Goal: Task Accomplishment & Management: Use online tool/utility

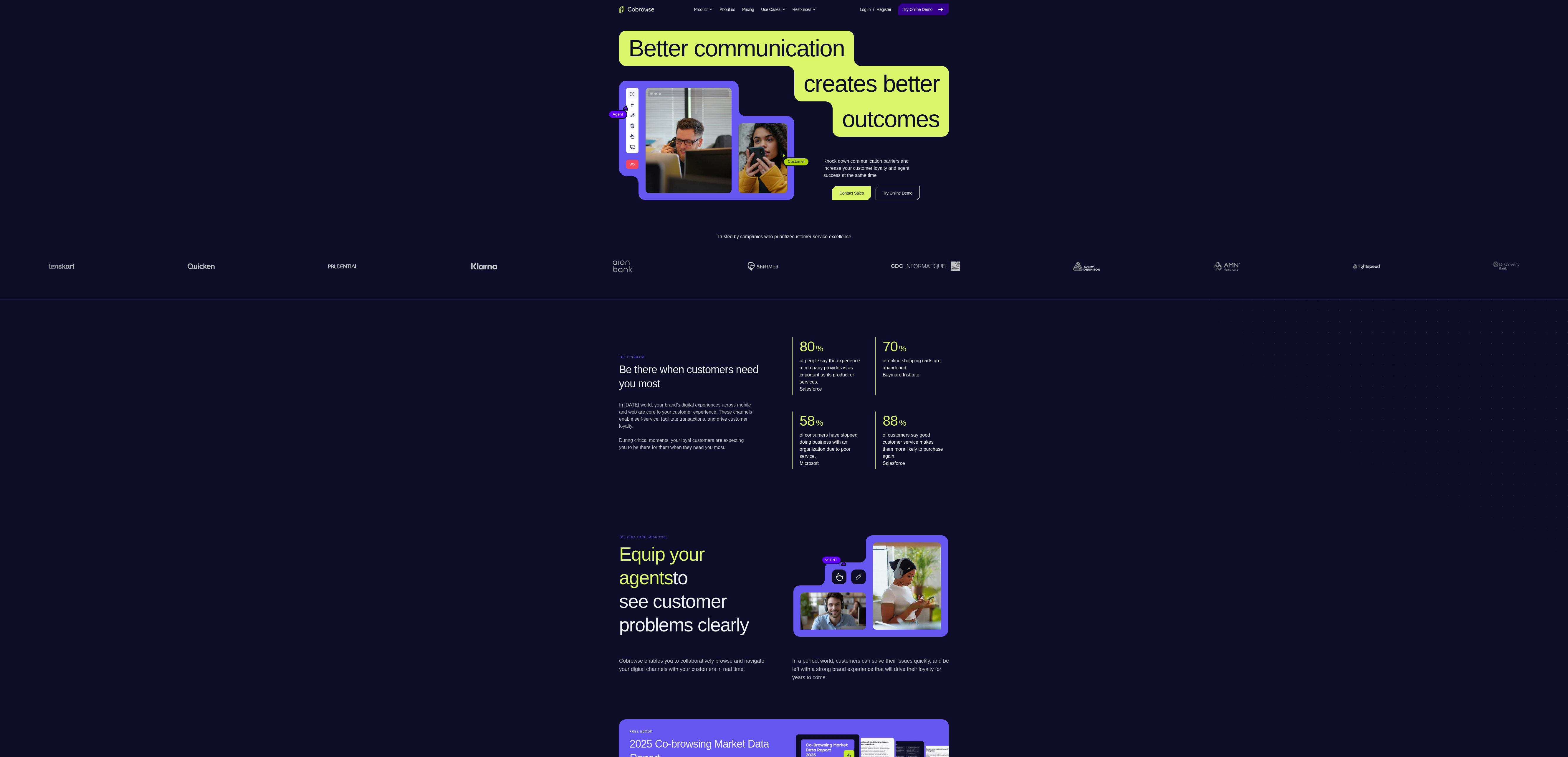
click at [918, 10] on link "Try Online Demo" at bounding box center [923, 9] width 50 height 12
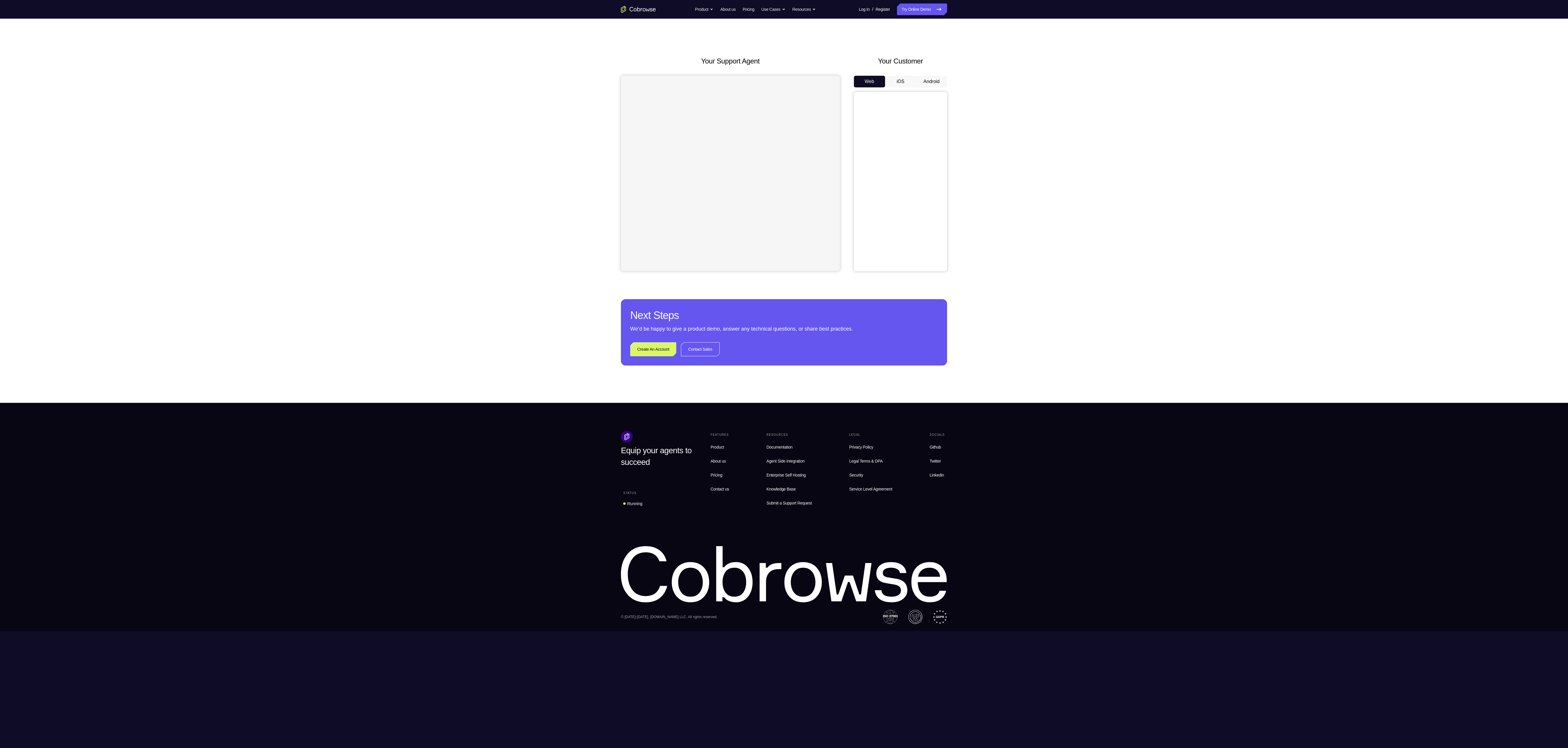
click at [927, 79] on button "Android" at bounding box center [931, 81] width 31 height 12
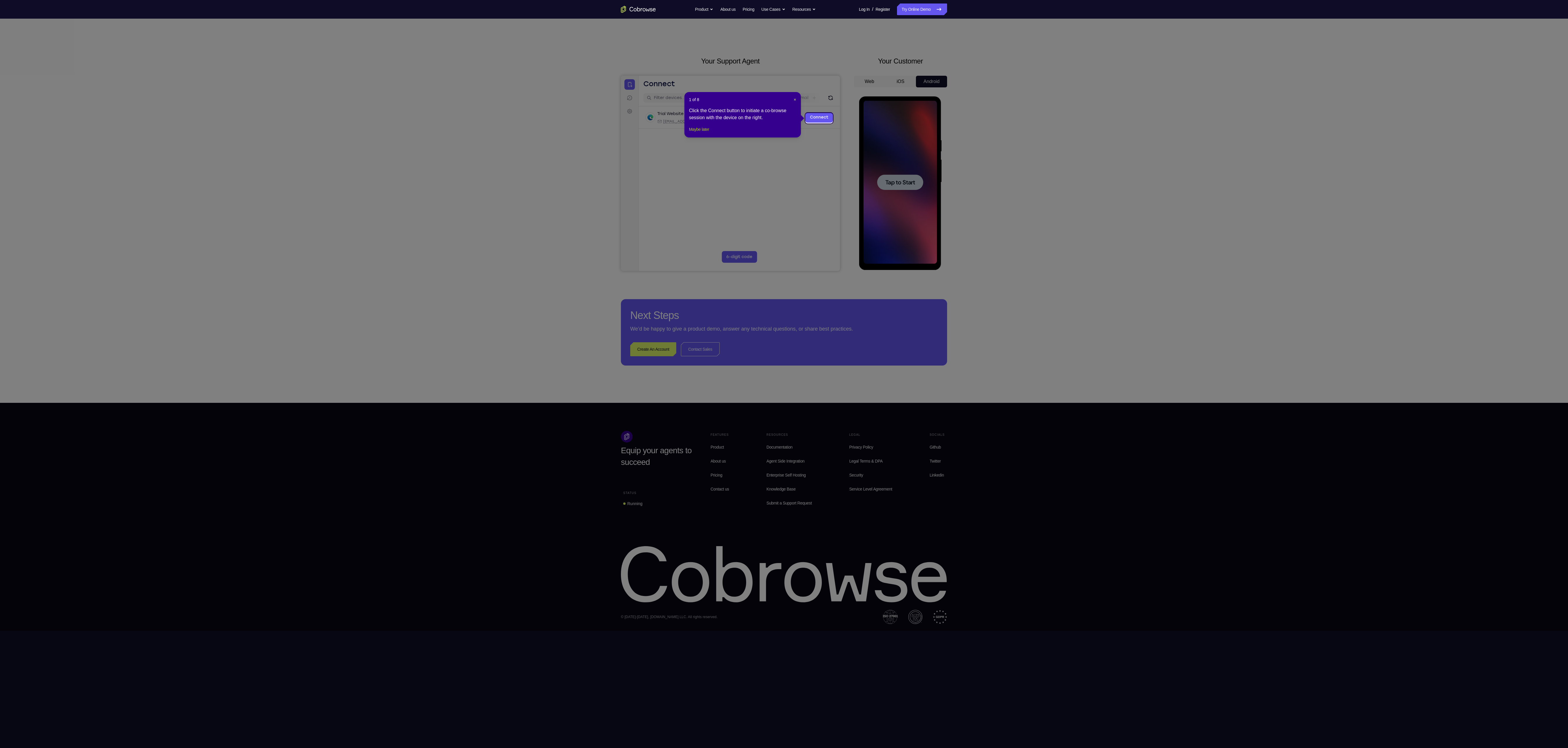
click at [701, 133] on button "Maybe later" at bounding box center [699, 129] width 20 height 7
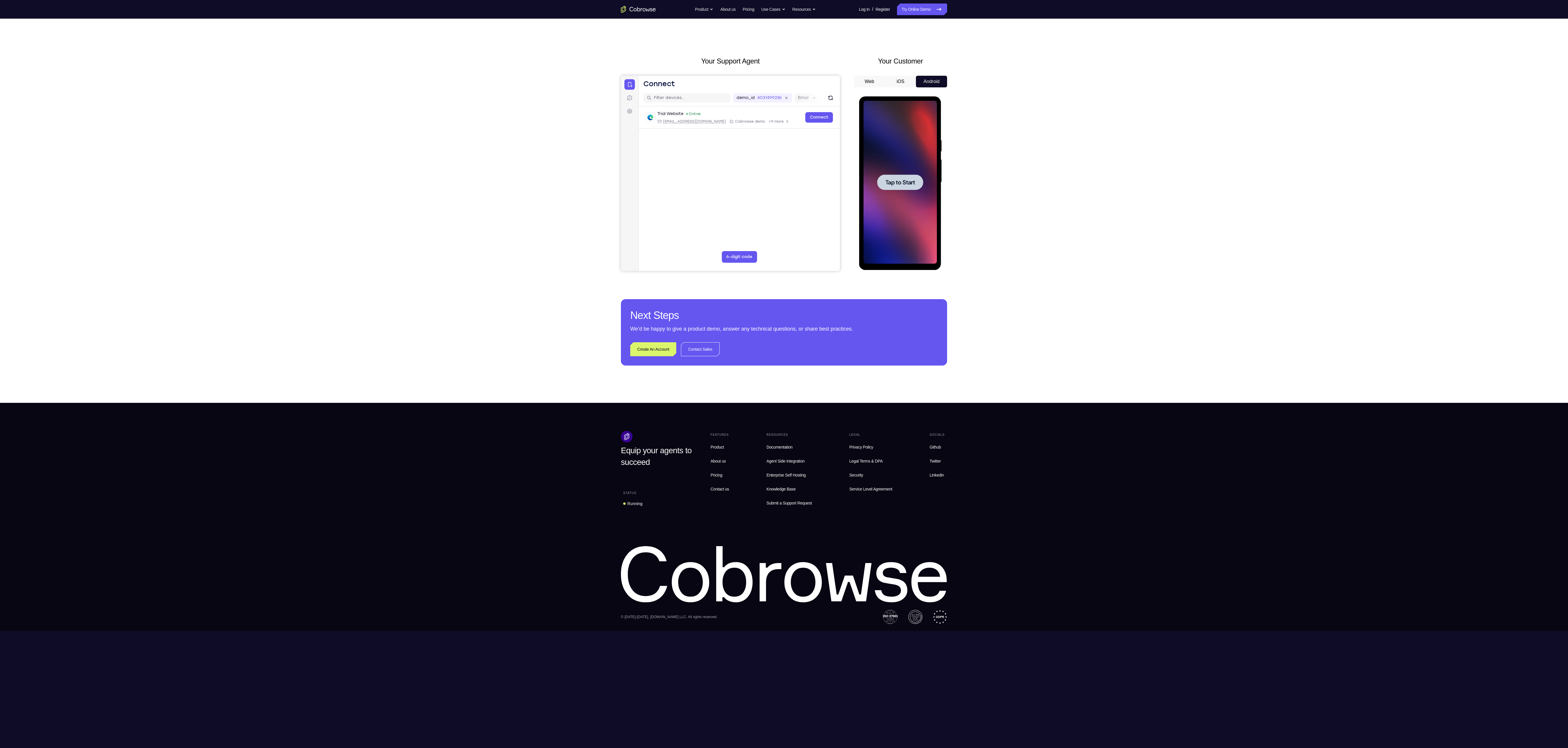
click at [880, 180] on div at bounding box center [900, 182] width 46 height 15
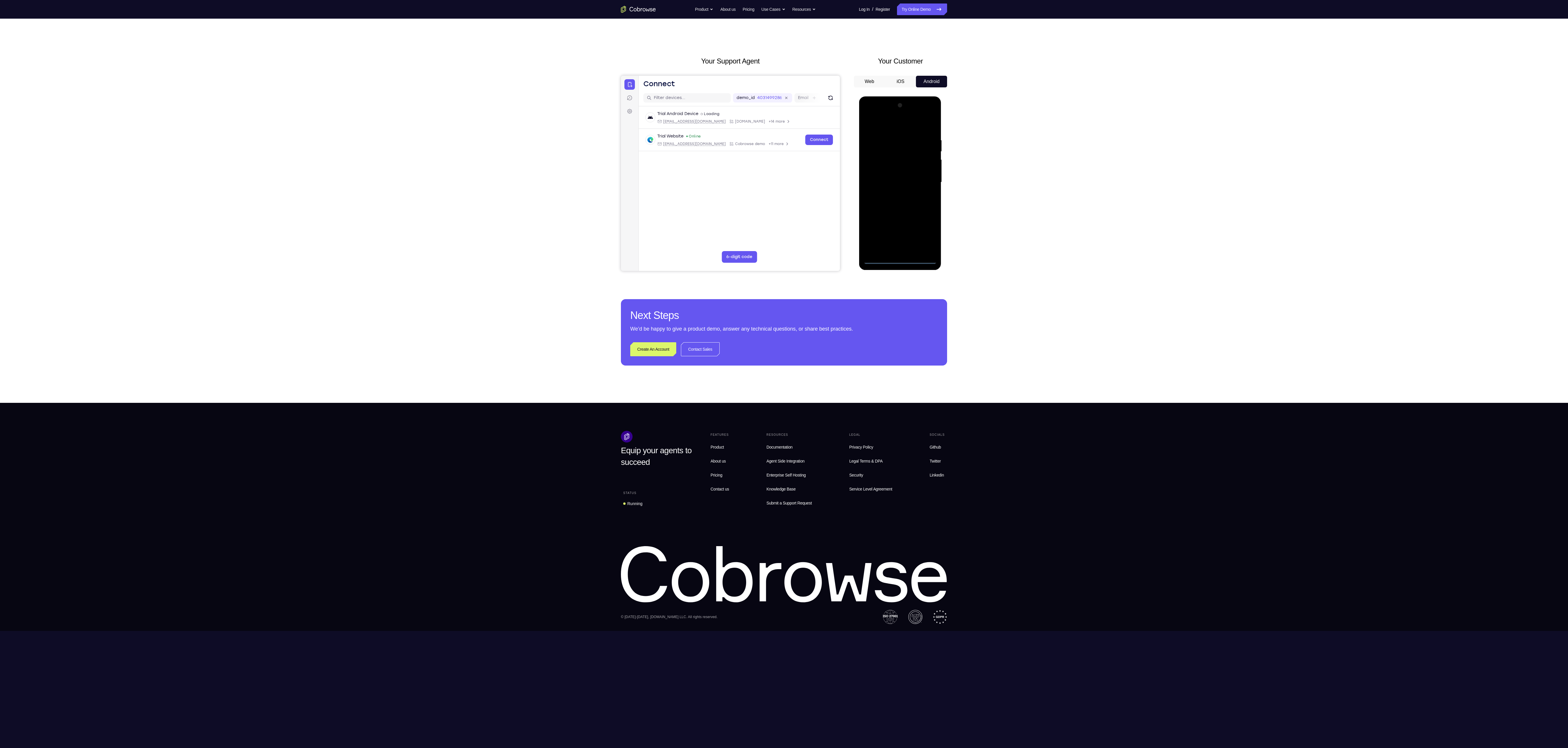
click at [901, 258] on div at bounding box center [900, 183] width 74 height 163
click at [924, 232] on div at bounding box center [900, 183] width 74 height 163
click at [869, 115] on div at bounding box center [900, 183] width 74 height 163
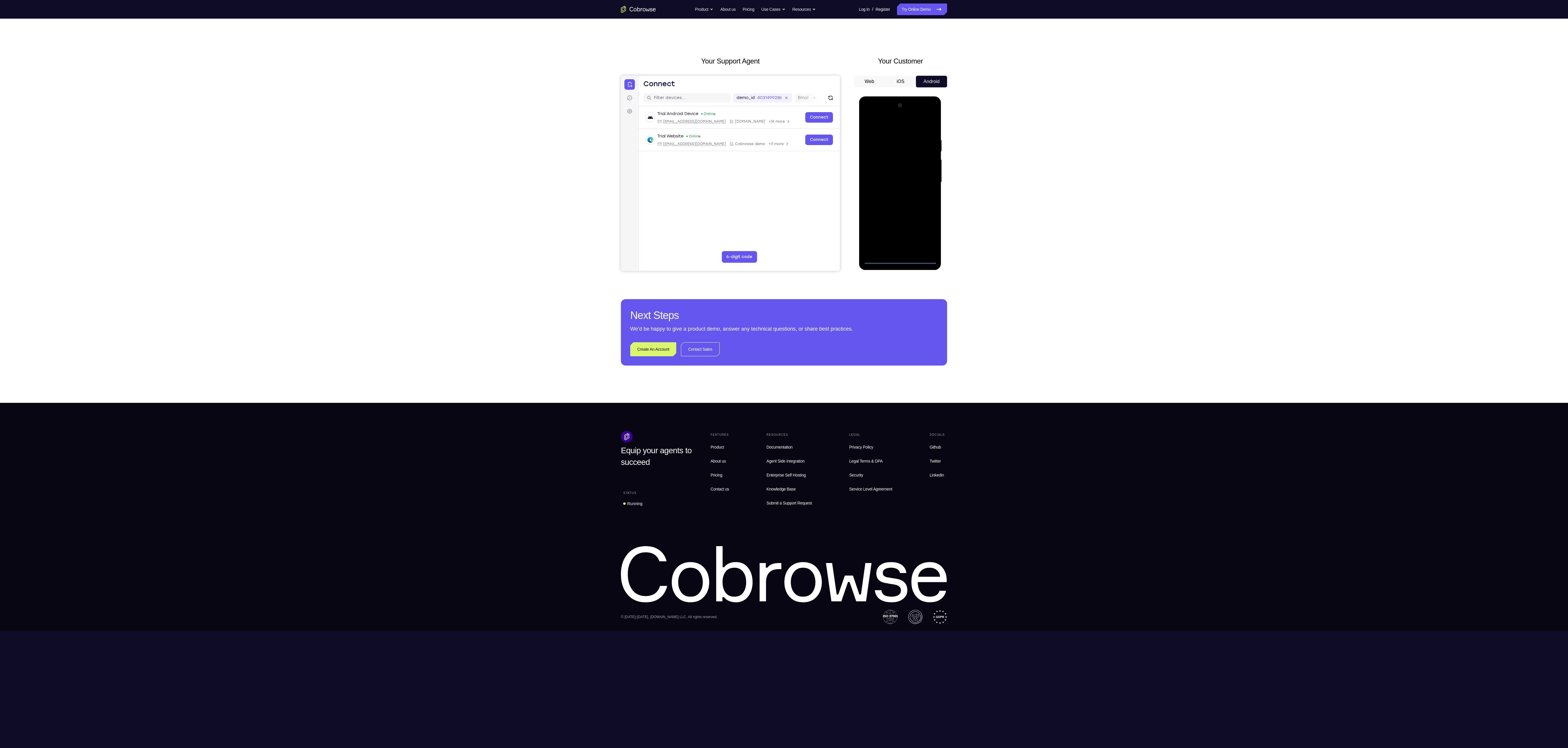
click at [926, 177] on div at bounding box center [900, 183] width 74 height 163
click at [894, 193] on div at bounding box center [900, 183] width 74 height 163
click at [892, 178] on div at bounding box center [900, 183] width 74 height 163
click at [892, 173] on div at bounding box center [900, 183] width 74 height 163
click at [900, 184] on div at bounding box center [900, 183] width 74 height 163
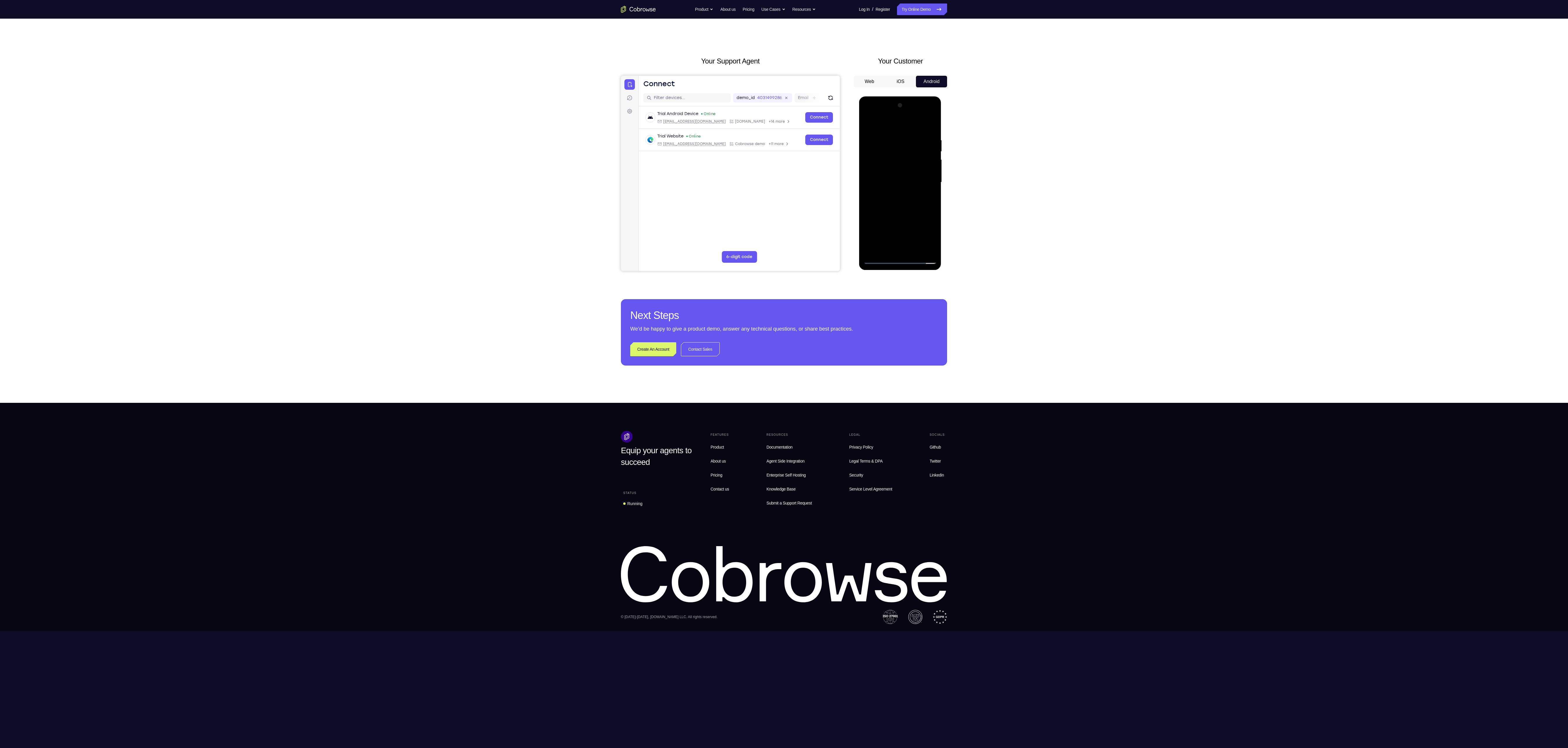
click at [903, 202] on div at bounding box center [900, 183] width 74 height 163
click at [930, 138] on div at bounding box center [900, 183] width 74 height 163
click at [898, 245] on div at bounding box center [900, 183] width 74 height 163
click at [908, 208] on div at bounding box center [900, 183] width 74 height 163
click at [892, 146] on div at bounding box center [900, 183] width 74 height 163
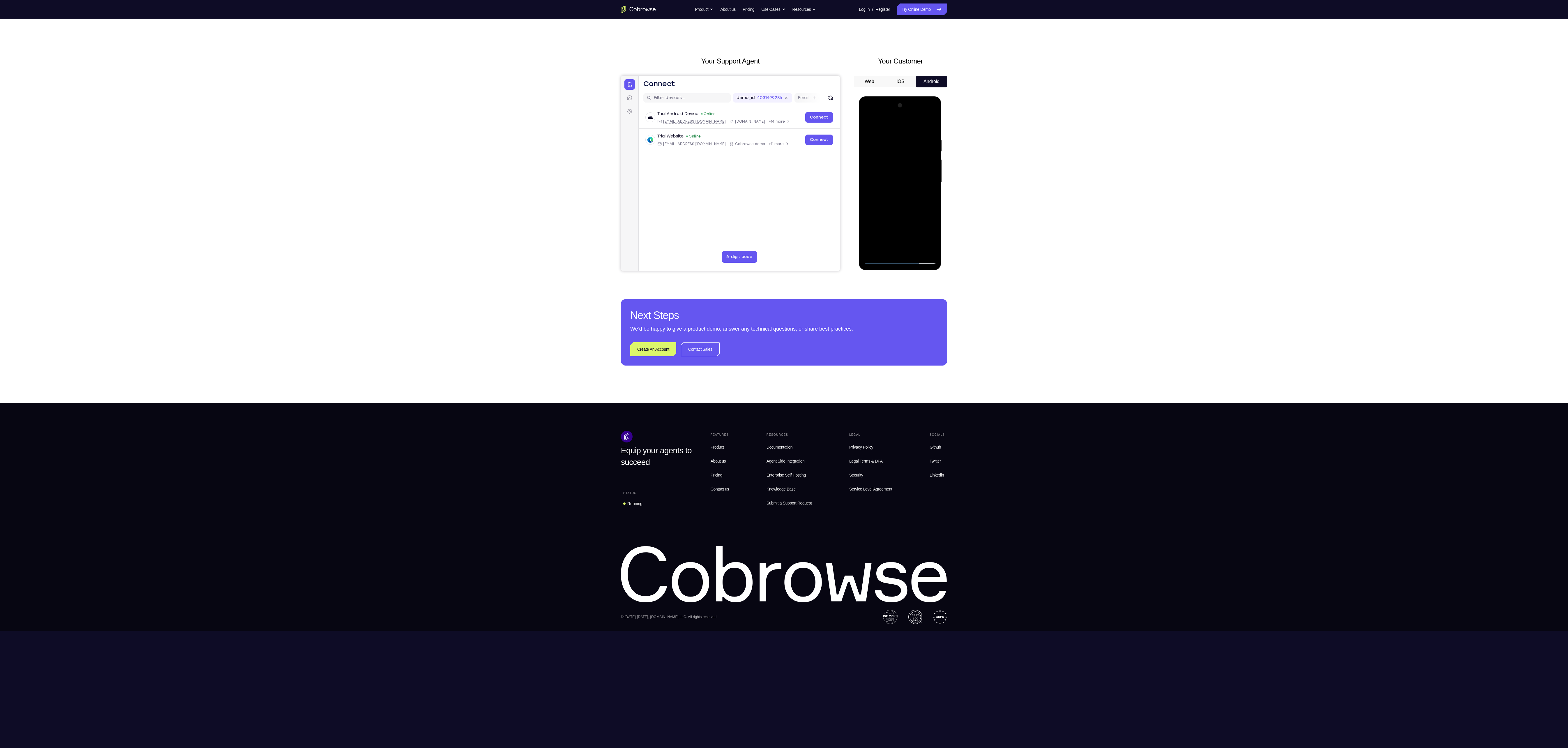
click at [895, 249] on div at bounding box center [900, 183] width 74 height 163
click at [879, 232] on div at bounding box center [900, 183] width 74 height 163
click at [883, 178] on div at bounding box center [900, 183] width 74 height 163
click at [926, 251] on div at bounding box center [900, 183] width 74 height 163
click at [880, 257] on div at bounding box center [900, 183] width 74 height 163
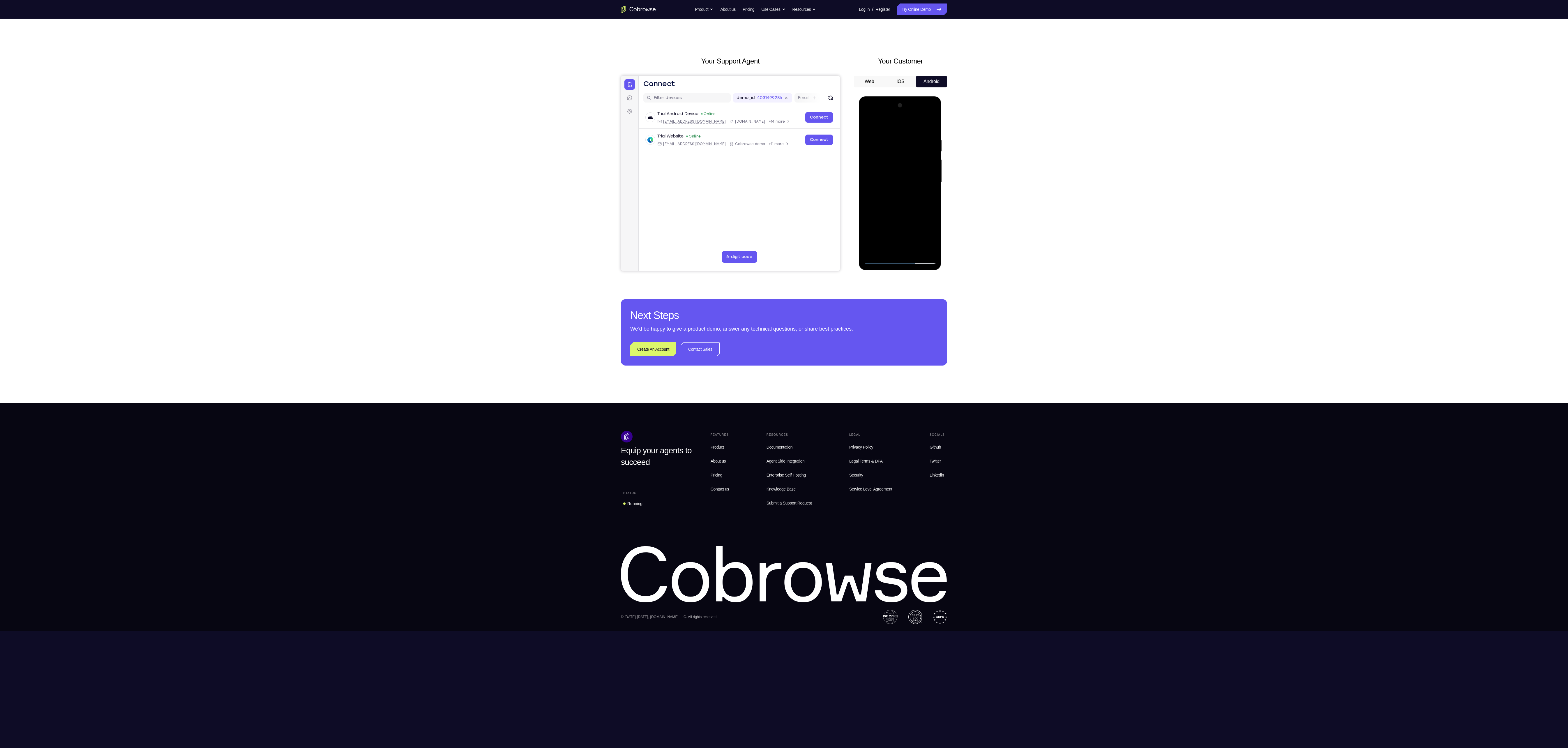
click at [880, 257] on div at bounding box center [900, 183] width 74 height 163
click at [880, 259] on div at bounding box center [900, 183] width 74 height 163
click at [886, 250] on div at bounding box center [900, 183] width 74 height 163
click at [921, 228] on div at bounding box center [900, 183] width 74 height 163
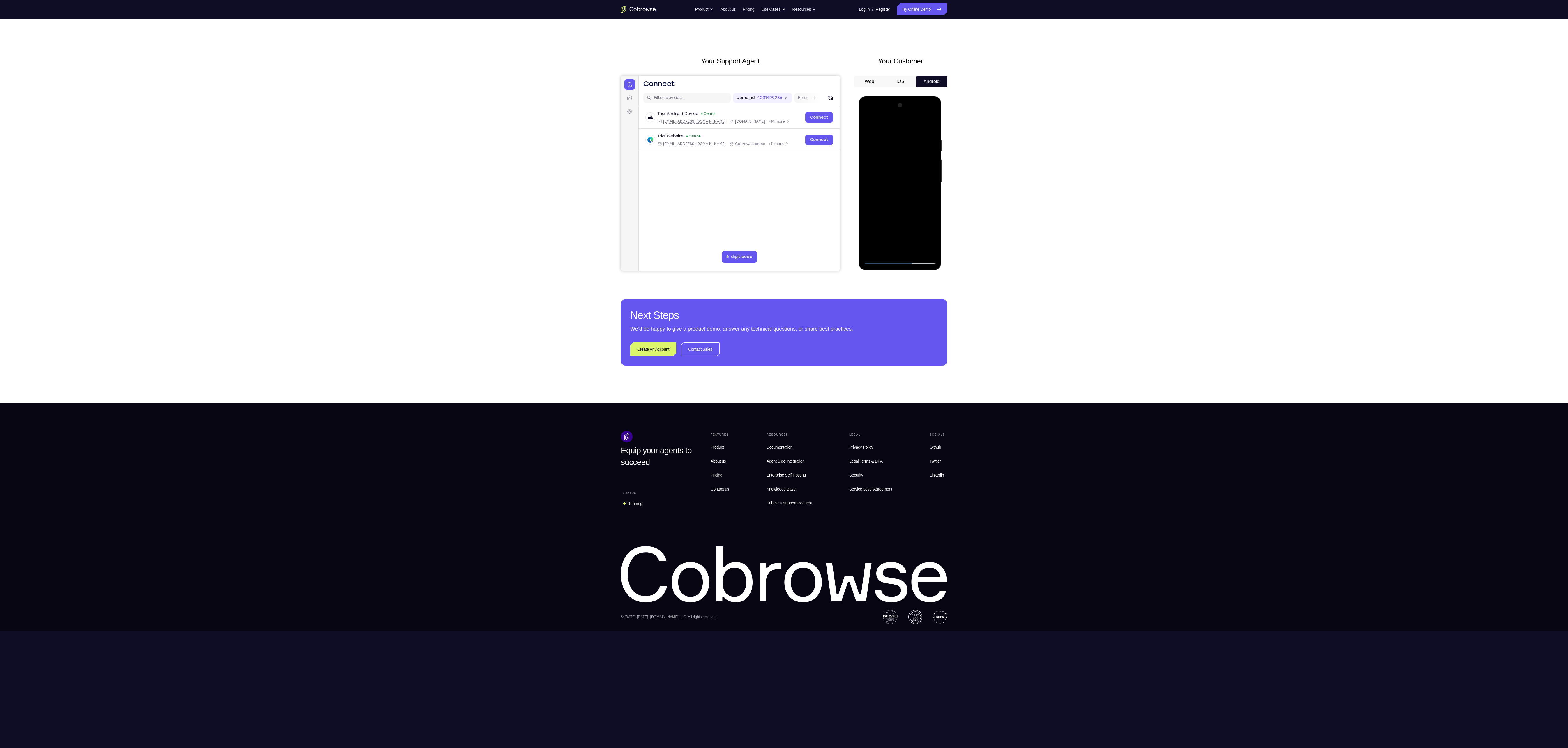
click at [894, 228] on div at bounding box center [900, 183] width 74 height 163
click at [878, 228] on div at bounding box center [900, 183] width 74 height 163
click at [906, 237] on div at bounding box center [900, 183] width 74 height 163
click at [912, 230] on div at bounding box center [900, 183] width 74 height 163
click at [902, 250] on div at bounding box center [900, 183] width 74 height 163
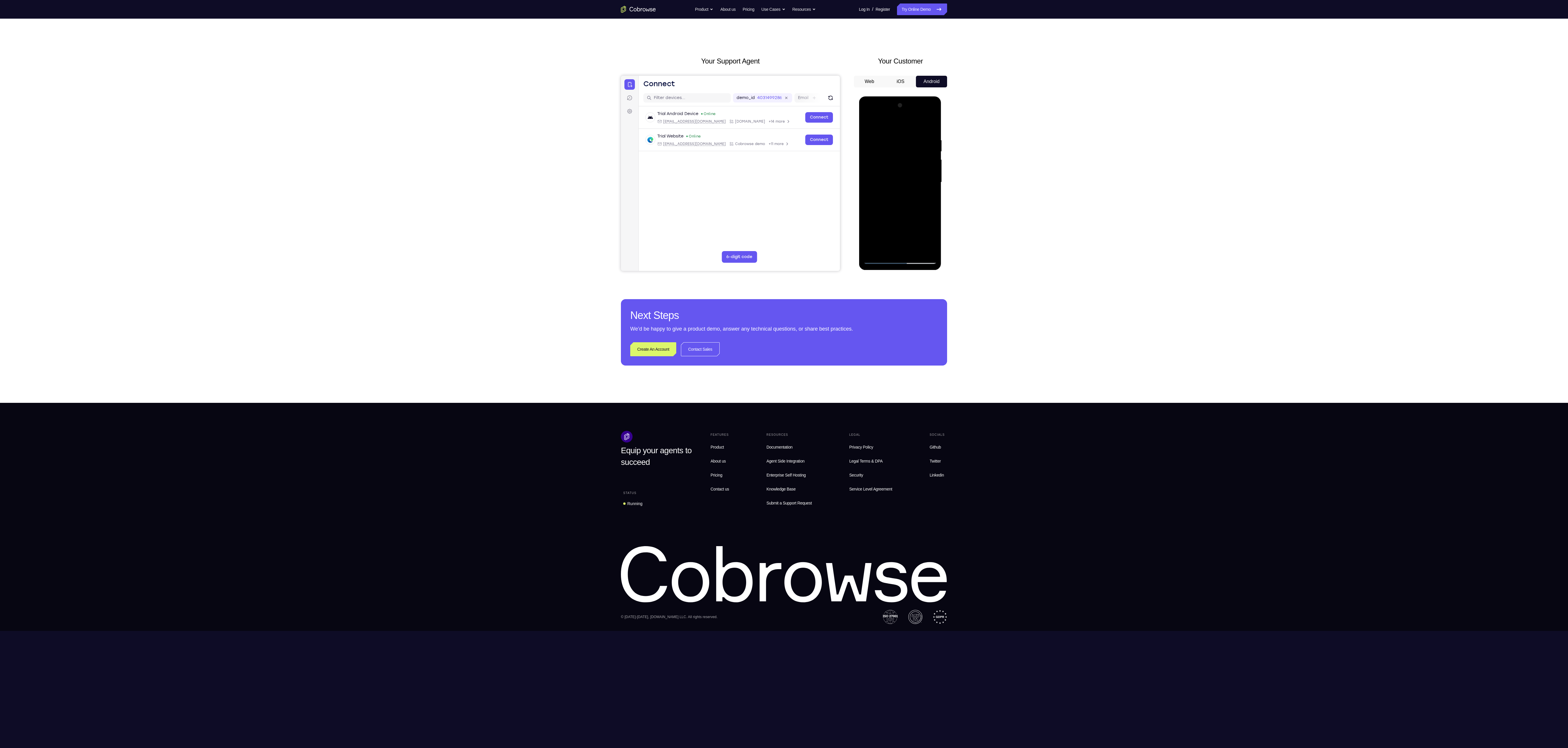
click at [918, 154] on div at bounding box center [900, 183] width 74 height 163
click at [880, 257] on div at bounding box center [900, 183] width 74 height 163
click at [931, 125] on div at bounding box center [900, 183] width 74 height 163
click at [922, 133] on div at bounding box center [900, 183] width 74 height 163
click at [878, 246] on div at bounding box center [900, 183] width 74 height 163
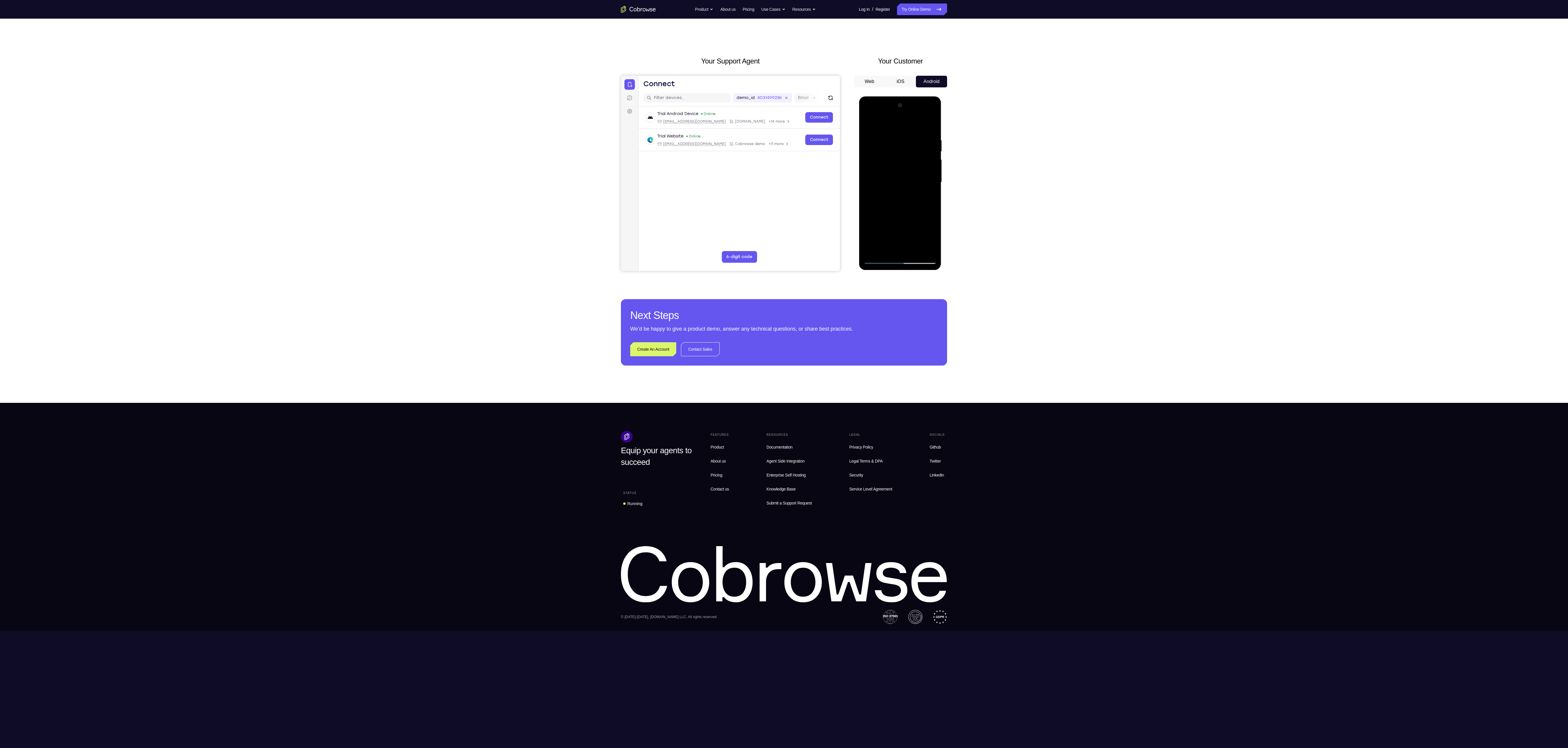
click at [919, 228] on div at bounding box center [900, 183] width 74 height 163
click at [894, 223] on div at bounding box center [900, 183] width 74 height 163
click at [880, 226] on div at bounding box center [900, 183] width 74 height 163
click at [909, 239] on div at bounding box center [900, 183] width 74 height 163
click at [913, 227] on div at bounding box center [900, 183] width 74 height 163
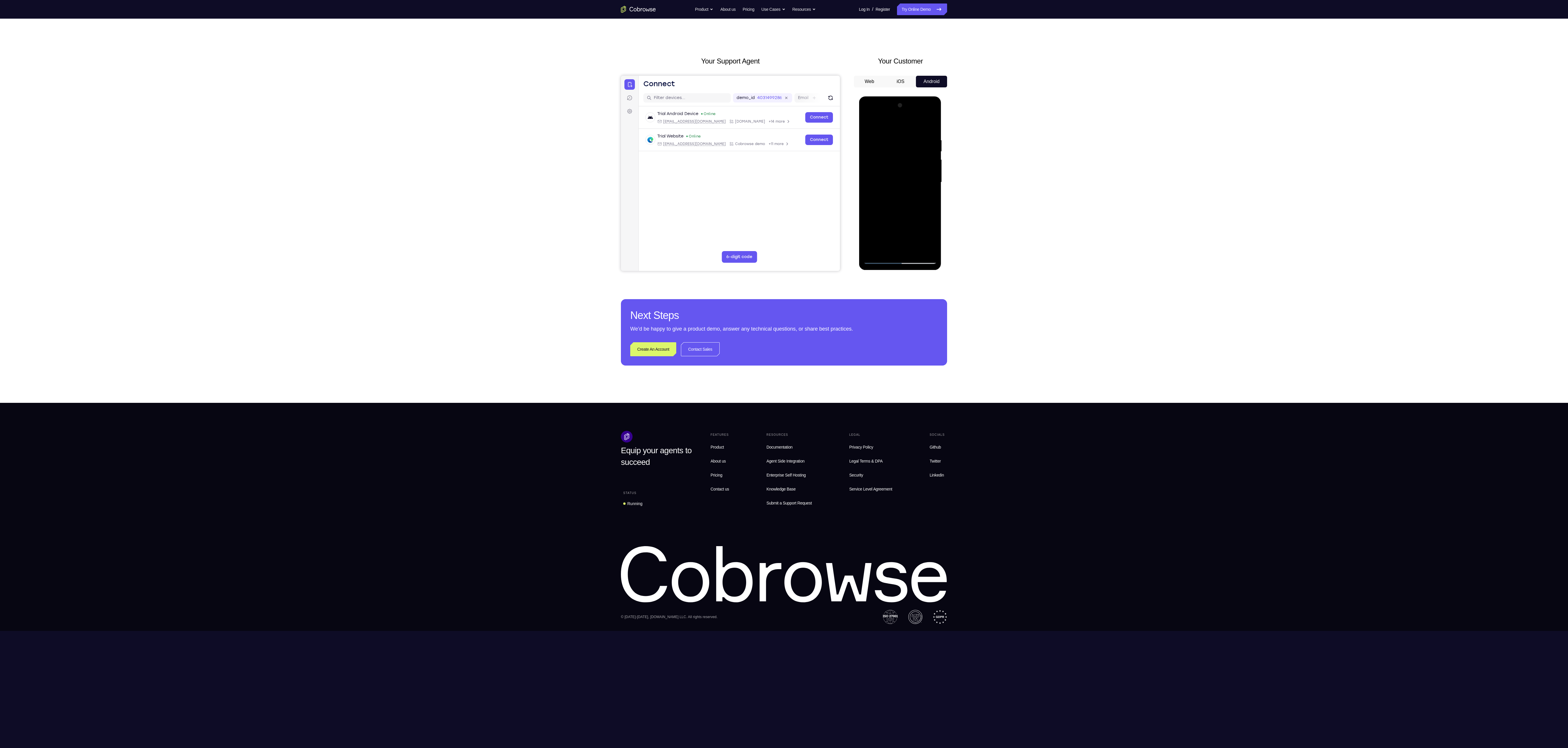
click at [905, 248] on div at bounding box center [900, 183] width 74 height 163
click at [920, 230] on div at bounding box center [900, 183] width 74 height 163
click at [887, 231] on div at bounding box center [900, 183] width 74 height 163
click at [887, 237] on div at bounding box center [900, 183] width 74 height 163
click at [908, 239] on div at bounding box center [900, 183] width 74 height 163
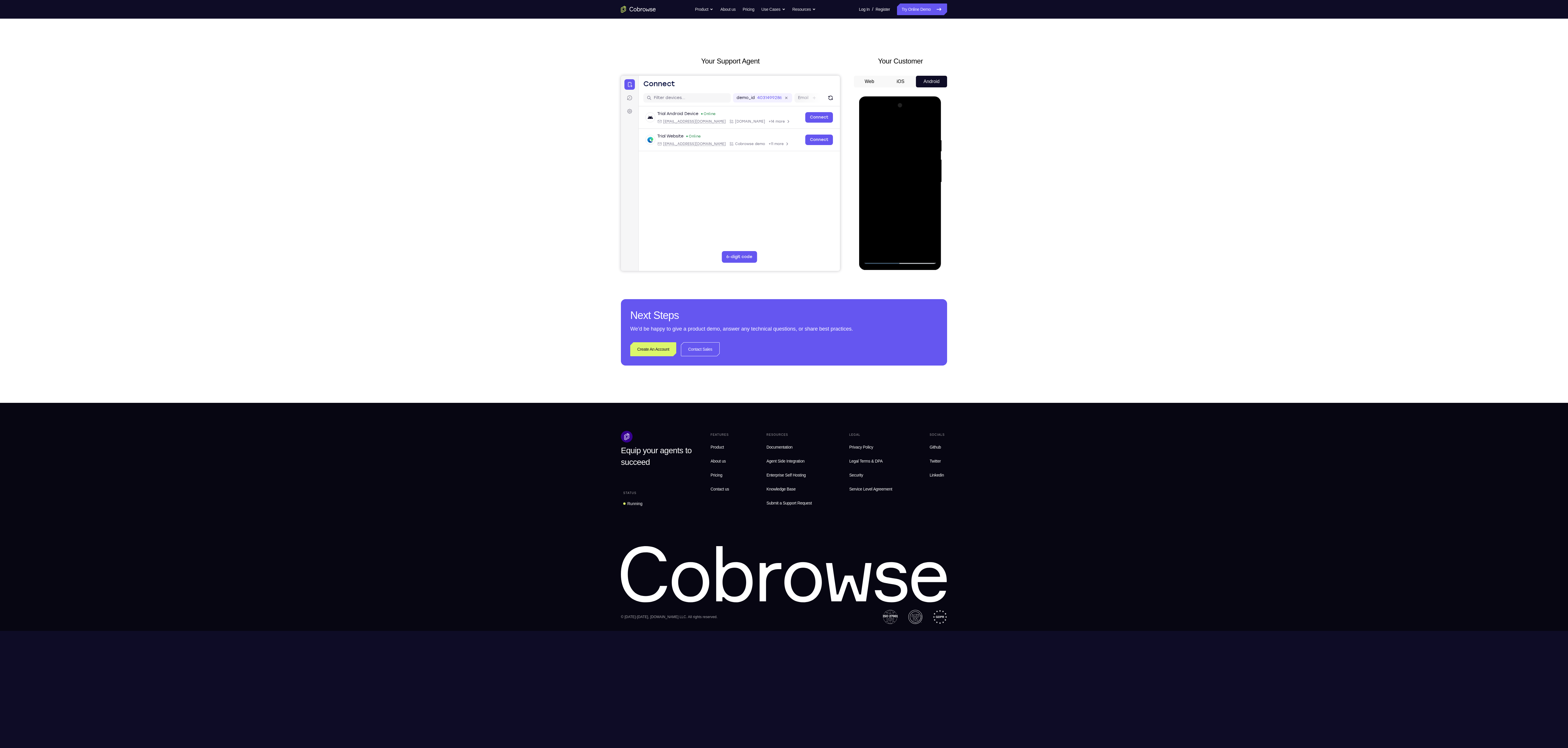
click at [927, 228] on div at bounding box center [900, 183] width 74 height 163
click at [900, 248] on div at bounding box center [900, 183] width 74 height 163
click at [881, 225] on div at bounding box center [900, 183] width 74 height 163
click at [924, 216] on div at bounding box center [900, 183] width 74 height 163
click at [888, 227] on div at bounding box center [900, 183] width 74 height 163
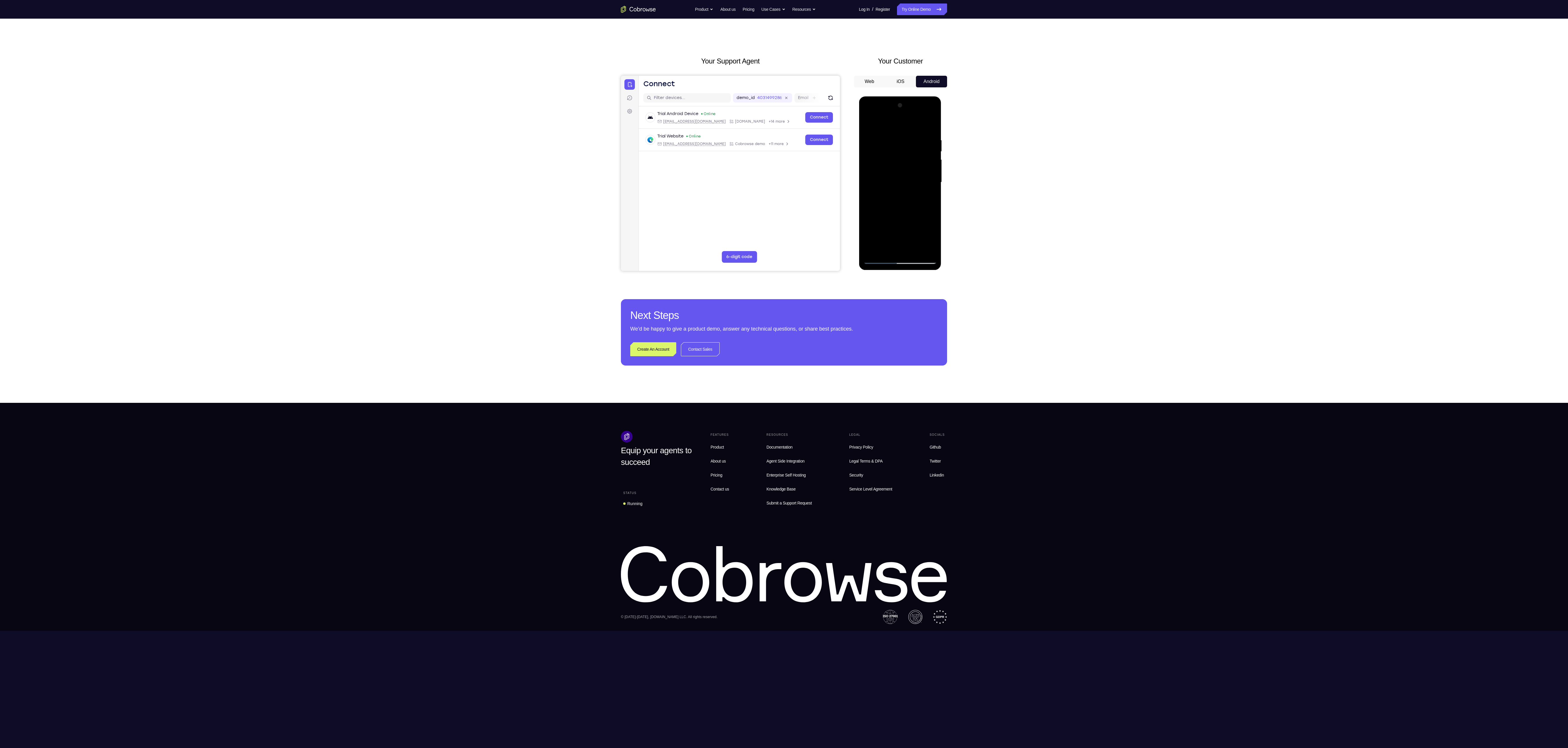
click at [880, 228] on div at bounding box center [900, 183] width 74 height 163
click at [889, 228] on div at bounding box center [900, 183] width 74 height 163
click at [899, 246] on div at bounding box center [900, 183] width 74 height 163
click at [887, 217] on div at bounding box center [900, 183] width 74 height 163
click at [894, 226] on div at bounding box center [900, 183] width 74 height 163
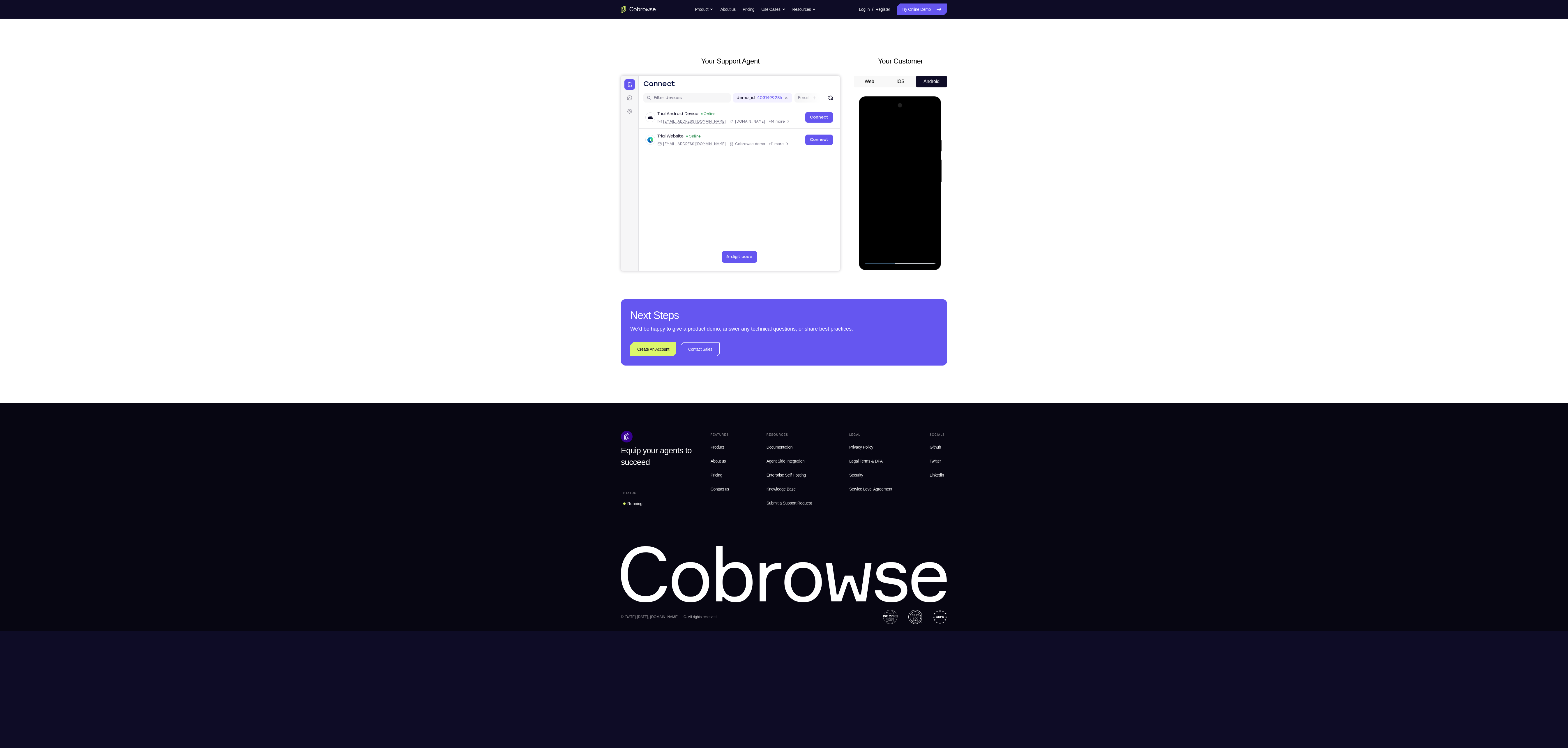
click at [886, 228] on div at bounding box center [900, 183] width 74 height 163
click at [883, 228] on div at bounding box center [900, 183] width 74 height 163
click at [900, 246] on div at bounding box center [900, 183] width 74 height 163
click at [908, 240] on div at bounding box center [900, 183] width 74 height 163
click at [900, 227] on div at bounding box center [900, 183] width 74 height 163
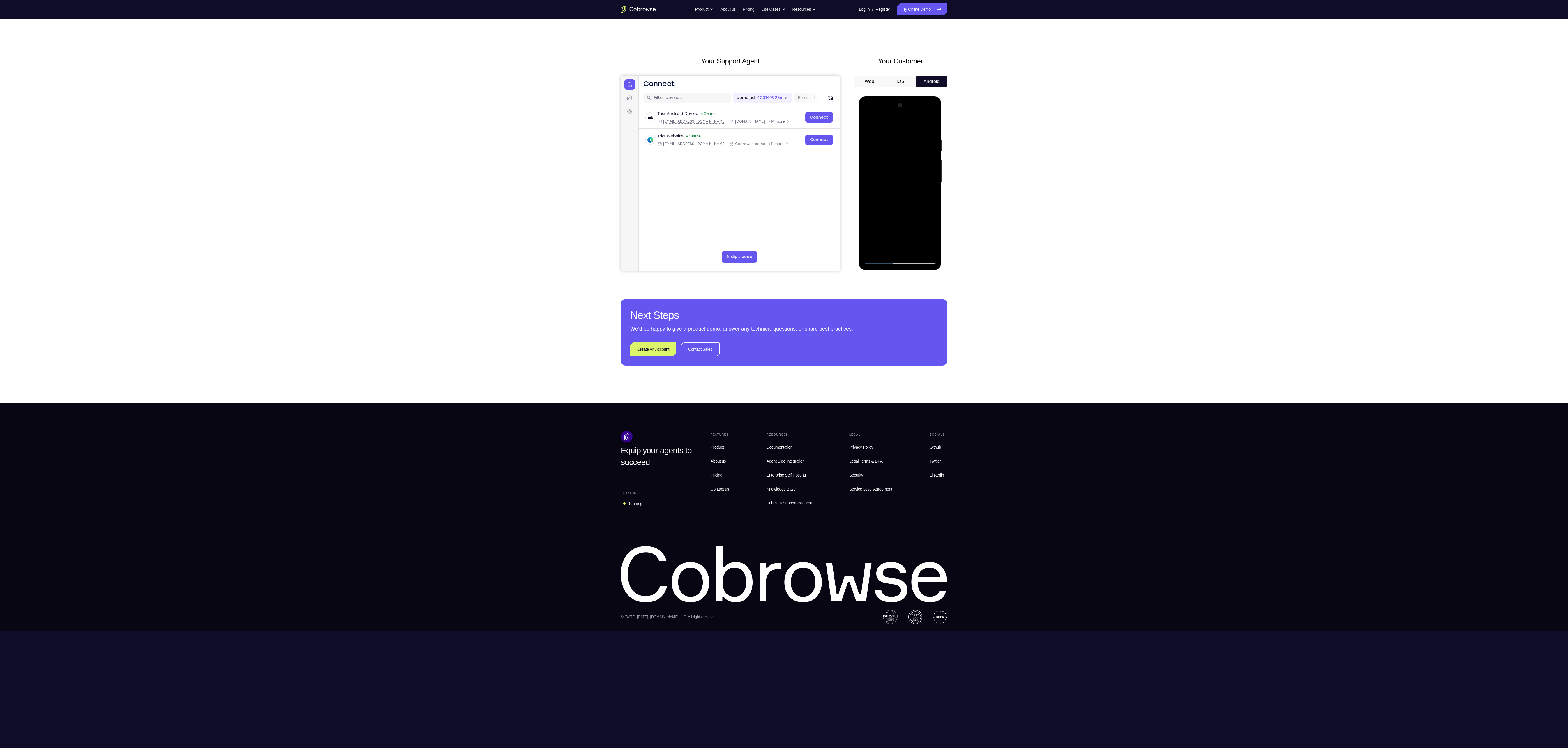
click at [894, 227] on div at bounding box center [900, 183] width 74 height 163
click at [895, 215] on div at bounding box center [900, 183] width 74 height 163
click at [901, 250] on div at bounding box center [900, 183] width 74 height 163
click at [920, 229] on div at bounding box center [900, 183] width 74 height 163
click at [885, 226] on div at bounding box center [900, 183] width 74 height 163
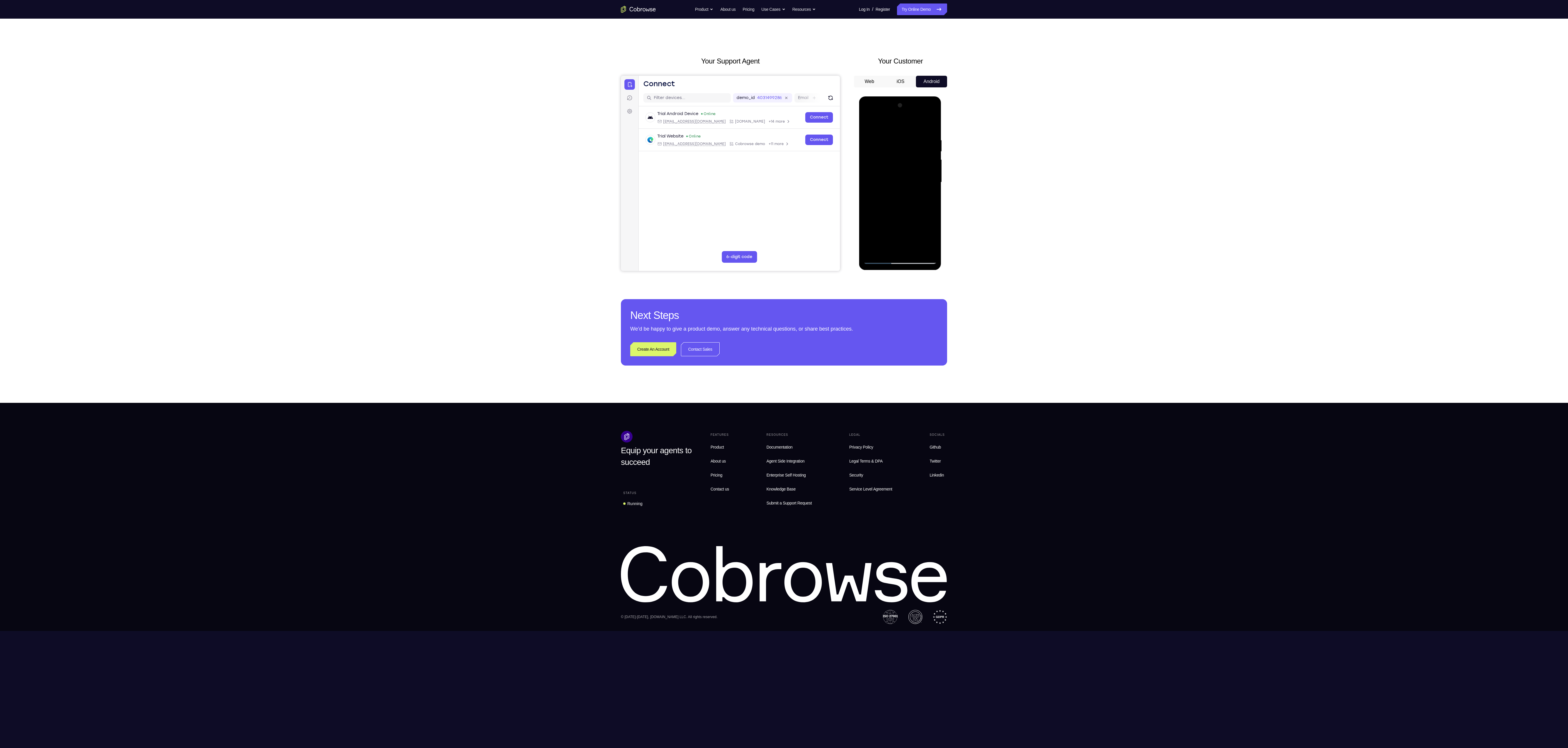
click at [887, 236] on div at bounding box center [900, 183] width 74 height 163
click at [907, 238] on div at bounding box center [900, 183] width 74 height 163
click at [929, 229] on div at bounding box center [900, 183] width 74 height 163
click at [905, 245] on div at bounding box center [900, 183] width 74 height 163
click at [881, 228] on div at bounding box center [900, 183] width 74 height 163
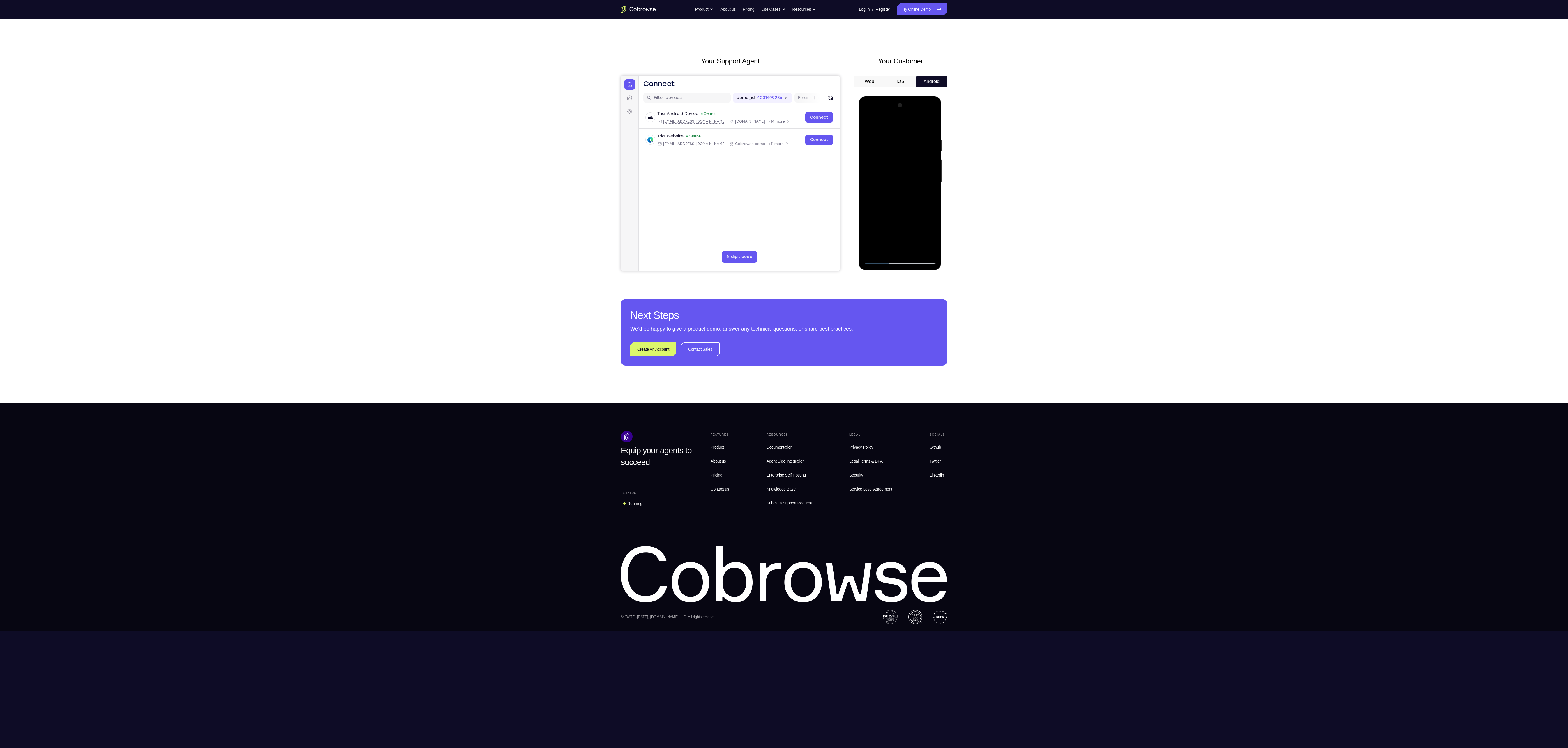
click at [928, 217] on div at bounding box center [900, 183] width 74 height 163
click at [909, 239] on div at bounding box center [900, 183] width 74 height 163
click at [927, 239] on div at bounding box center [900, 183] width 74 height 163
click at [901, 226] on div at bounding box center [900, 183] width 74 height 163
click at [901, 248] on div at bounding box center [900, 183] width 74 height 163
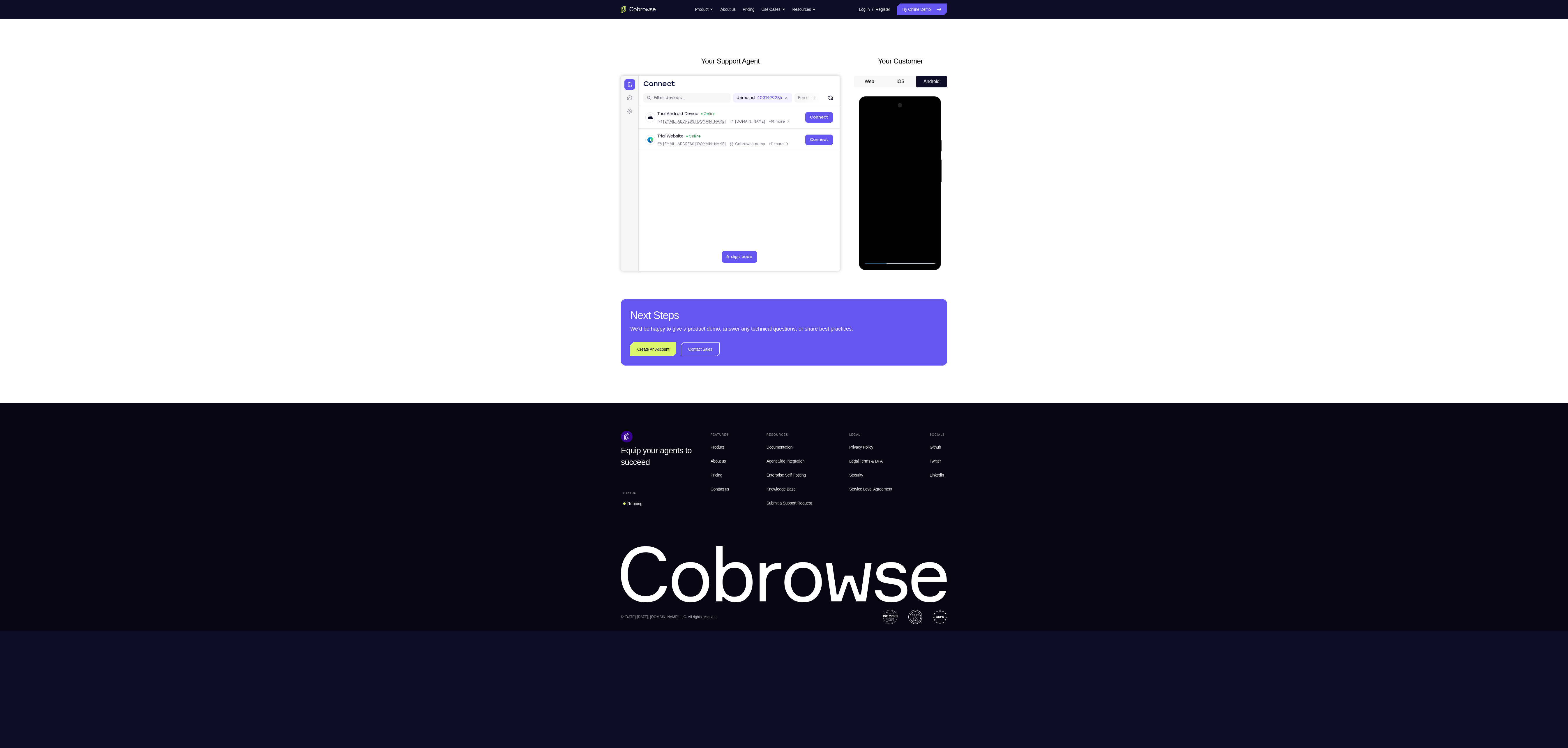
click at [906, 238] on div at bounding box center [900, 183] width 74 height 163
click at [888, 237] on div at bounding box center [900, 183] width 74 height 163
click at [887, 224] on div at bounding box center [900, 183] width 74 height 163
click at [914, 228] on div at bounding box center [900, 183] width 74 height 163
click at [900, 225] on div at bounding box center [900, 183] width 74 height 163
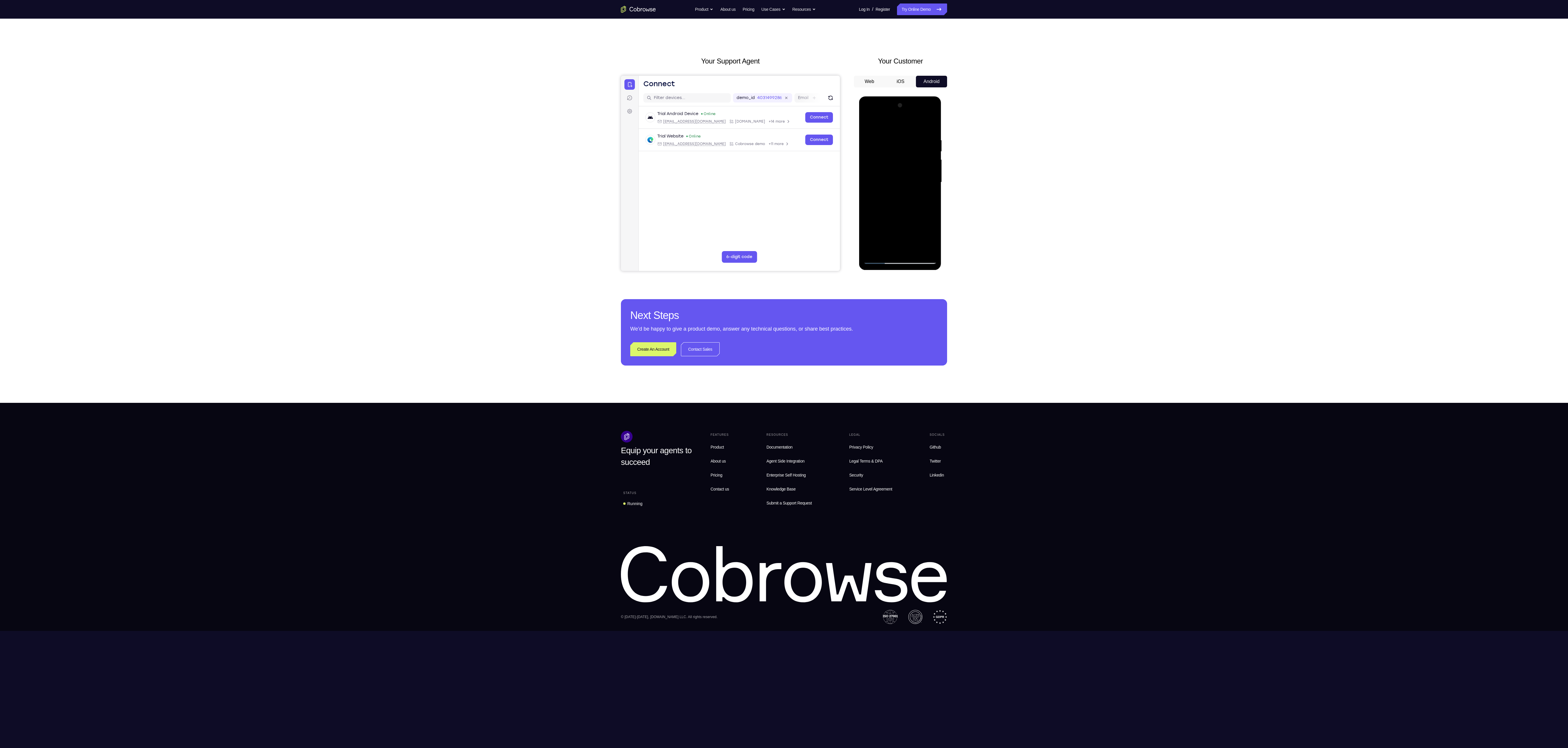
click at [900, 250] on div at bounding box center [900, 183] width 74 height 163
click at [880, 226] on div at bounding box center [900, 183] width 74 height 163
click at [908, 229] on div at bounding box center [900, 183] width 74 height 163
click at [919, 230] on div at bounding box center [900, 183] width 74 height 163
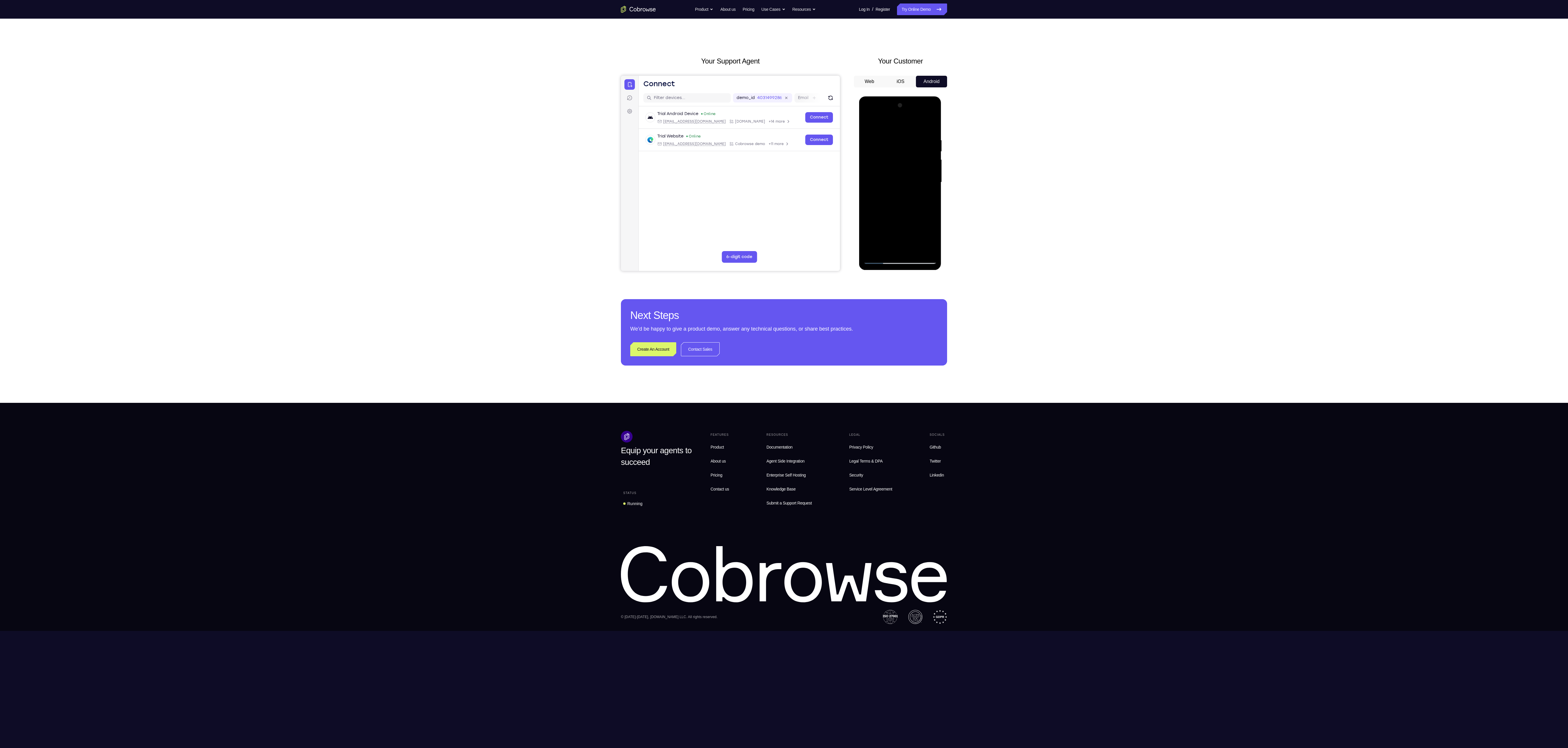
click at [919, 230] on div at bounding box center [900, 183] width 74 height 163
click at [903, 249] on div at bounding box center [900, 183] width 74 height 163
click at [892, 228] on div at bounding box center [900, 183] width 74 height 163
click at [926, 229] on div at bounding box center [900, 183] width 74 height 163
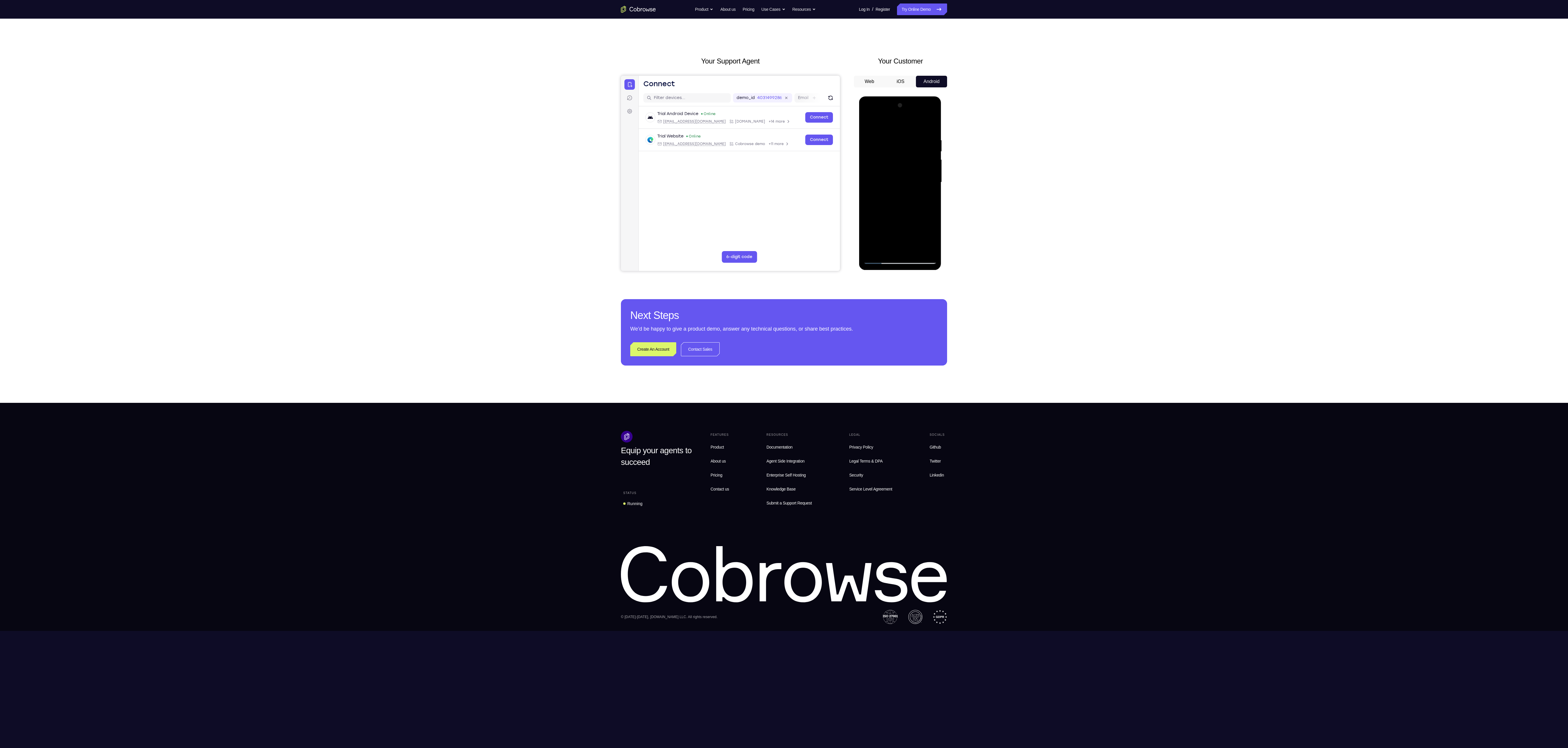
click at [906, 247] on div at bounding box center [900, 183] width 74 height 163
click at [907, 220] on div at bounding box center [900, 183] width 74 height 163
click at [894, 228] on div at bounding box center [900, 183] width 74 height 163
click at [881, 226] on div at bounding box center [900, 183] width 74 height 163
click at [905, 246] on div at bounding box center [900, 183] width 74 height 163
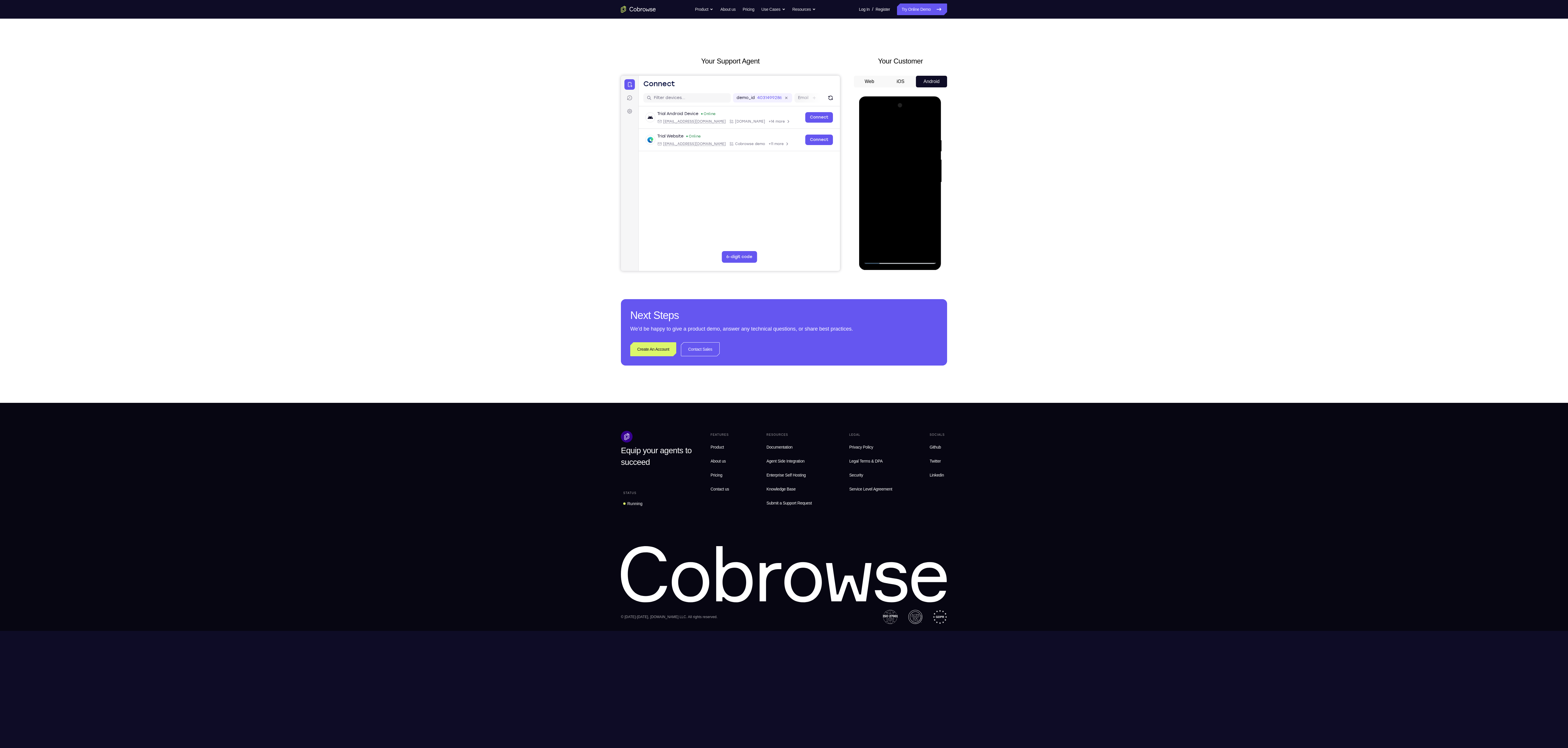
click at [920, 217] on div at bounding box center [900, 183] width 74 height 163
click at [883, 229] on div at bounding box center [900, 183] width 74 height 163
click at [889, 240] on div at bounding box center [900, 183] width 74 height 163
click at [900, 246] on div at bounding box center [900, 183] width 74 height 163
click at [882, 228] on div at bounding box center [900, 183] width 74 height 163
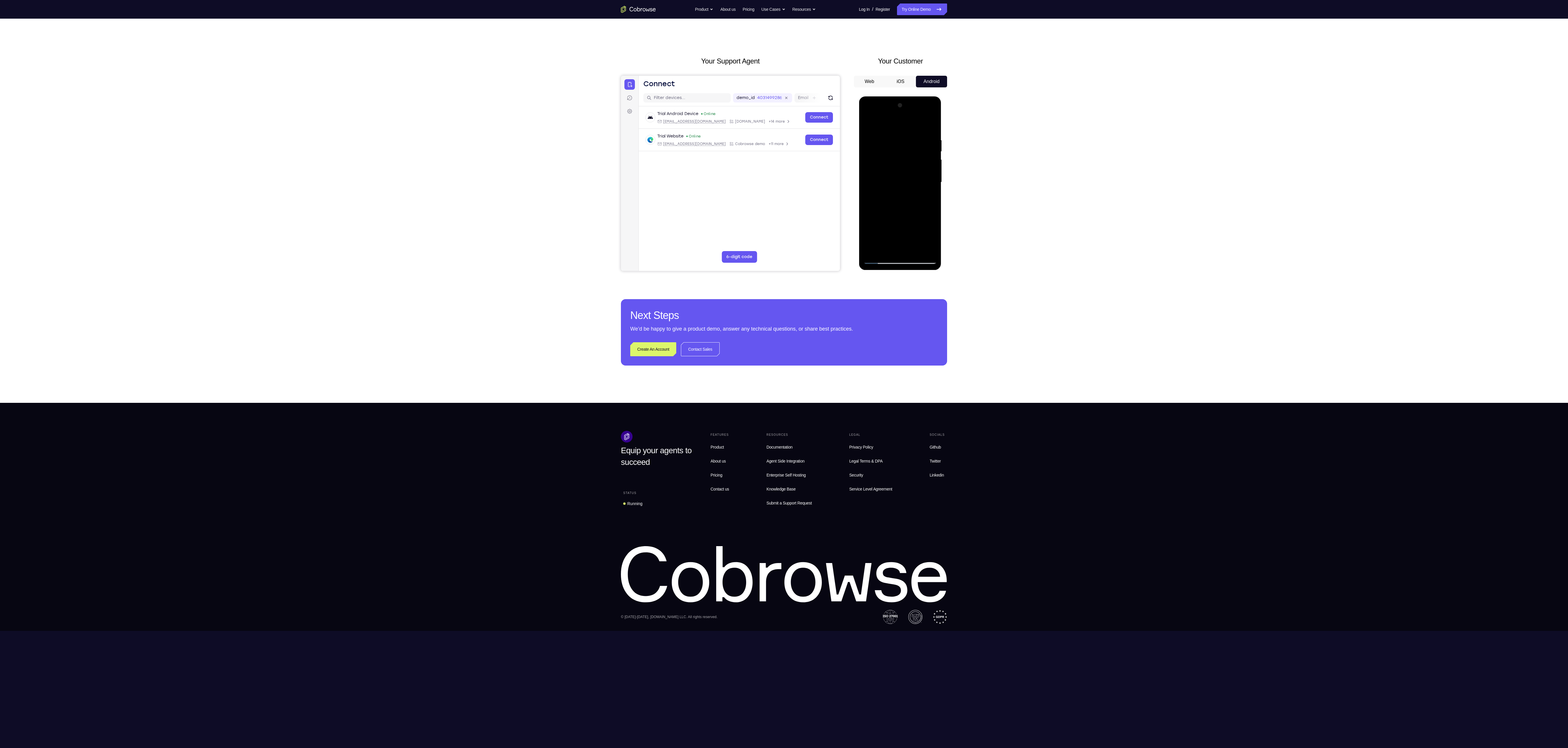
click at [920, 218] on div at bounding box center [900, 183] width 74 height 163
click at [908, 237] on div at bounding box center [900, 183] width 74 height 163
click at [881, 228] on div at bounding box center [900, 183] width 74 height 163
click at [899, 229] on div at bounding box center [900, 183] width 74 height 163
click at [931, 250] on div at bounding box center [900, 183] width 74 height 163
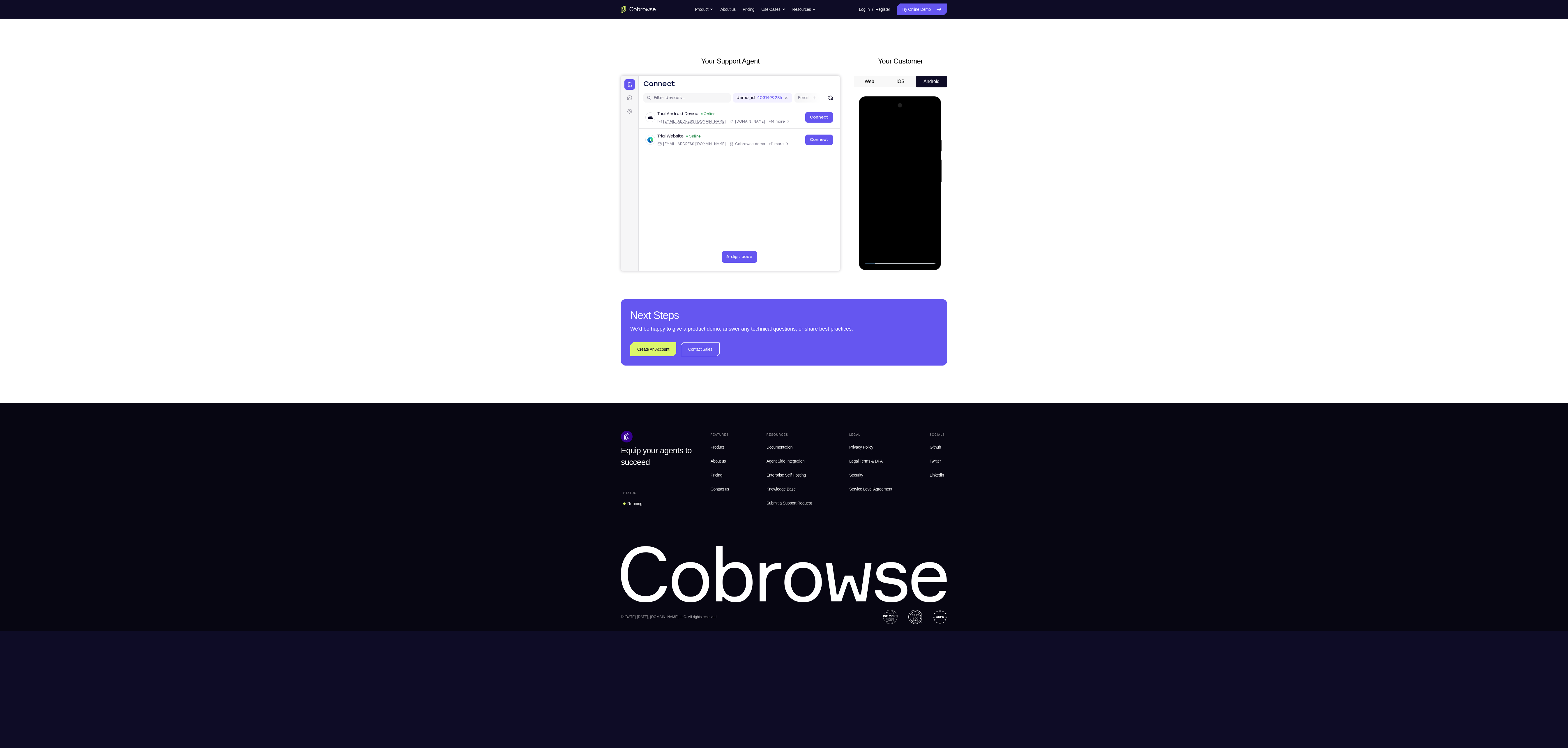
click at [934, 208] on div at bounding box center [900, 183] width 74 height 163
click at [925, 194] on div at bounding box center [900, 183] width 74 height 163
click at [914, 245] on div at bounding box center [900, 183] width 74 height 163
click at [929, 245] on div at bounding box center [900, 183] width 74 height 163
click at [933, 123] on div at bounding box center [900, 183] width 74 height 163
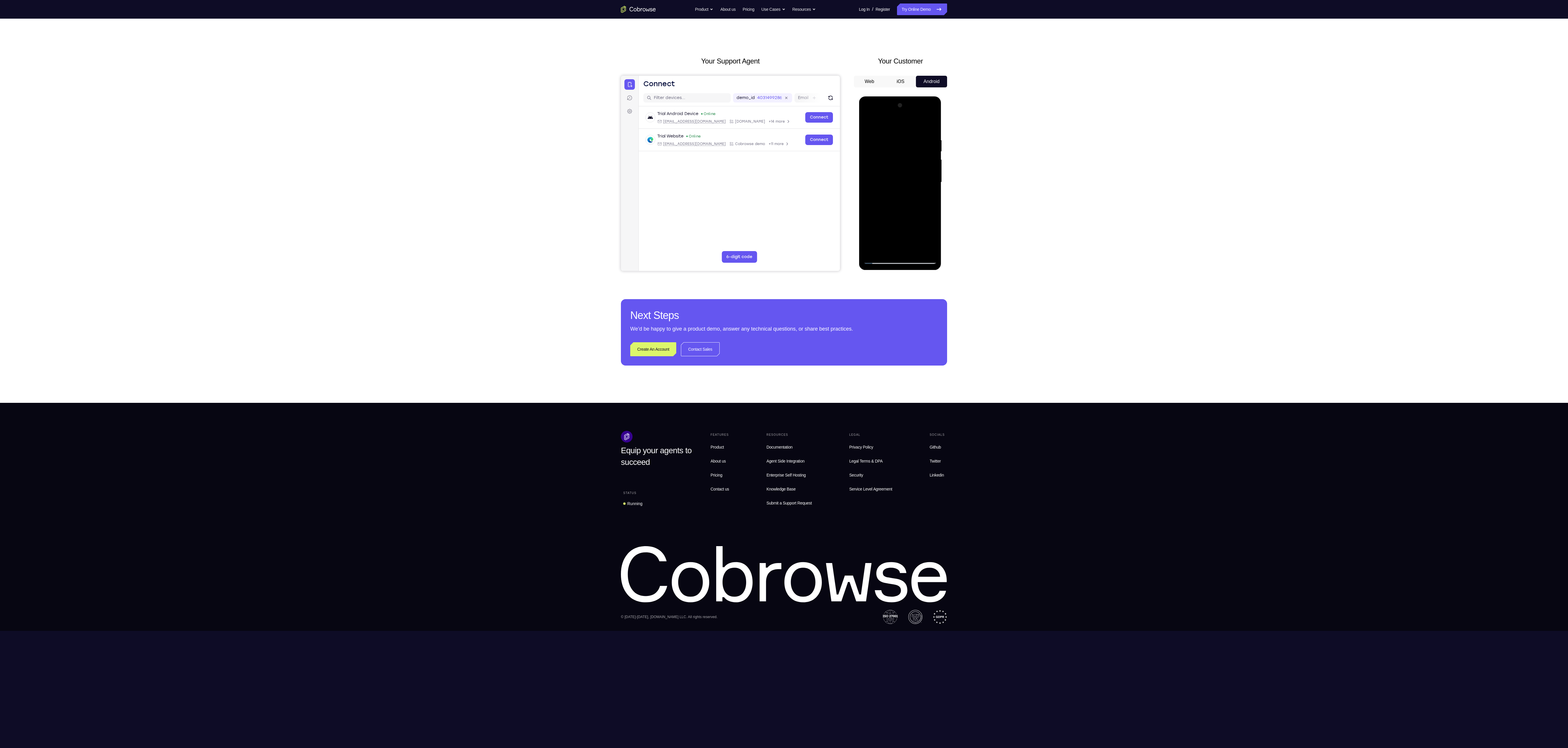
click at [911, 136] on div at bounding box center [900, 183] width 74 height 163
click at [923, 248] on div at bounding box center [900, 183] width 74 height 163
click at [929, 127] on div at bounding box center [900, 183] width 74 height 163
click at [915, 250] on div at bounding box center [900, 183] width 74 height 163
click at [903, 213] on div at bounding box center [900, 183] width 74 height 163
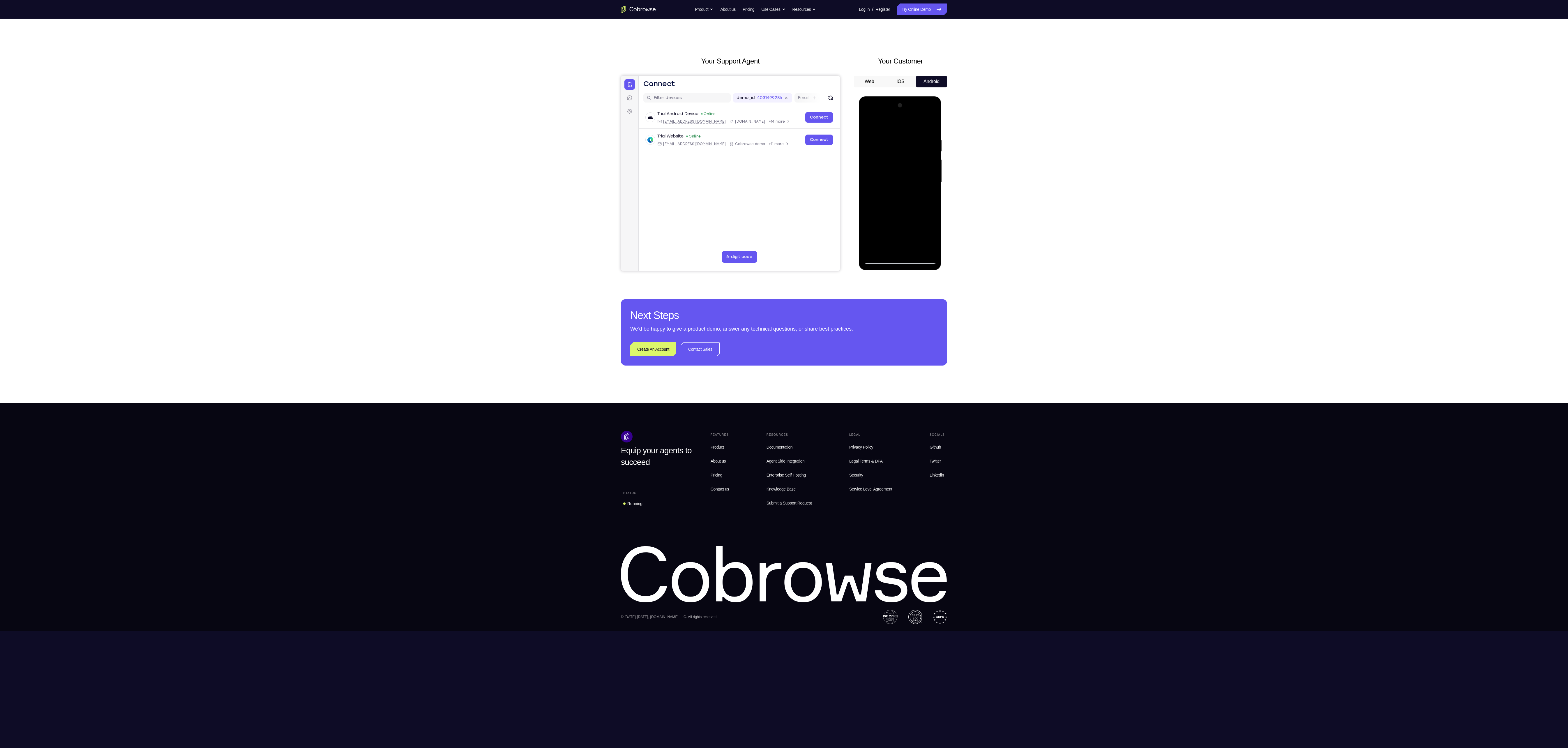
click at [919, 167] on div at bounding box center [900, 183] width 74 height 163
click at [884, 247] on div at bounding box center [900, 183] width 74 height 163
click at [901, 184] on span "Tap to Start" at bounding box center [900, 183] width 30 height 6
click at [937, 255] on button at bounding box center [936, 259] width 9 height 9
click at [898, 260] on div at bounding box center [900, 183] width 74 height 163
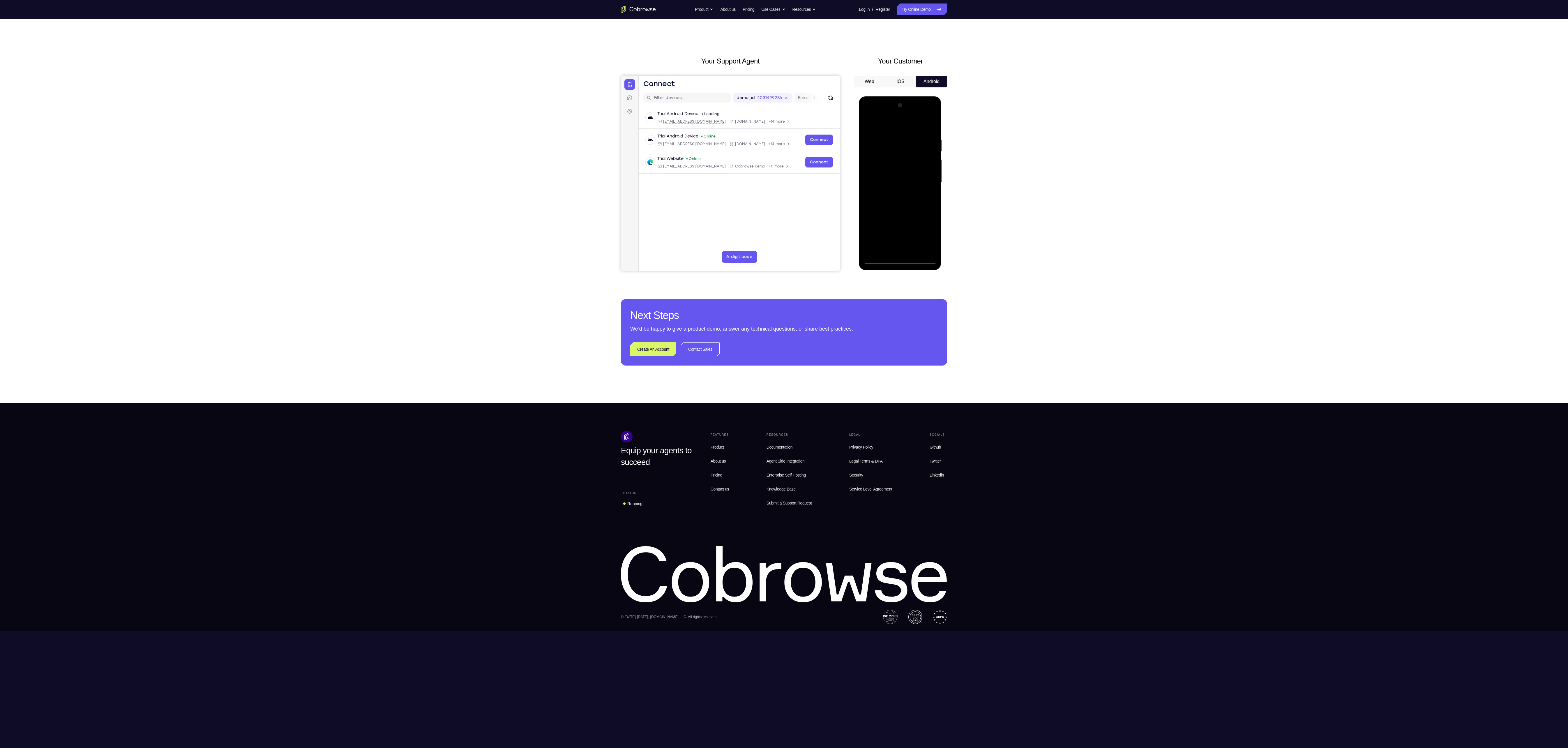
click at [898, 260] on div at bounding box center [900, 183] width 74 height 163
click at [930, 240] on div at bounding box center [900, 183] width 74 height 163
click at [869, 113] on div at bounding box center [900, 183] width 74 height 163
click at [925, 177] on div at bounding box center [900, 183] width 74 height 163
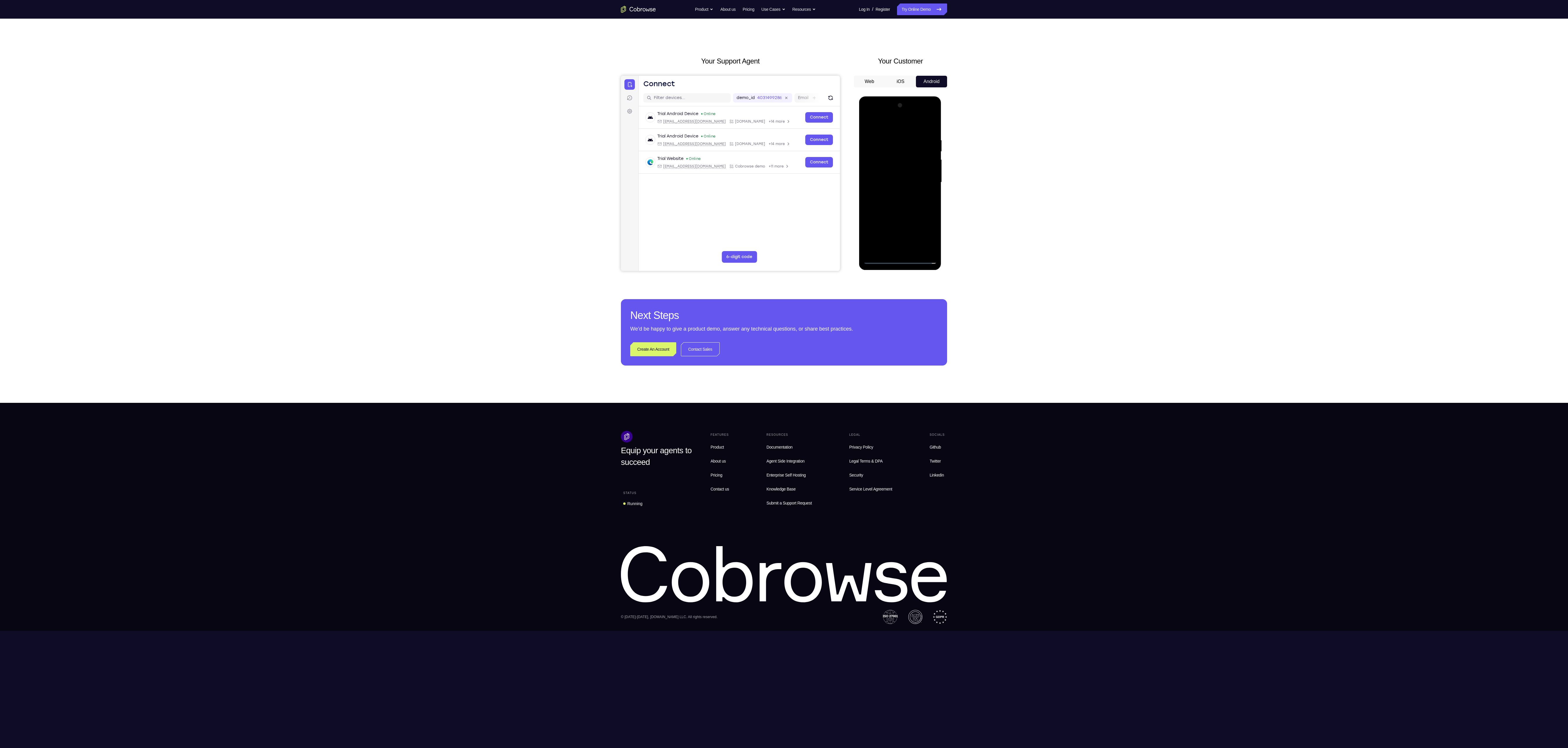
click at [894, 250] on div at bounding box center [900, 183] width 74 height 163
click at [899, 177] on div at bounding box center [900, 183] width 74 height 163
click at [900, 174] on div at bounding box center [900, 183] width 74 height 163
click at [898, 183] on div at bounding box center [900, 183] width 74 height 163
click at [897, 208] on div at bounding box center [900, 183] width 74 height 163
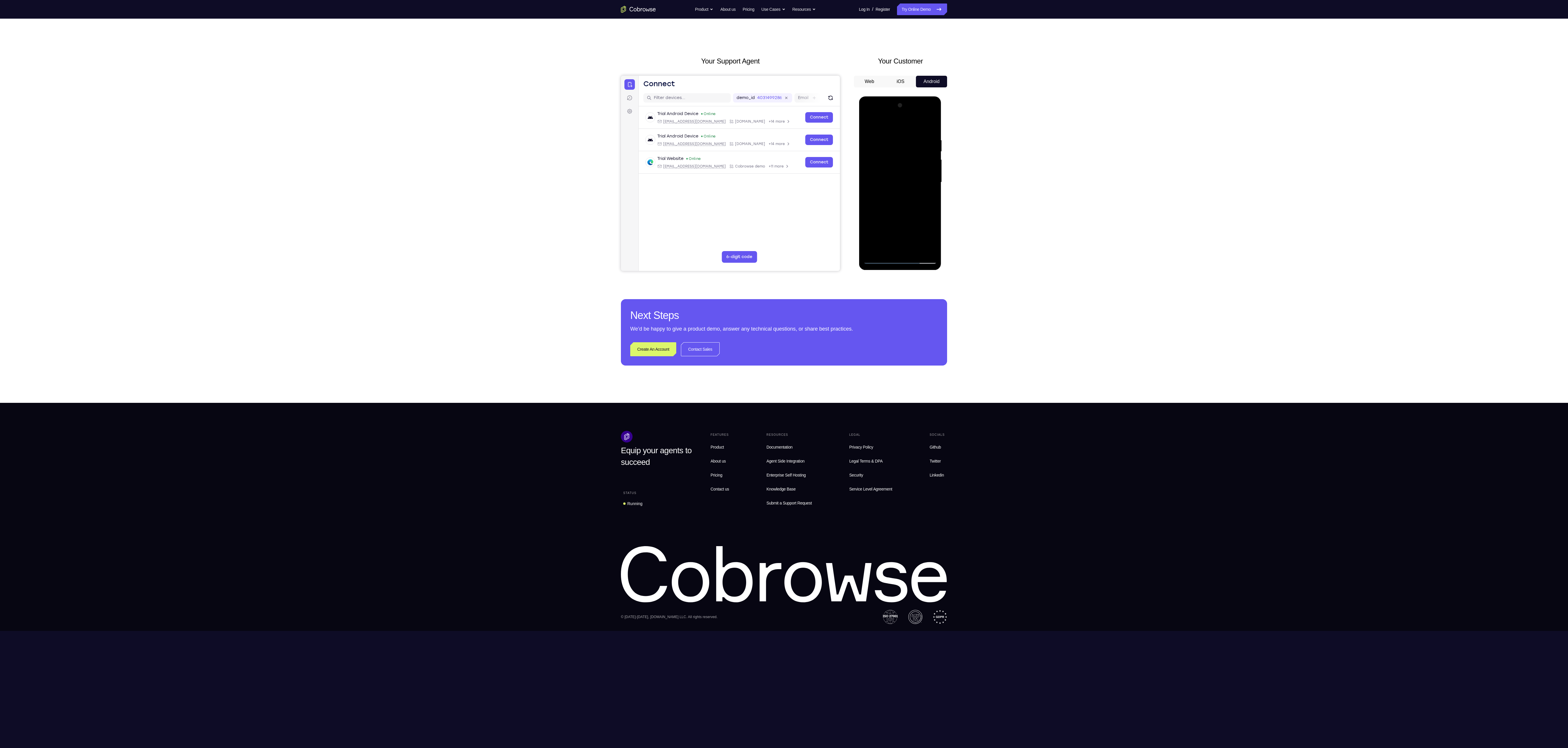
click at [915, 252] on div at bounding box center [900, 183] width 74 height 163
click at [909, 211] on div at bounding box center [900, 183] width 74 height 163
click at [905, 164] on div at bounding box center [900, 183] width 74 height 163
click at [892, 248] on div at bounding box center [900, 183] width 74 height 163
click at [910, 207] on div at bounding box center [900, 183] width 74 height 163
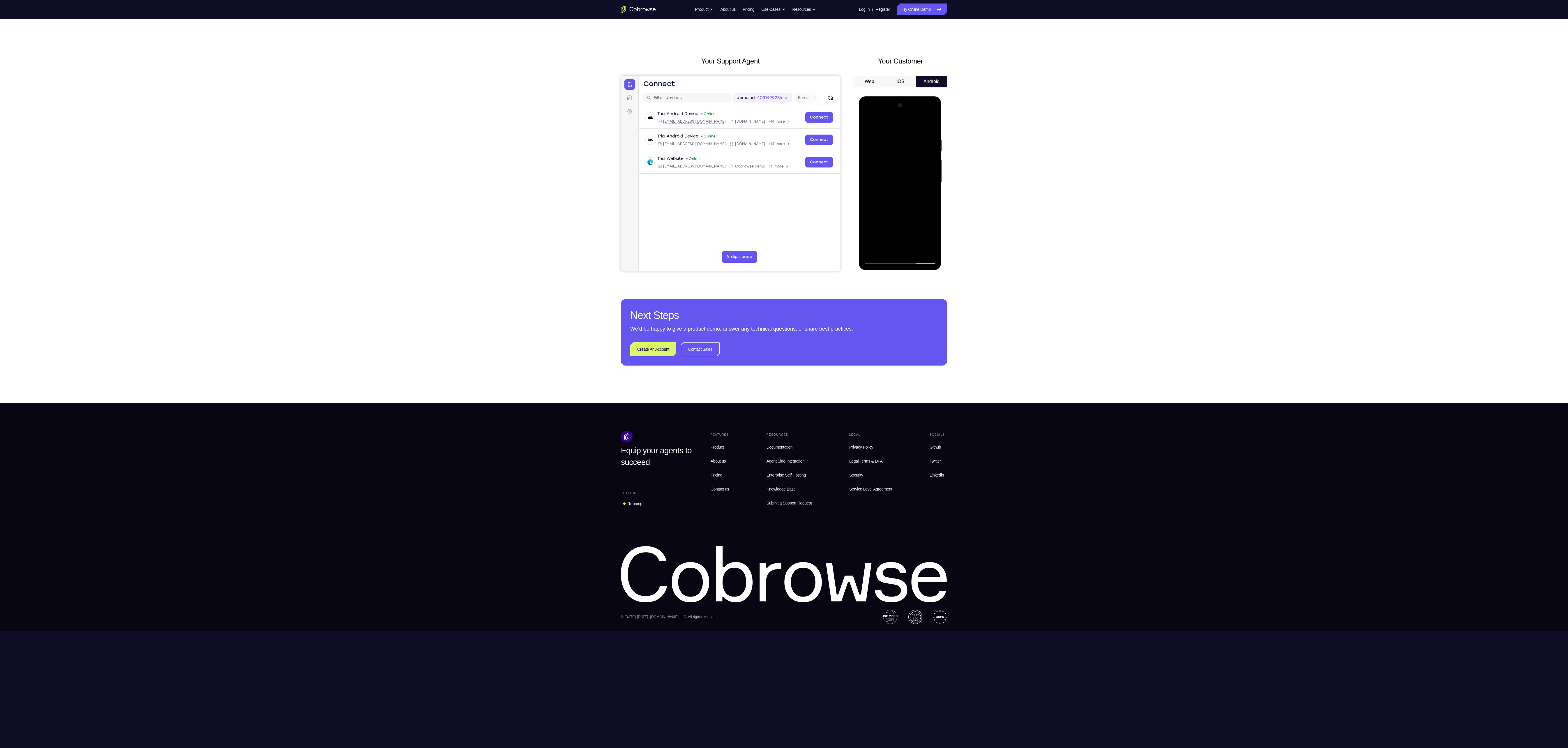
click at [886, 144] on div at bounding box center [900, 183] width 74 height 163
click at [897, 250] on div at bounding box center [900, 183] width 74 height 163
click at [895, 183] on div at bounding box center [900, 183] width 74 height 163
click at [878, 177] on div at bounding box center [900, 183] width 74 height 163
click at [926, 250] on div at bounding box center [900, 183] width 74 height 163
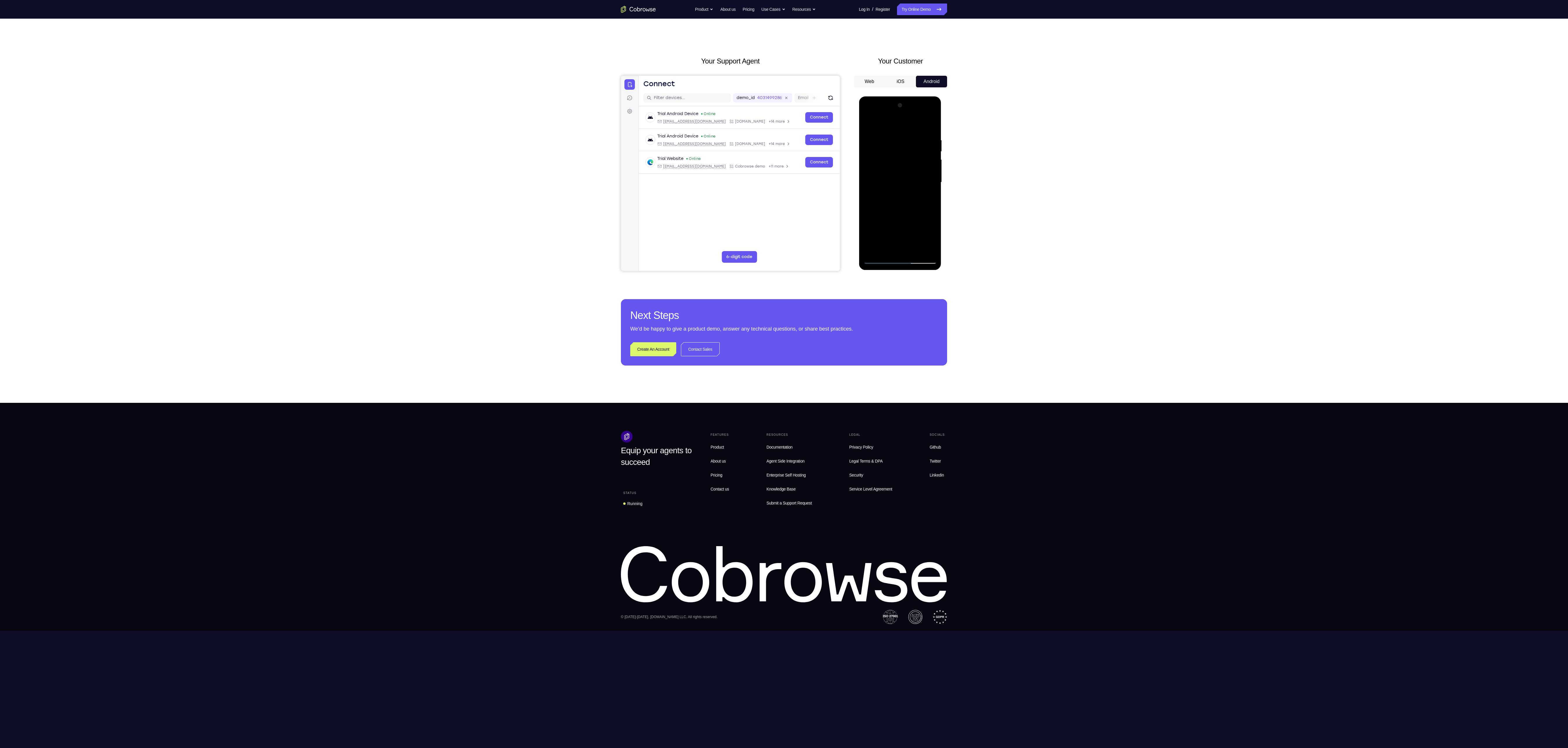
click at [878, 257] on div at bounding box center [900, 183] width 74 height 163
click at [886, 249] on div at bounding box center [900, 183] width 74 height 163
click at [900, 228] on div at bounding box center [900, 183] width 74 height 163
click at [914, 228] on div at bounding box center [900, 183] width 74 height 163
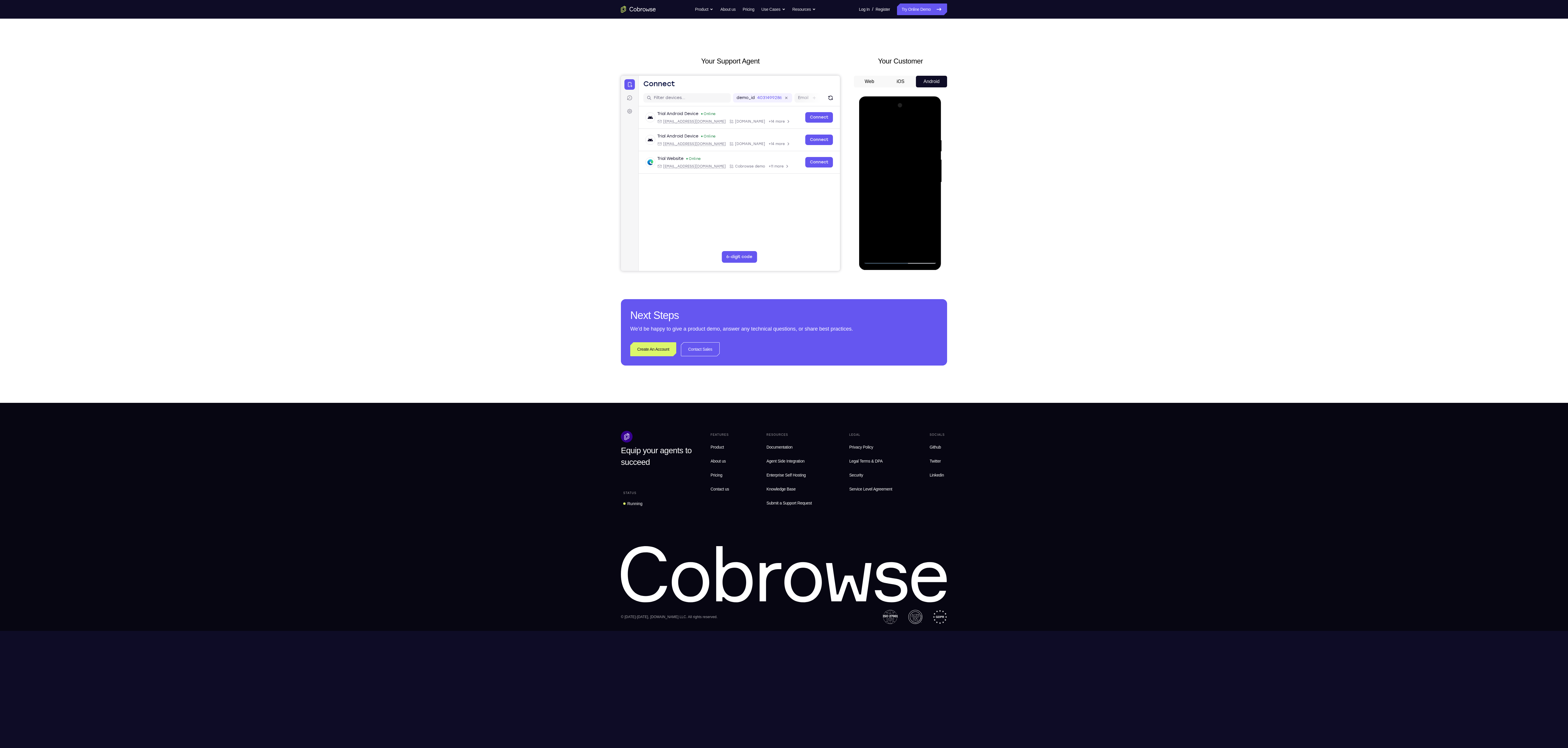
click at [899, 226] on div at bounding box center [900, 183] width 74 height 163
click at [898, 250] on div at bounding box center [900, 183] width 74 height 163
click at [894, 217] on div at bounding box center [900, 183] width 74 height 163
click at [881, 230] on div at bounding box center [900, 183] width 74 height 163
click at [904, 246] on div at bounding box center [900, 183] width 74 height 163
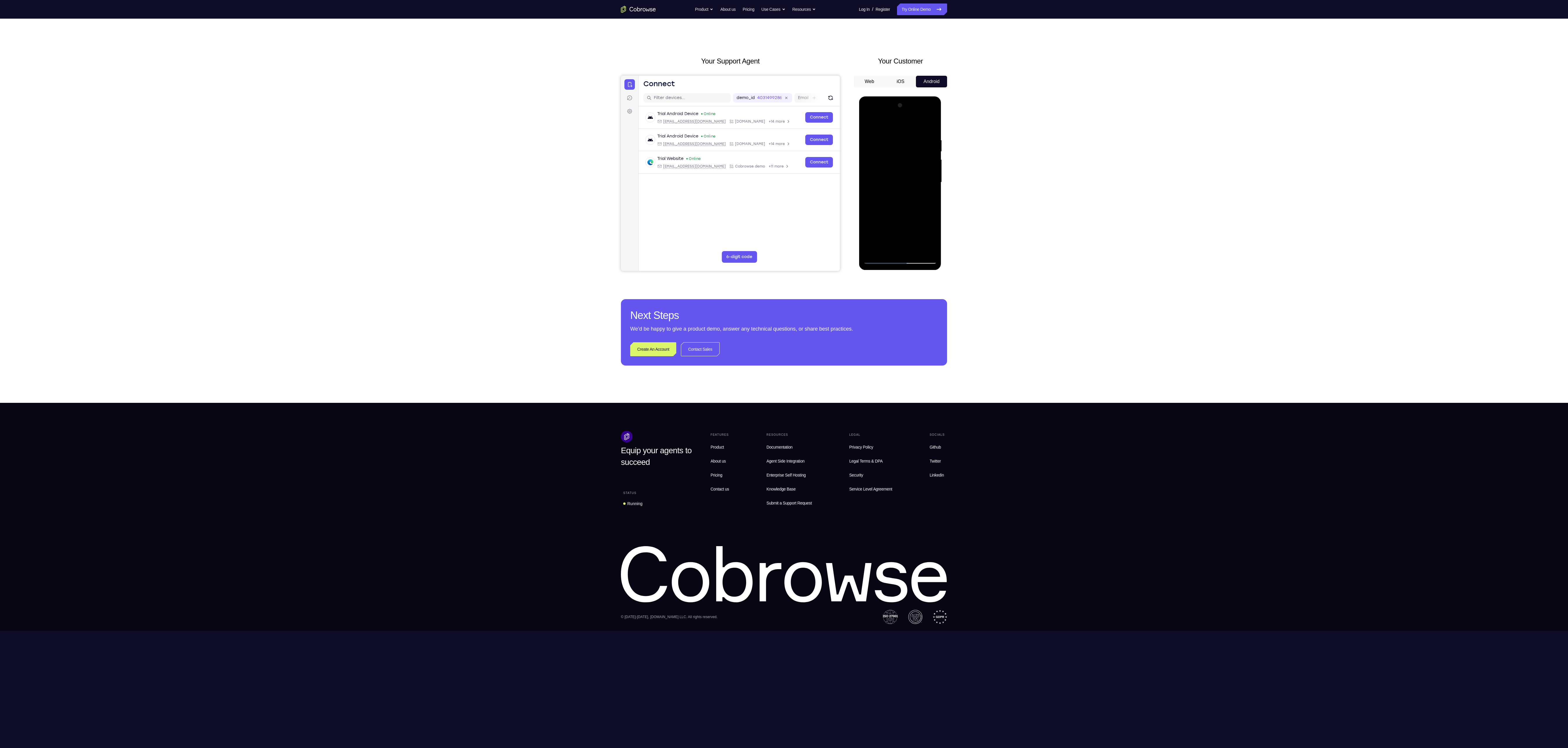
click at [904, 246] on div at bounding box center [900, 183] width 74 height 163
click at [901, 226] on div at bounding box center [900, 183] width 74 height 163
click at [895, 229] on div at bounding box center [900, 183] width 74 height 163
click at [926, 226] on div at bounding box center [900, 183] width 74 height 163
click at [894, 229] on div at bounding box center [900, 183] width 74 height 163
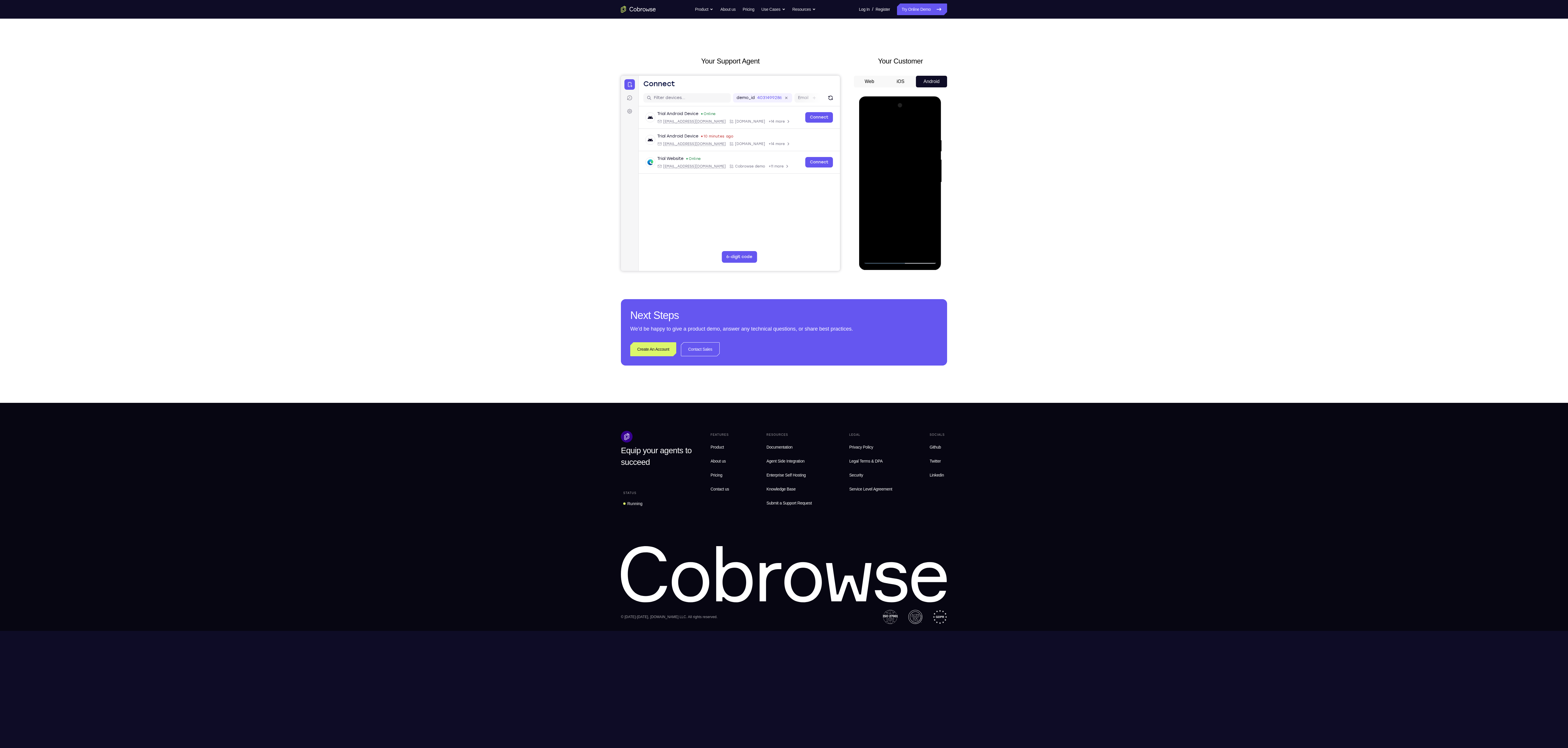
click at [881, 230] on div at bounding box center [900, 183] width 74 height 163
click at [901, 240] on div at bounding box center [900, 183] width 74 height 163
click at [901, 249] on div at bounding box center [900, 183] width 74 height 163
click at [909, 240] on div at bounding box center [900, 183] width 74 height 163
click at [895, 217] on div at bounding box center [900, 183] width 74 height 163
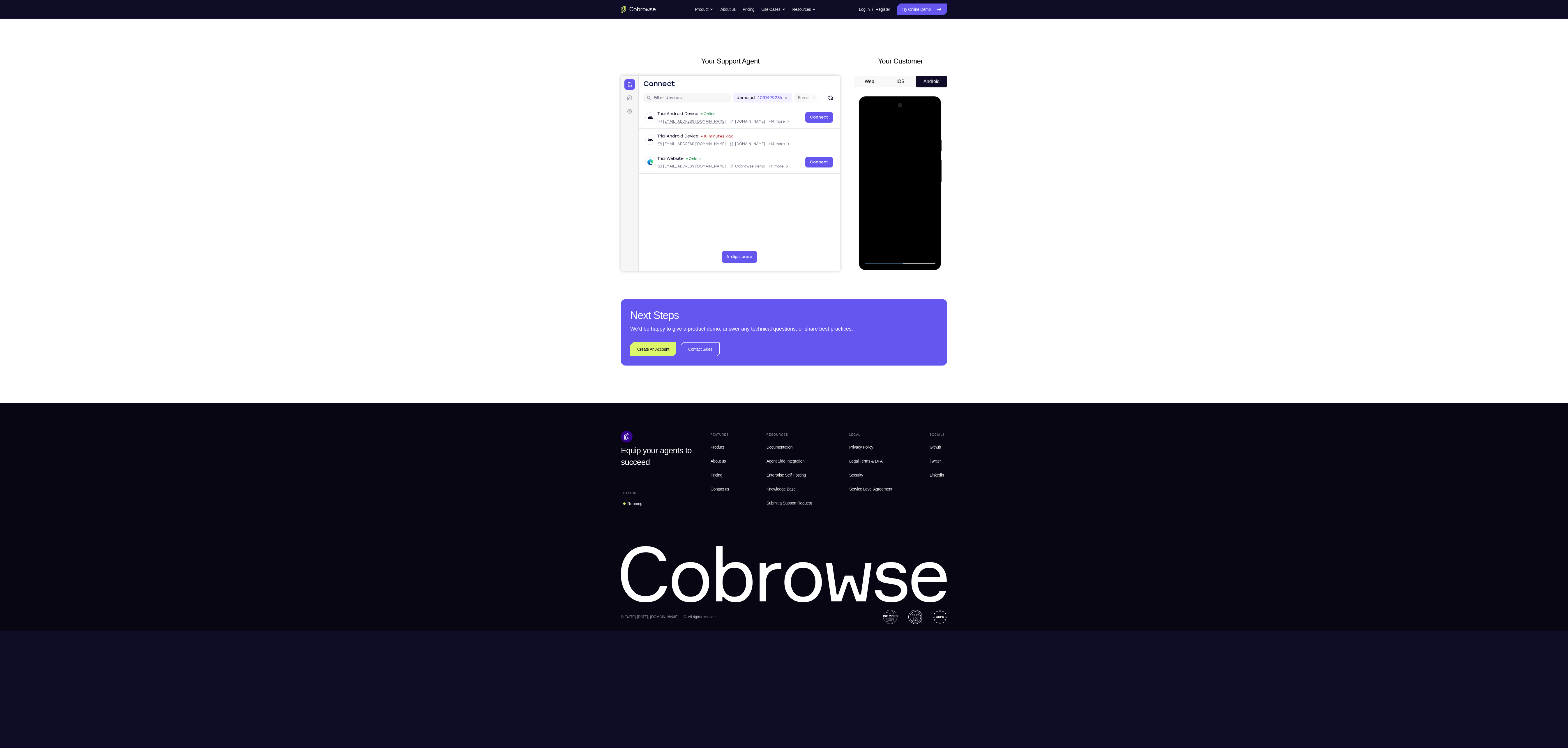
click at [908, 228] on div at bounding box center [900, 183] width 74 height 163
click at [927, 217] on div at bounding box center [900, 183] width 74 height 163
click at [908, 229] on div at bounding box center [900, 183] width 74 height 163
click at [903, 246] on div at bounding box center [900, 183] width 74 height 163
click at [919, 228] on div at bounding box center [900, 183] width 74 height 163
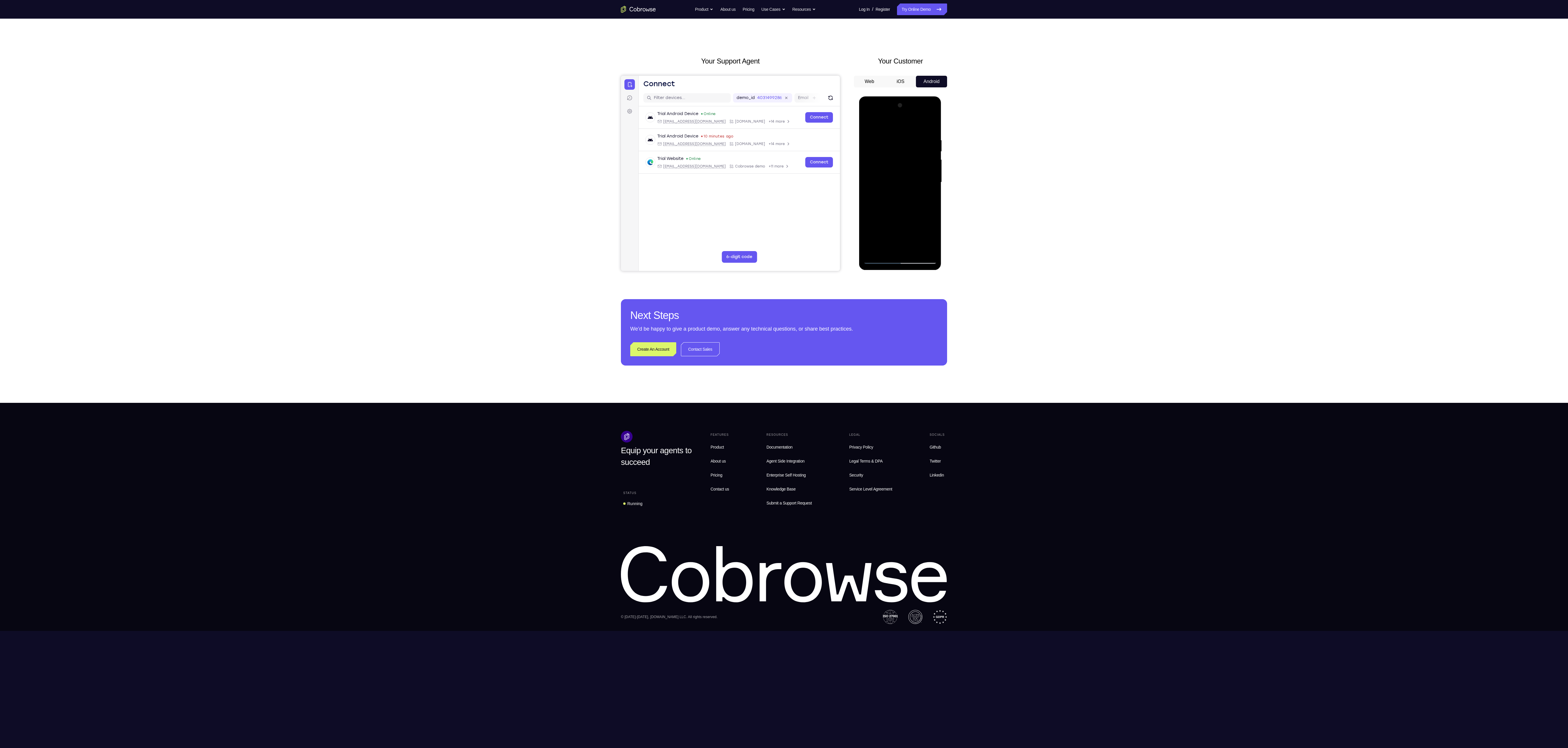
click at [913, 229] on div at bounding box center [900, 183] width 74 height 163
click at [906, 243] on div at bounding box center [900, 183] width 74 height 163
click at [933, 238] on div at bounding box center [900, 183] width 74 height 163
click at [906, 248] on div at bounding box center [900, 183] width 74 height 163
click at [905, 216] on div at bounding box center [900, 183] width 74 height 163
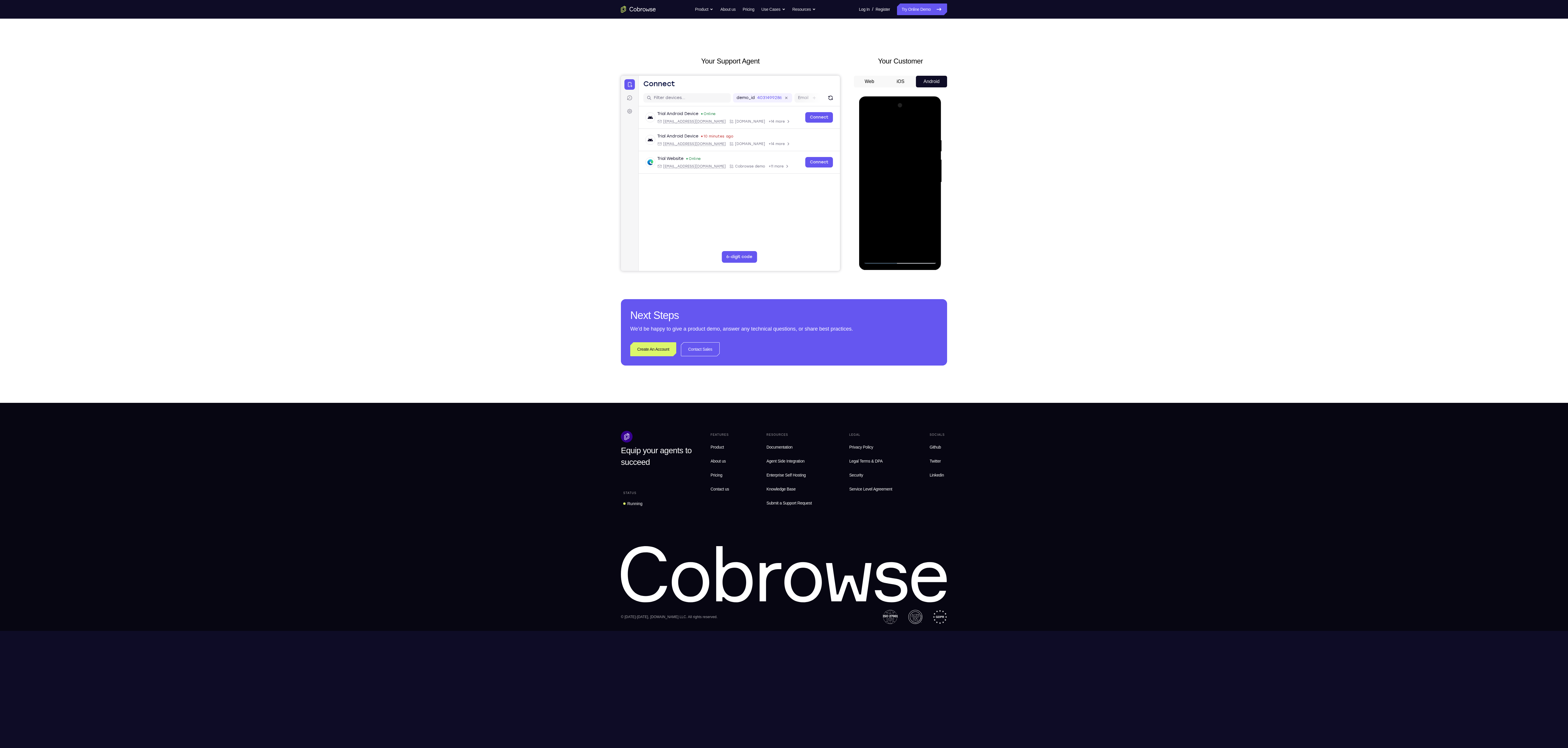
click at [915, 229] on div at bounding box center [900, 183] width 74 height 163
click at [926, 239] on div at bounding box center [900, 183] width 74 height 163
click at [901, 245] on div at bounding box center [900, 183] width 74 height 163
click at [933, 241] on div at bounding box center [900, 183] width 74 height 163
click at [903, 249] on div at bounding box center [900, 183] width 74 height 163
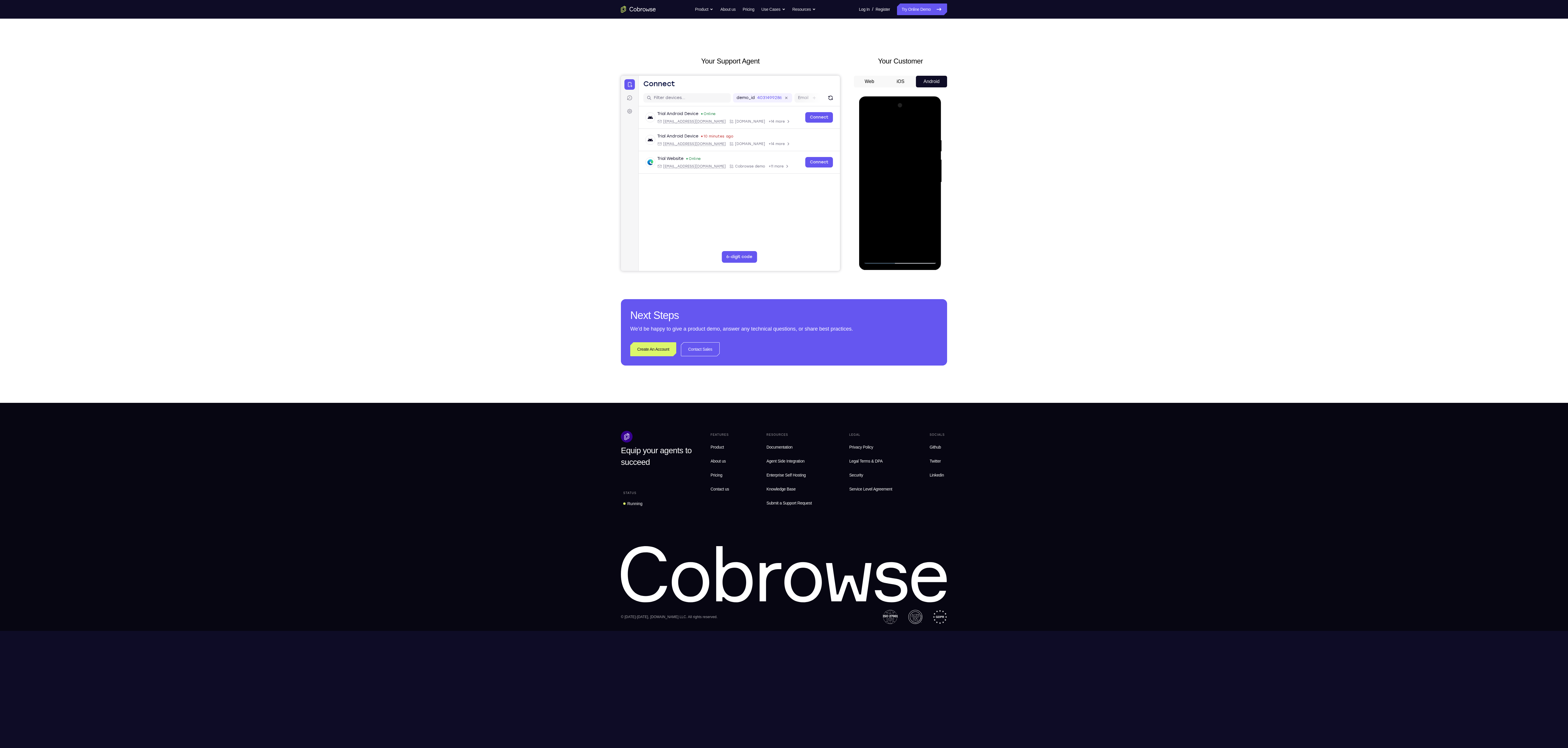
click at [867, 218] on div at bounding box center [900, 183] width 74 height 163
click at [902, 229] on div at bounding box center [900, 183] width 74 height 163
click at [884, 226] on div at bounding box center [900, 183] width 74 height 163
click at [933, 226] on div at bounding box center [900, 183] width 74 height 163
click at [905, 248] on div at bounding box center [900, 183] width 74 height 163
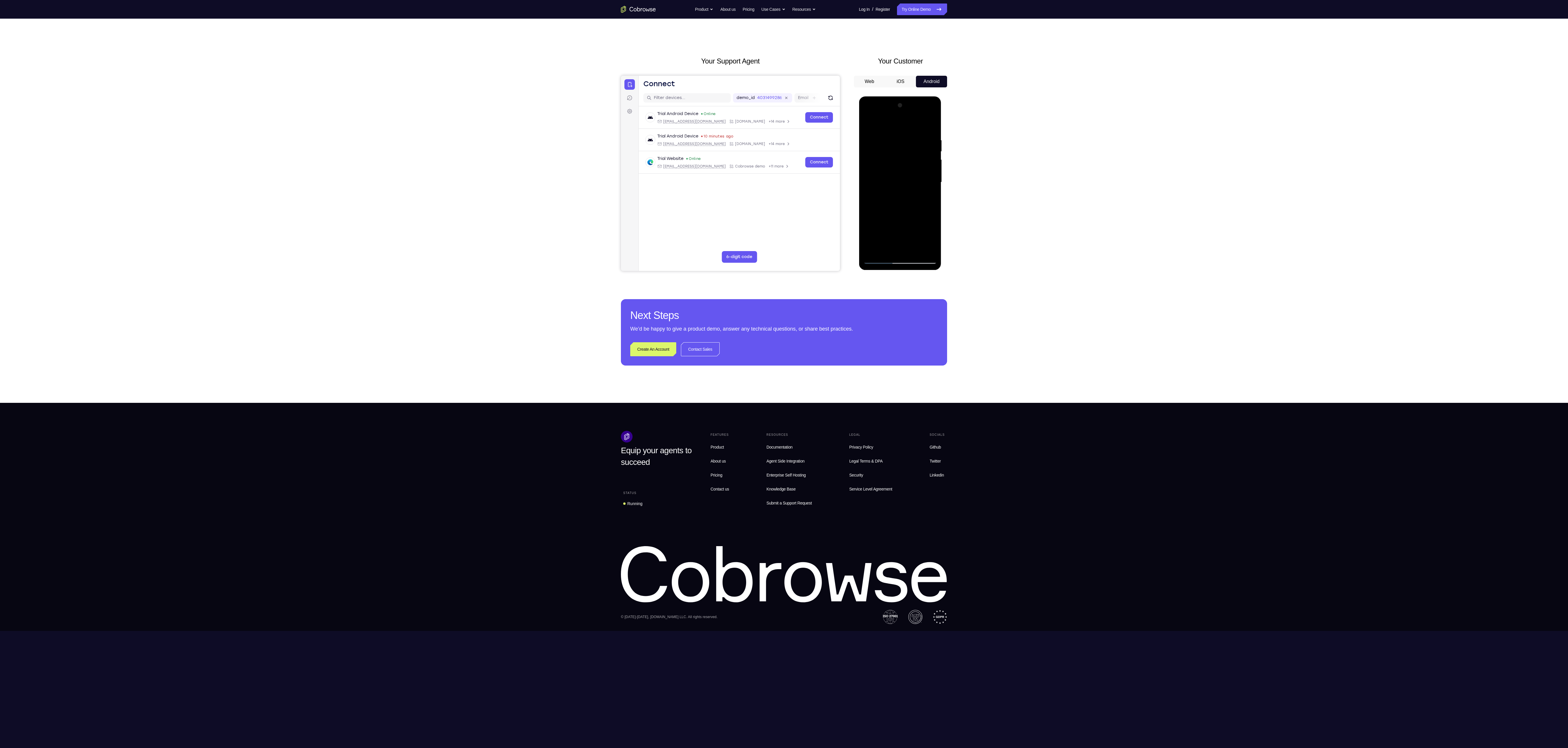
click at [875, 218] on div at bounding box center [900, 183] width 74 height 163
click at [902, 229] on div at bounding box center [900, 183] width 74 height 163
click at [929, 216] on div at bounding box center [900, 183] width 74 height 163
click at [887, 226] on div at bounding box center [900, 183] width 74 height 163
click at [878, 229] on div at bounding box center [900, 183] width 74 height 163
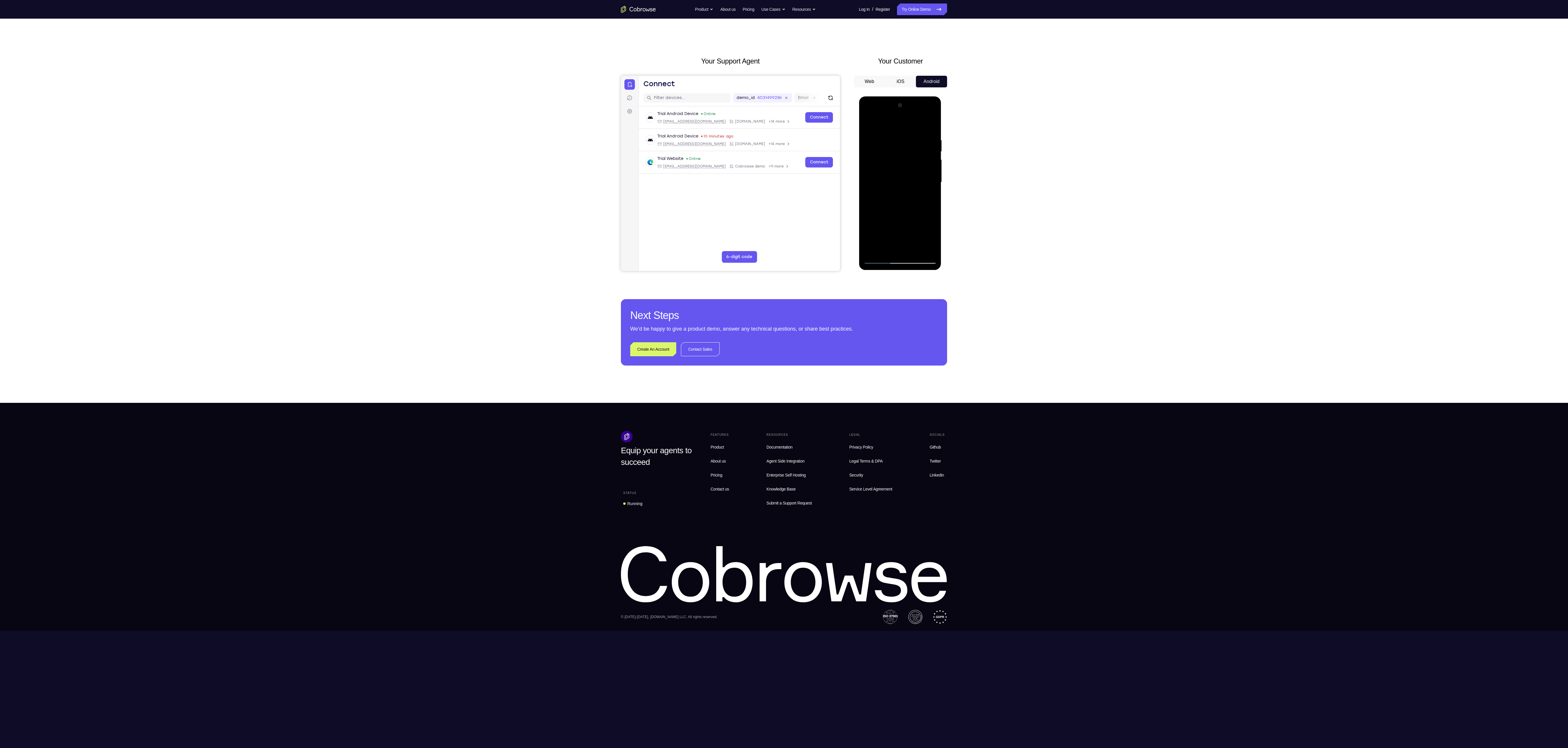
click at [908, 247] on div at bounding box center [900, 183] width 74 height 163
click at [873, 217] on div at bounding box center [900, 183] width 74 height 163
click at [927, 239] on div at bounding box center [900, 183] width 74 height 163
click at [895, 217] on div at bounding box center [900, 183] width 74 height 163
click at [916, 218] on div at bounding box center [900, 183] width 74 height 163
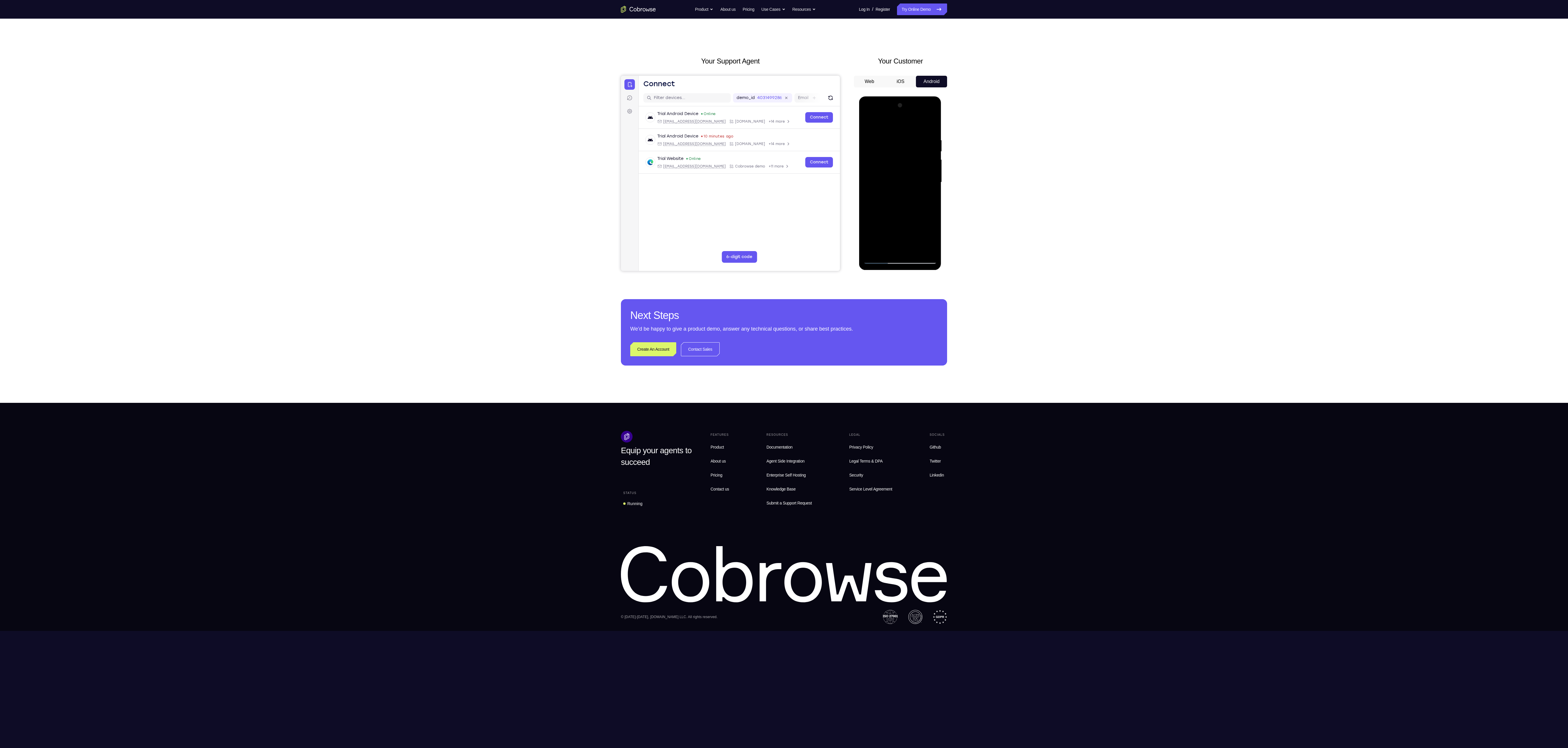
click at [928, 197] on div at bounding box center [900, 183] width 74 height 163
click at [869, 125] on div at bounding box center [900, 183] width 74 height 163
click at [870, 123] on div at bounding box center [900, 183] width 74 height 163
click at [915, 252] on div at bounding box center [900, 183] width 74 height 163
click at [915, 138] on div at bounding box center [900, 183] width 74 height 163
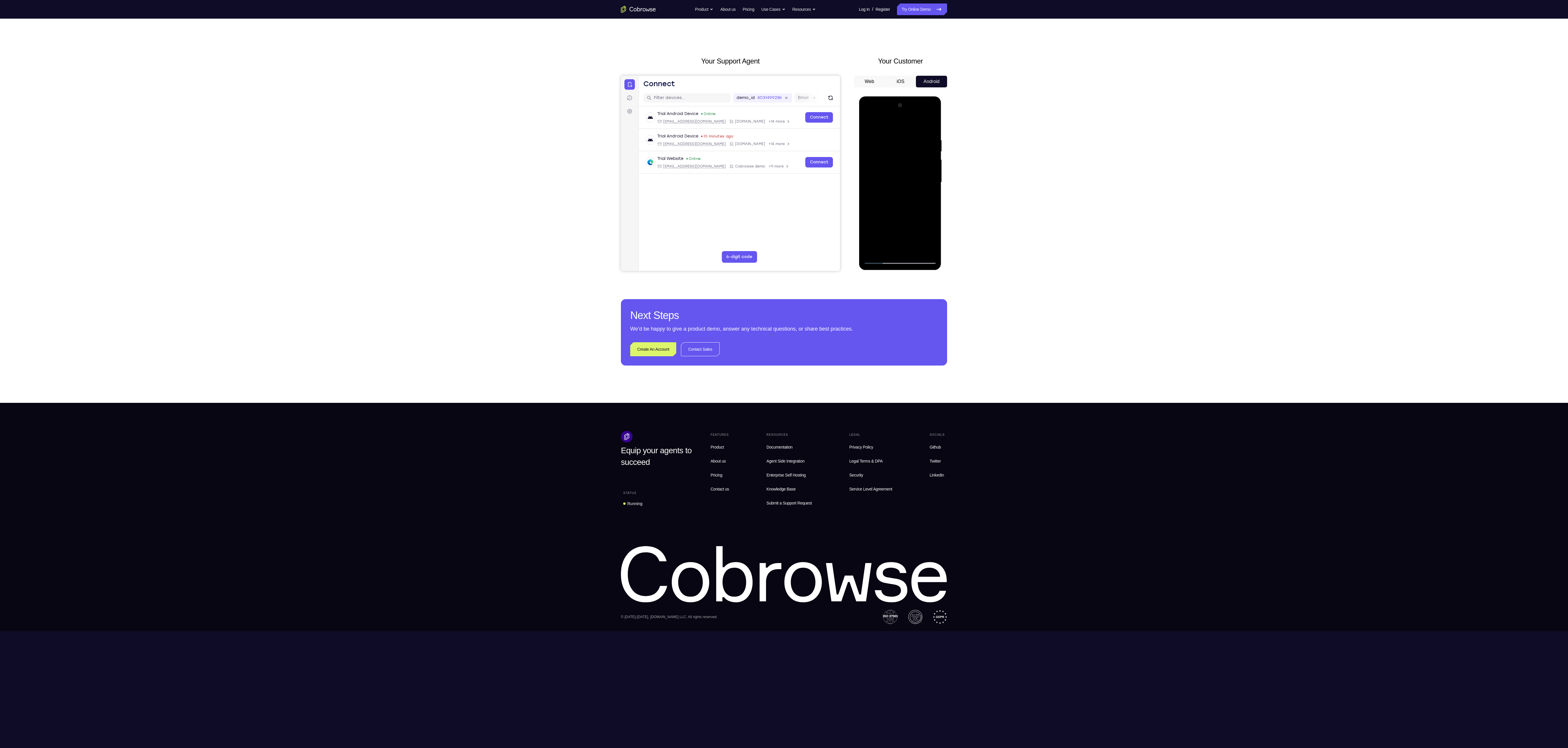
click at [925, 207] on div at bounding box center [900, 183] width 74 height 163
click at [902, 167] on div at bounding box center [900, 183] width 74 height 163
drag, startPoint x: 889, startPoint y: 229, endPoint x: 878, endPoint y: 232, distance: 11.4
click at [878, 232] on div at bounding box center [900, 183] width 74 height 163
click at [915, 229] on div at bounding box center [900, 183] width 74 height 163
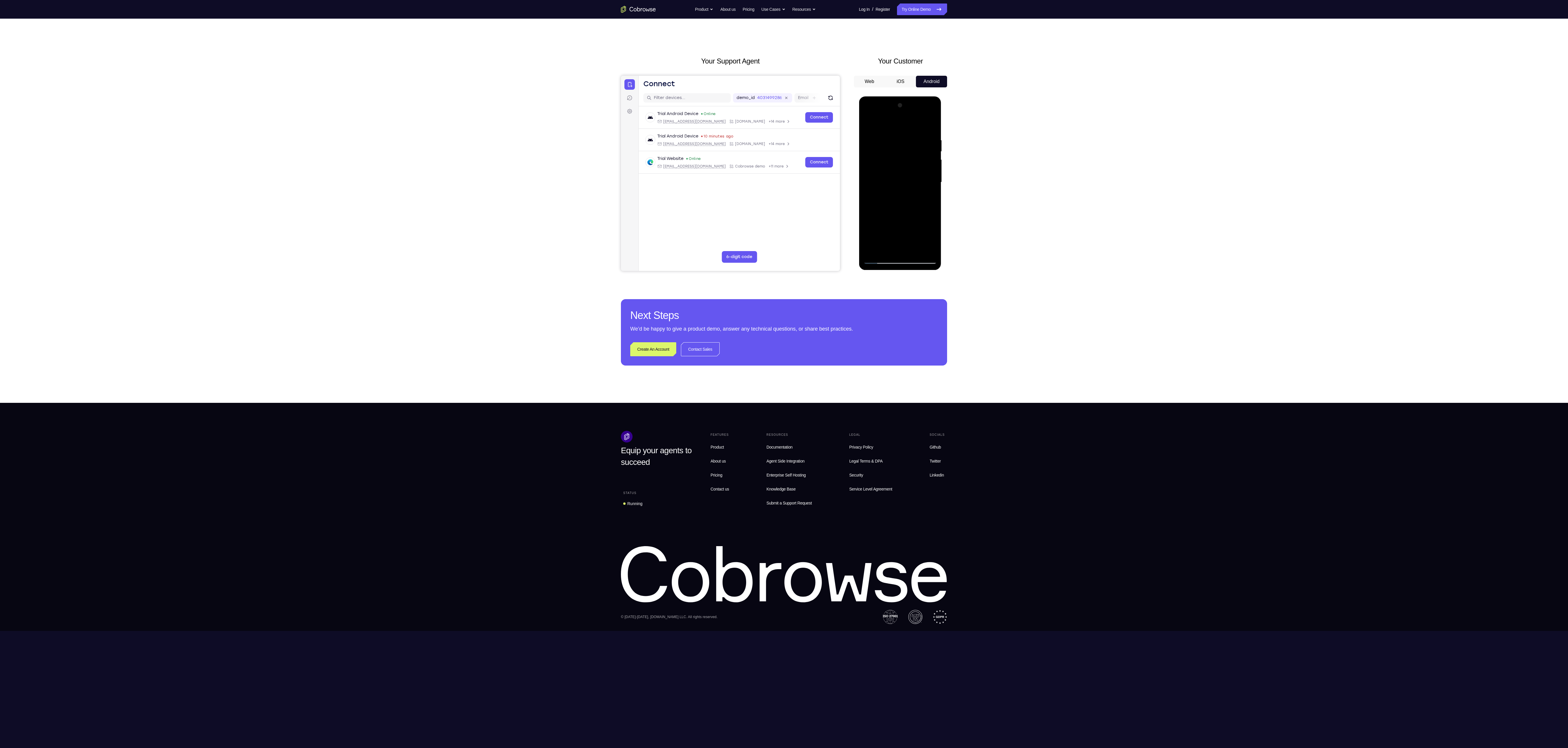
click at [887, 223] on div at bounding box center [900, 183] width 74 height 163
click at [897, 247] on div at bounding box center [900, 183] width 74 height 163
click at [928, 218] on div at bounding box center [900, 183] width 74 height 163
click at [886, 229] on div at bounding box center [900, 183] width 74 height 163
click at [880, 228] on div at bounding box center [900, 183] width 74 height 163
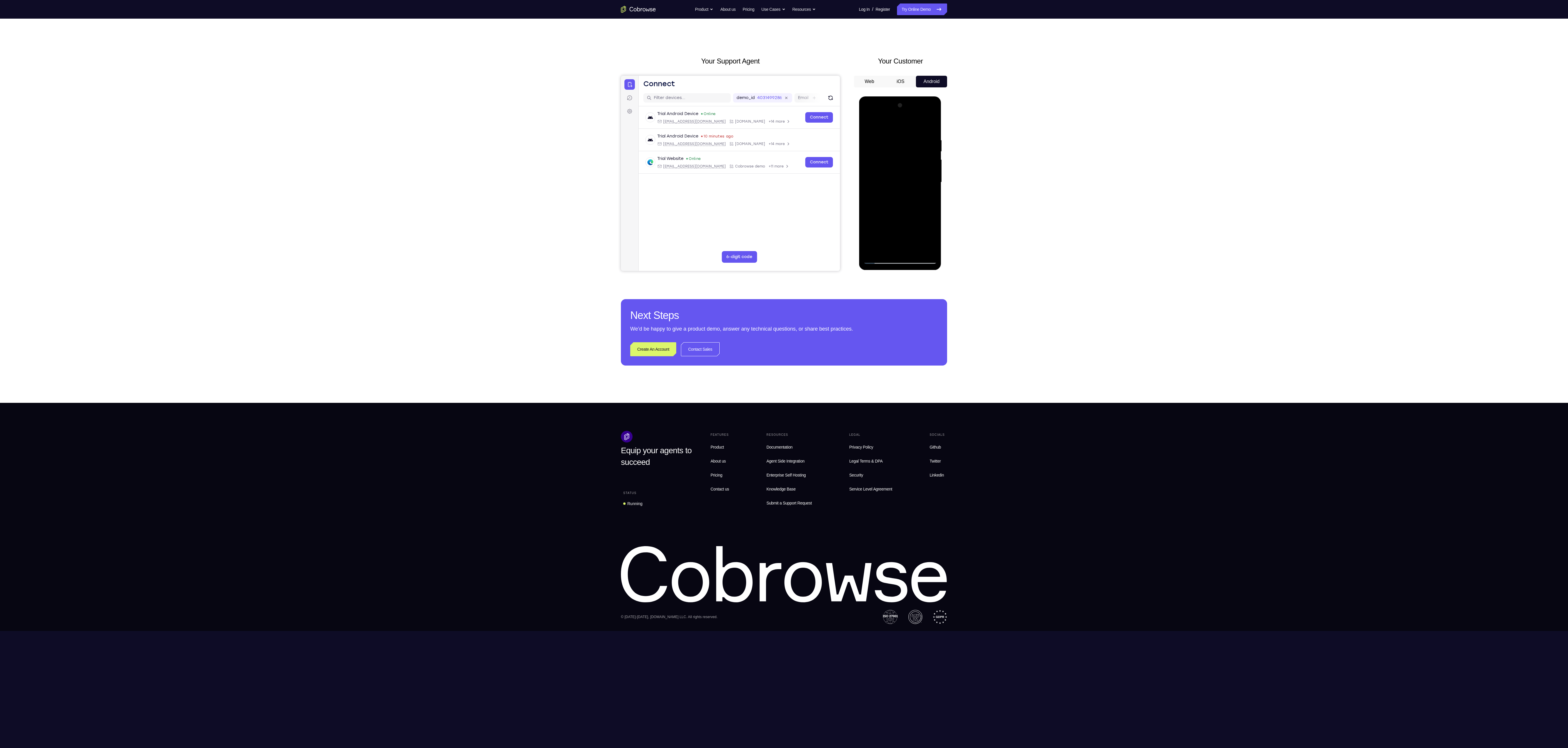
click at [887, 228] on div at bounding box center [900, 183] width 74 height 163
click at [882, 228] on div at bounding box center [900, 183] width 74 height 163
click at [900, 243] on div at bounding box center [900, 183] width 74 height 163
click at [932, 238] on div at bounding box center [900, 183] width 74 height 163
click at [895, 246] on div at bounding box center [900, 183] width 74 height 163
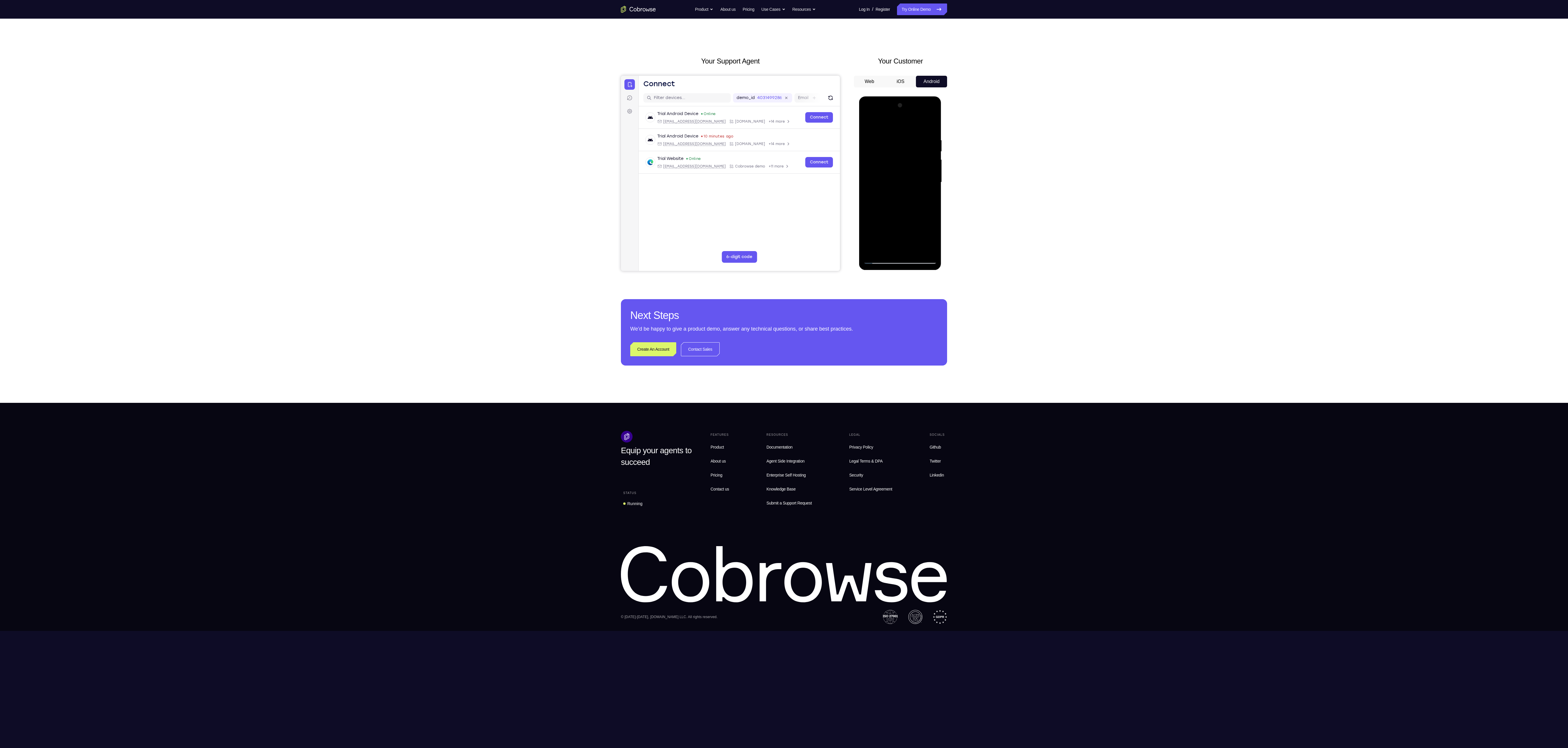
click at [881, 230] on div at bounding box center [900, 183] width 74 height 163
click at [925, 218] on div at bounding box center [900, 183] width 74 height 163
click at [934, 217] on div at bounding box center [900, 183] width 74 height 163
click at [928, 196] on div at bounding box center [900, 183] width 74 height 163
click at [894, 228] on div at bounding box center [900, 183] width 74 height 163
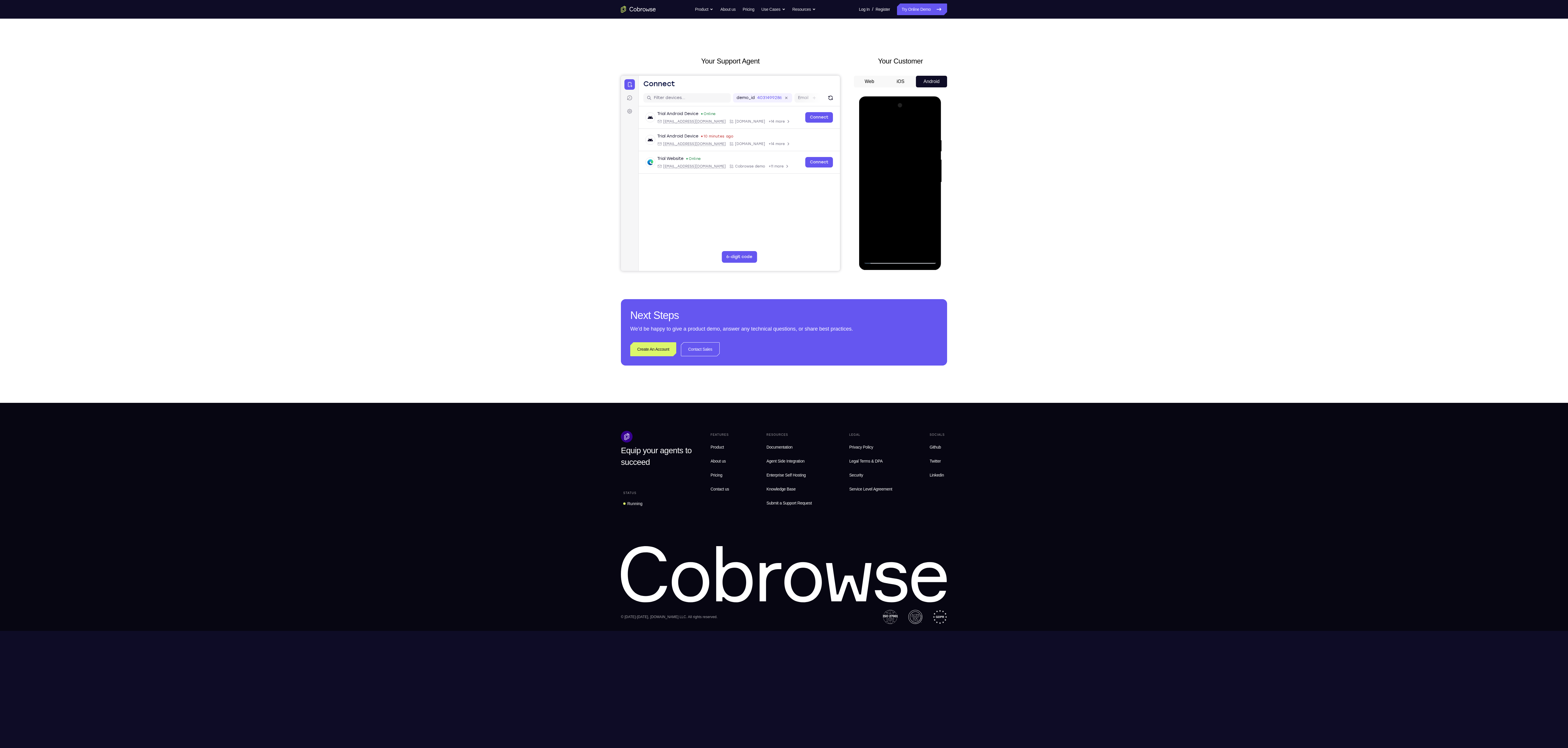
click at [872, 229] on div at bounding box center [900, 183] width 74 height 163
click at [900, 237] on div at bounding box center [900, 183] width 74 height 163
click at [901, 248] on div at bounding box center [900, 183] width 74 height 163
click at [933, 228] on div at bounding box center [900, 183] width 74 height 163
click at [899, 228] on div at bounding box center [900, 183] width 74 height 163
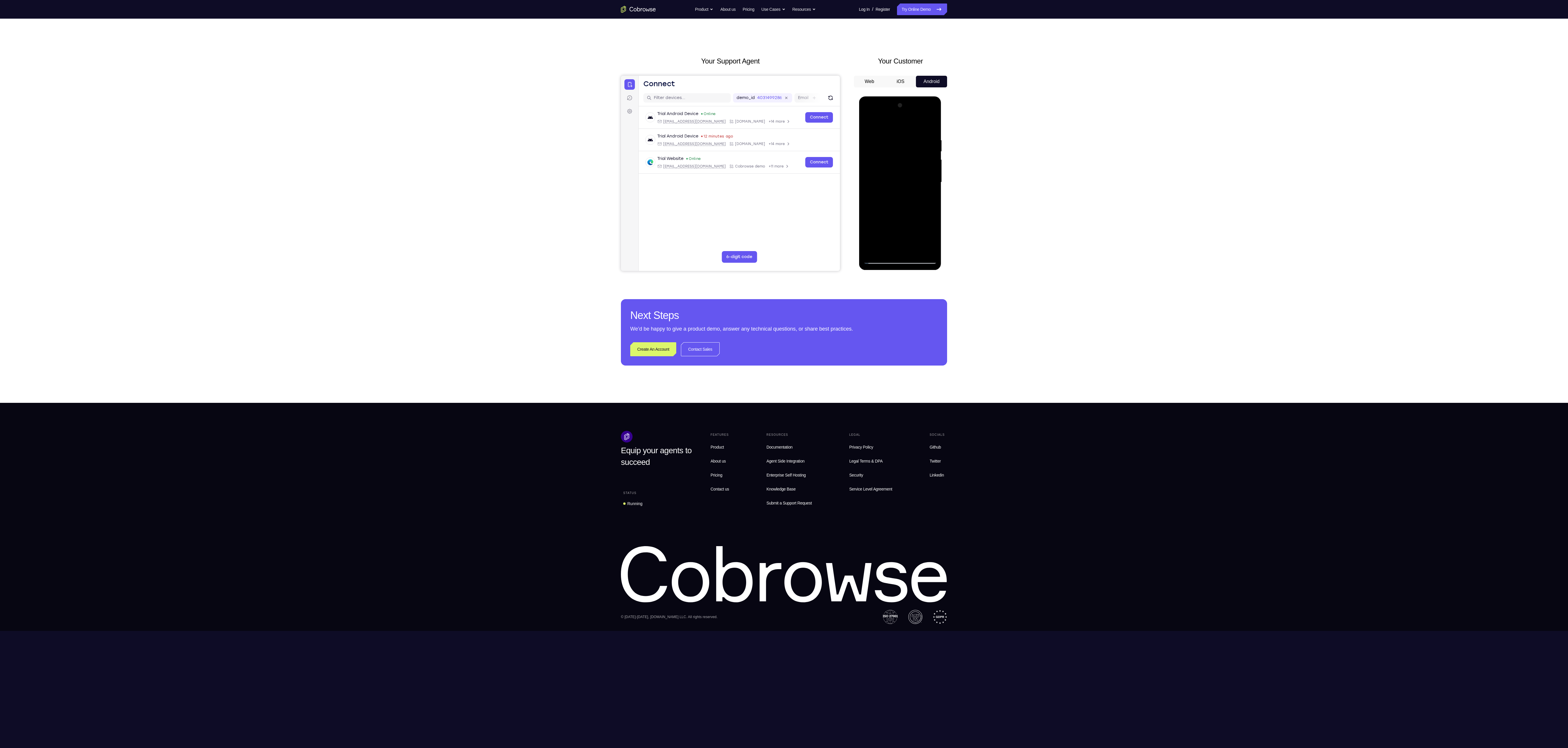
click at [892, 227] on div at bounding box center [900, 183] width 74 height 163
click at [908, 217] on div at bounding box center [900, 183] width 74 height 163
click at [906, 249] on div at bounding box center [900, 183] width 74 height 163
click at [920, 228] on div at bounding box center [900, 183] width 74 height 163
click at [914, 228] on div at bounding box center [900, 183] width 74 height 163
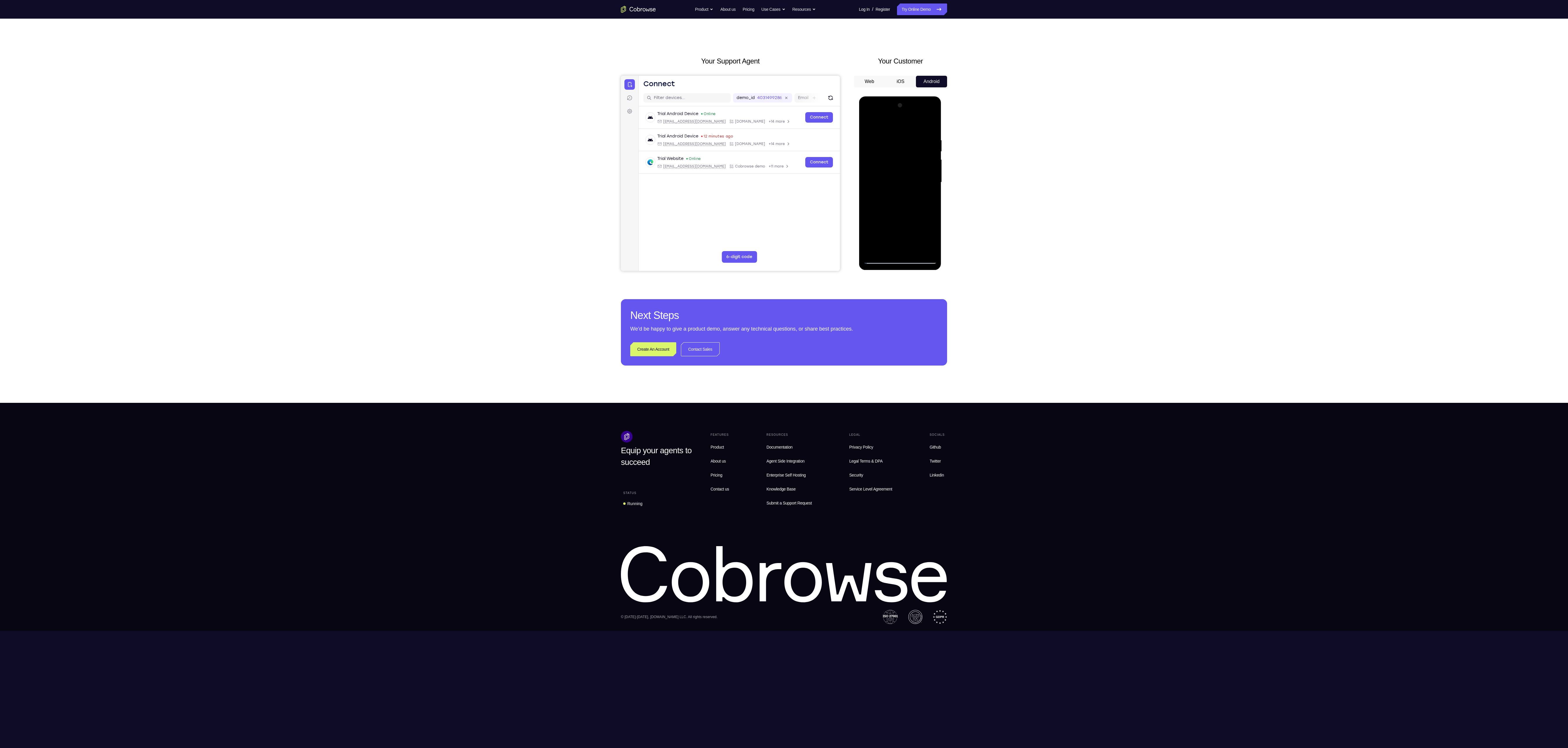
click at [906, 249] on div at bounding box center [900, 183] width 74 height 163
click at [901, 228] on div at bounding box center [900, 183] width 74 height 163
click at [919, 229] on div at bounding box center [900, 183] width 74 height 163
click at [905, 229] on div at bounding box center [900, 183] width 74 height 163
click at [927, 216] on div at bounding box center [900, 183] width 74 height 163
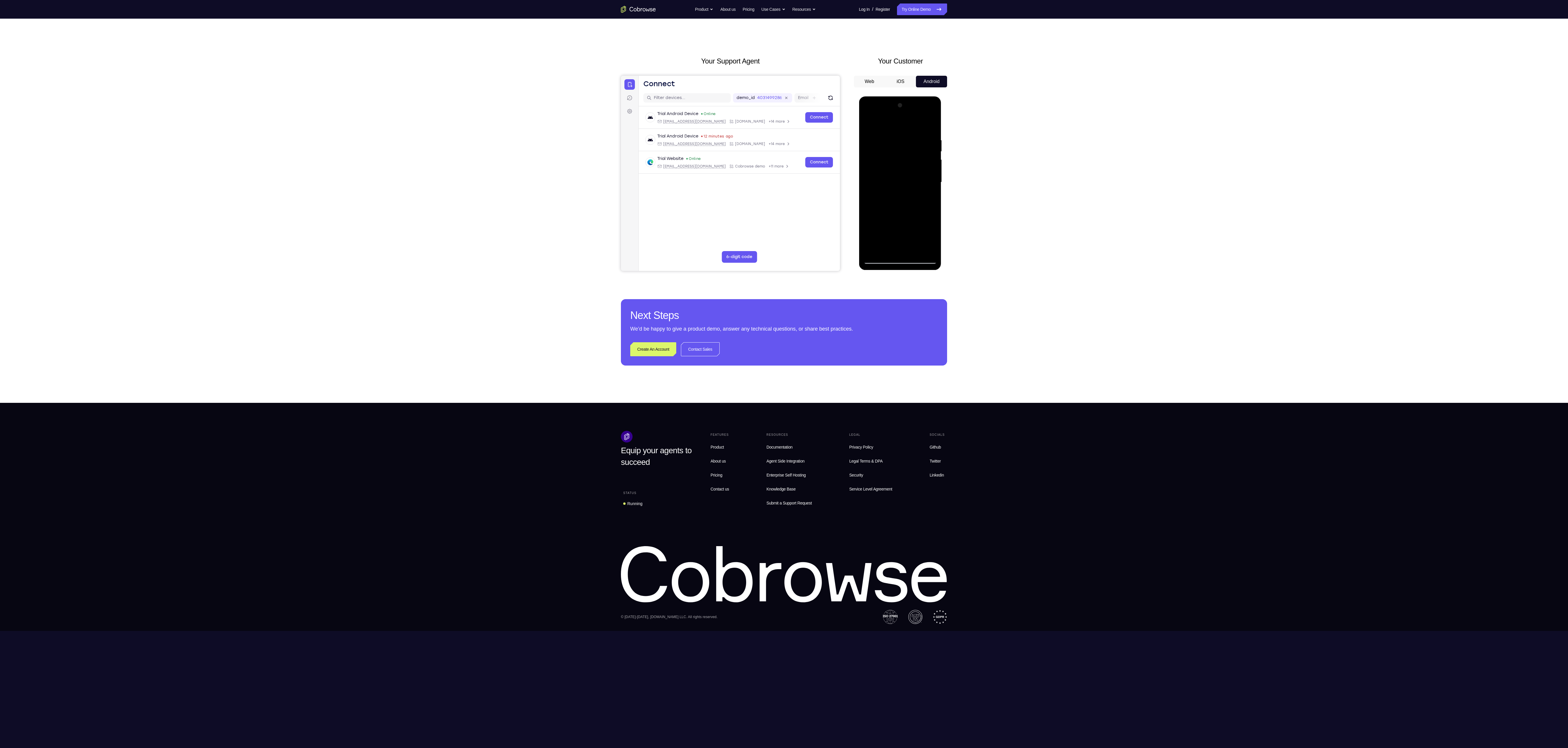
click at [901, 226] on div at bounding box center [900, 183] width 74 height 163
click at [912, 227] on div at bounding box center [900, 183] width 74 height 163
click at [905, 244] on div at bounding box center [900, 183] width 74 height 163
click at [898, 228] on div at bounding box center [900, 183] width 74 height 163
click at [903, 183] on span "Tap to Start" at bounding box center [900, 183] width 30 height 6
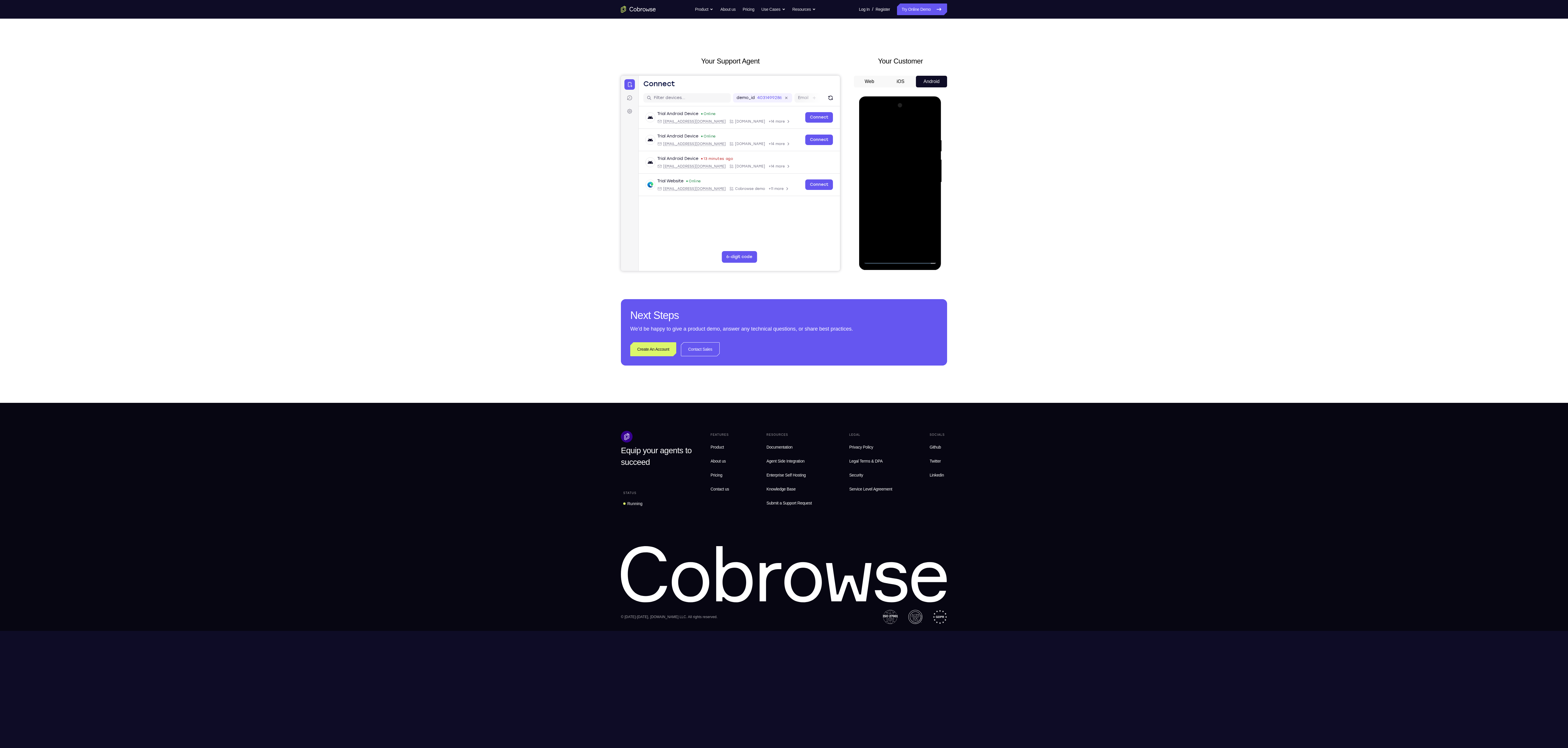
click at [904, 258] on div at bounding box center [900, 183] width 74 height 163
click at [926, 236] on div at bounding box center [900, 183] width 74 height 163
click at [868, 113] on div at bounding box center [900, 183] width 74 height 163
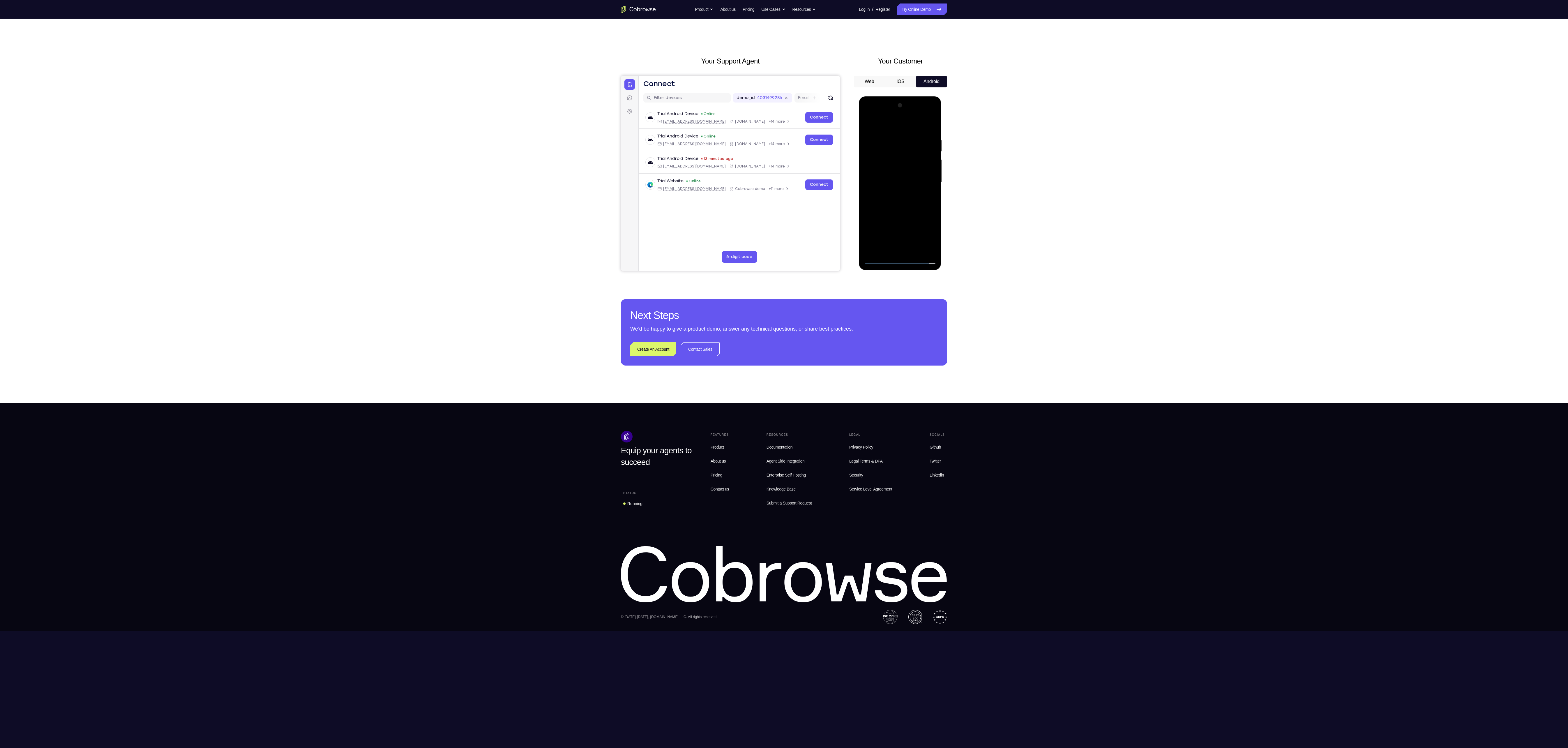
click at [926, 177] on div at bounding box center [900, 183] width 74 height 163
click at [892, 192] on div at bounding box center [900, 183] width 74 height 163
click at [897, 177] on div at bounding box center [900, 183] width 74 height 163
click at [898, 170] on div at bounding box center [900, 183] width 74 height 163
click at [899, 181] on div at bounding box center [900, 183] width 74 height 163
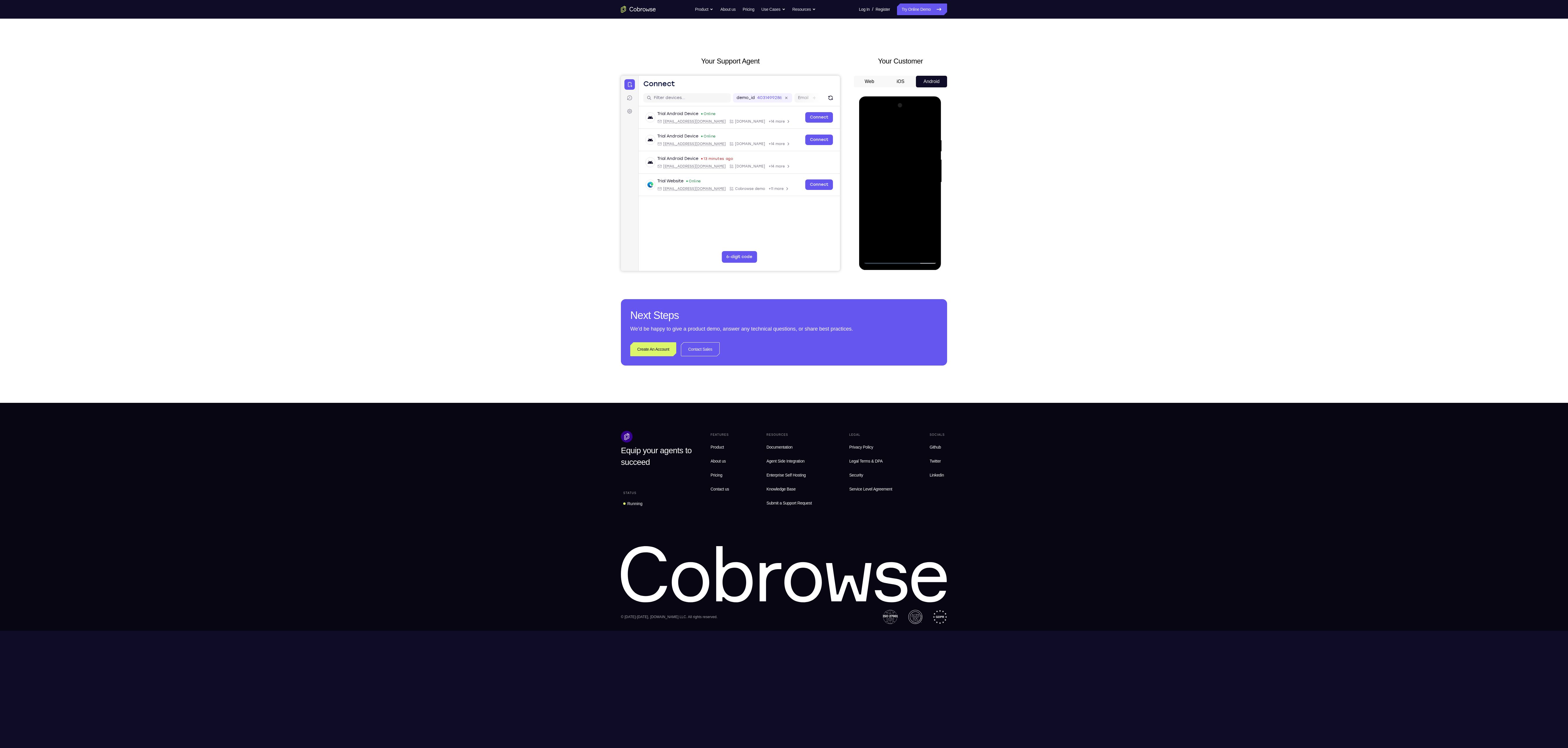
click at [893, 202] on div at bounding box center [900, 183] width 74 height 163
click at [909, 205] on div at bounding box center [900, 183] width 74 height 163
click at [914, 253] on div at bounding box center [900, 183] width 74 height 163
click at [915, 214] on div at bounding box center [900, 183] width 74 height 163
click at [906, 163] on div at bounding box center [900, 183] width 74 height 163
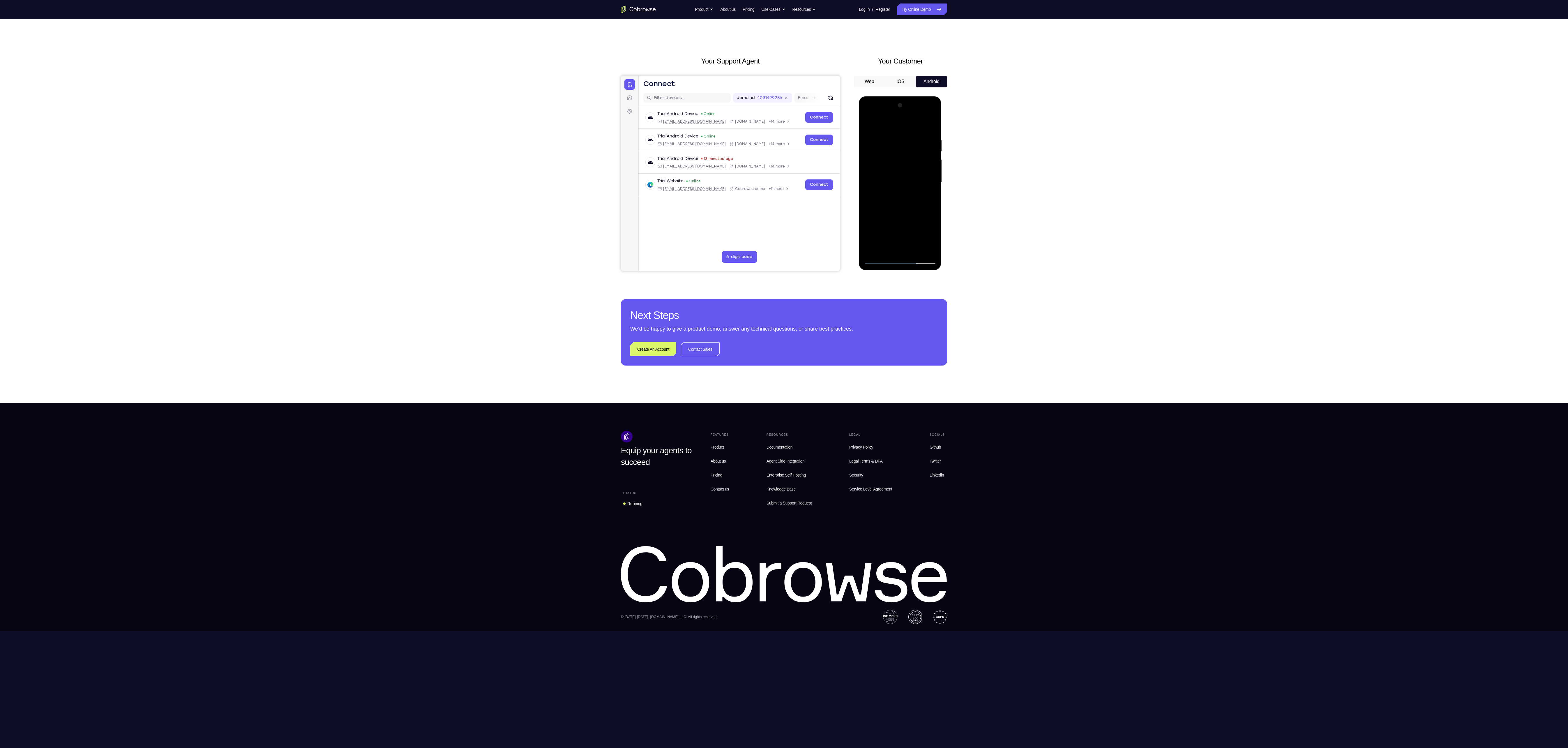
click at [891, 250] on div at bounding box center [900, 183] width 74 height 163
click at [910, 208] on div at bounding box center [900, 183] width 74 height 163
click at [895, 145] on div at bounding box center [900, 183] width 74 height 163
click at [894, 245] on div at bounding box center [900, 183] width 74 height 163
click at [900, 249] on div at bounding box center [900, 183] width 74 height 163
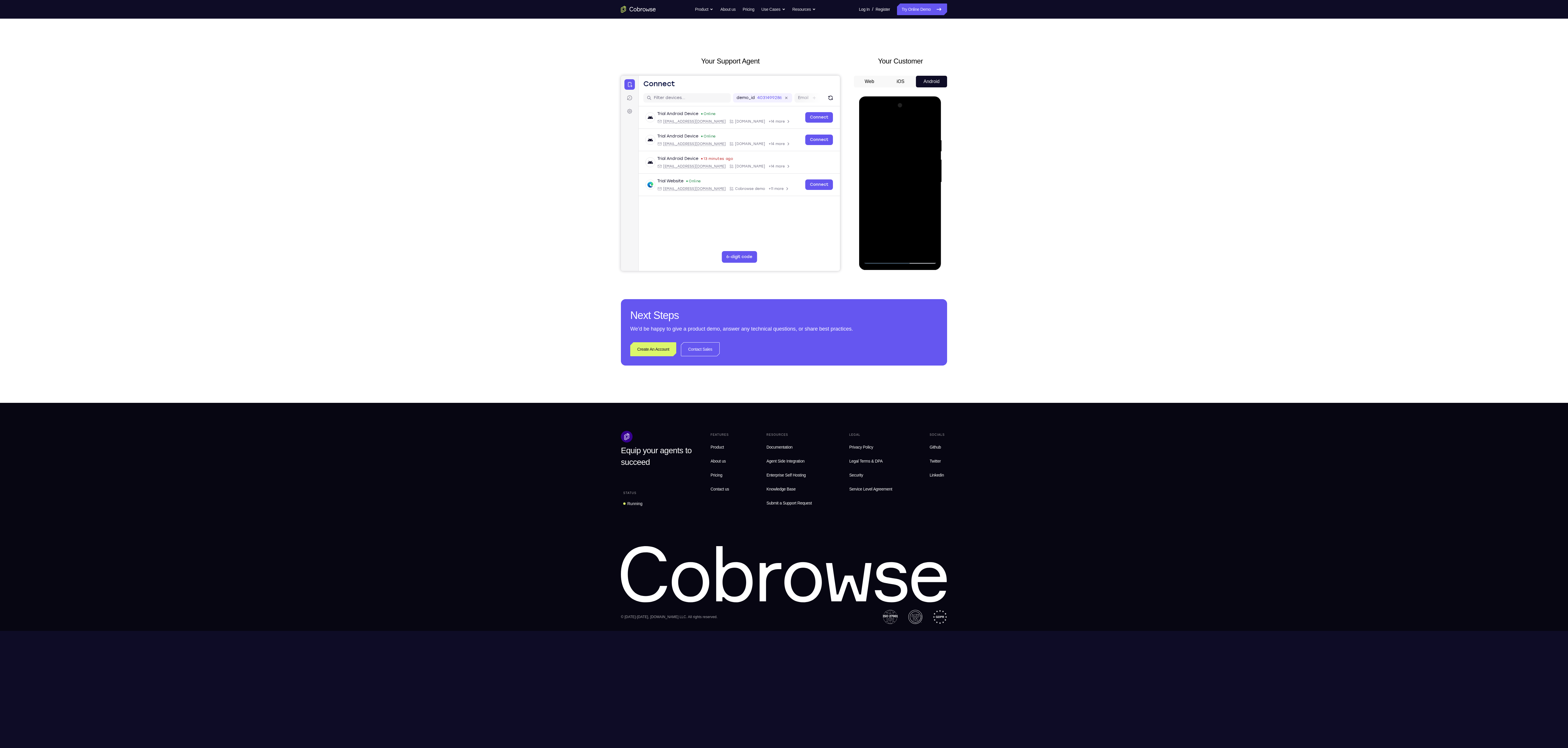
click at [931, 196] on div at bounding box center [900, 183] width 74 height 163
click at [878, 177] on div at bounding box center [900, 183] width 74 height 163
click at [926, 246] on div at bounding box center [900, 183] width 74 height 163
click at [878, 260] on div at bounding box center [900, 183] width 74 height 163
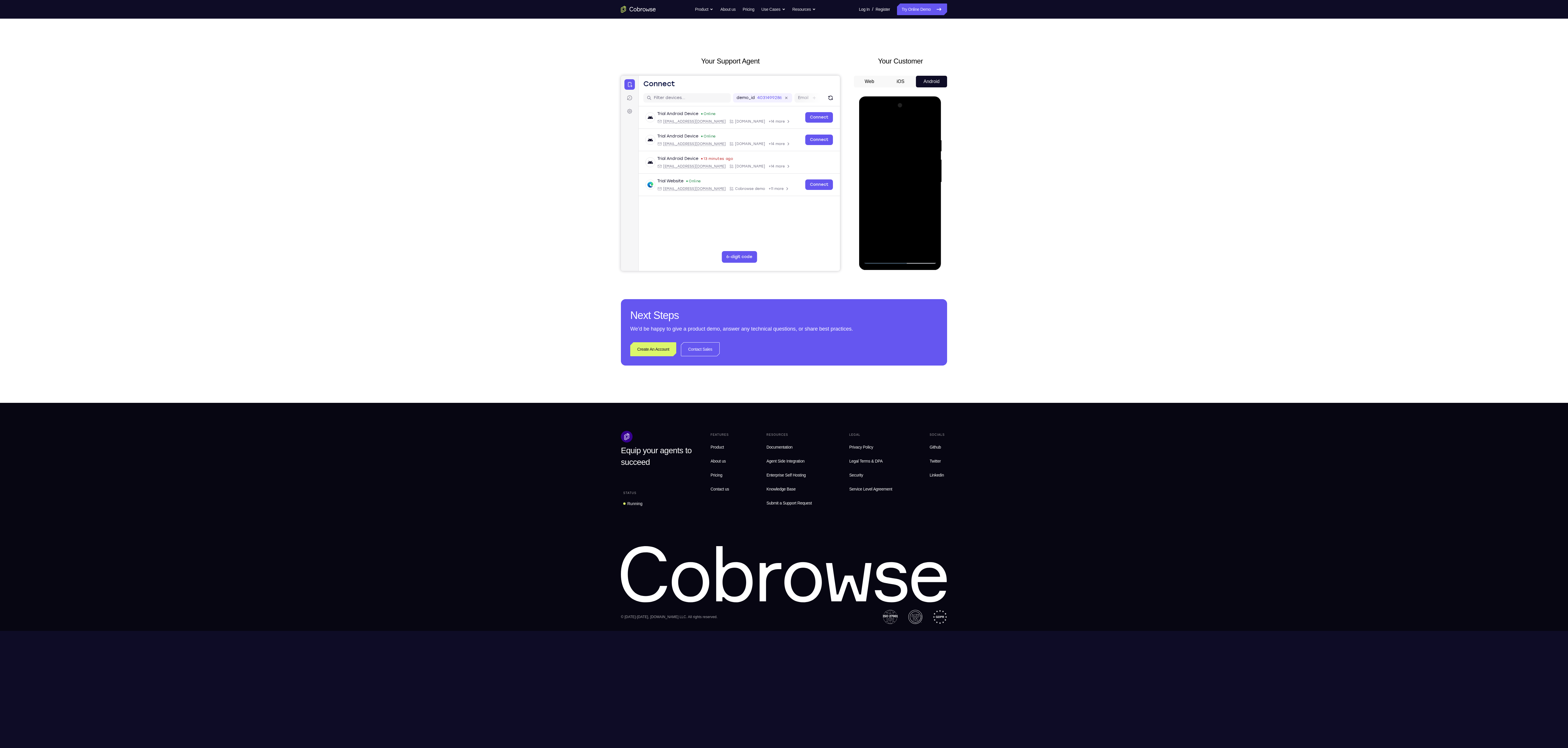
click at [891, 195] on div at bounding box center [900, 183] width 74 height 163
click at [886, 247] on div at bounding box center [900, 183] width 74 height 163
click at [906, 239] on div at bounding box center [900, 183] width 74 height 163
click at [899, 224] on div at bounding box center [900, 183] width 74 height 163
click at [893, 228] on div at bounding box center [900, 183] width 74 height 163
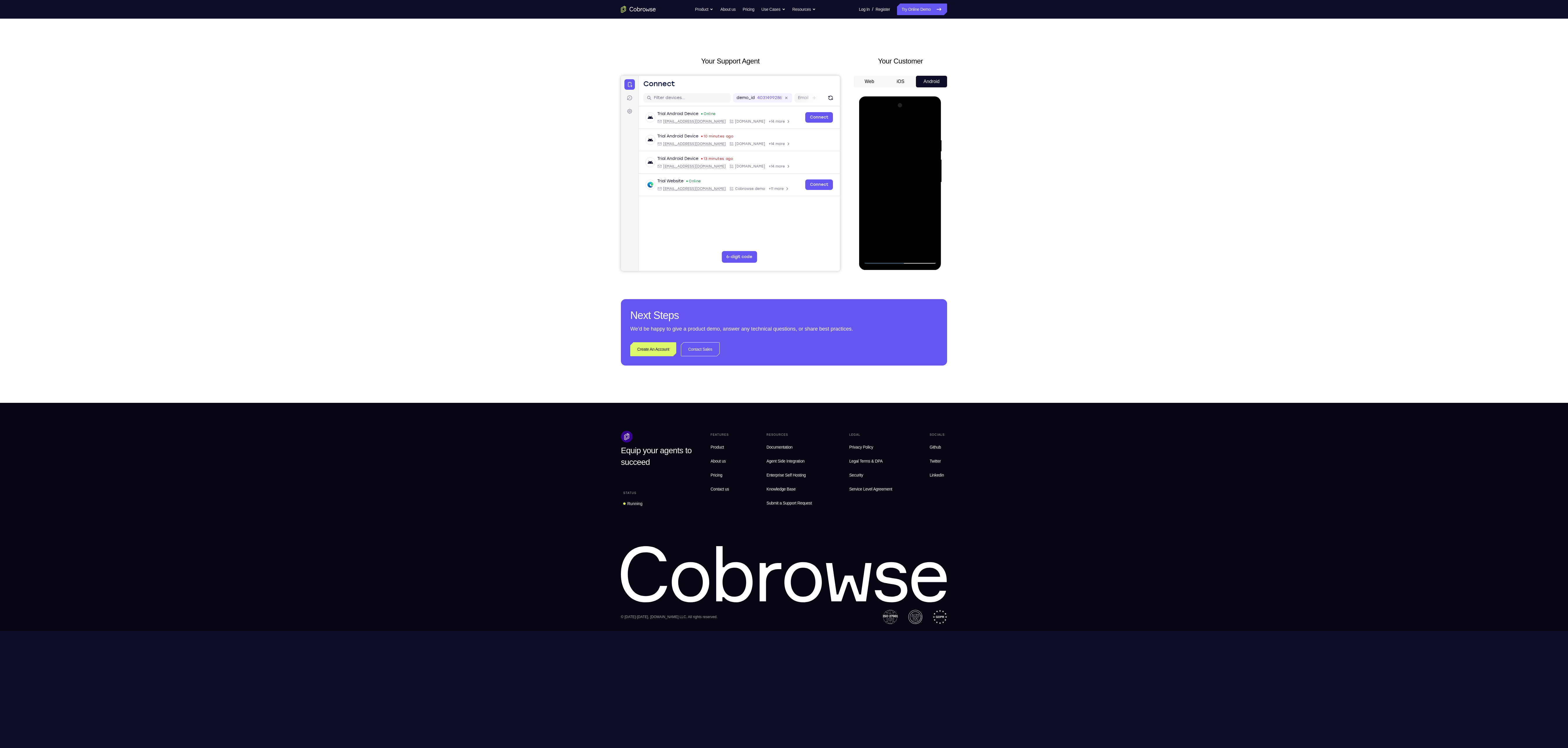
click at [893, 228] on div at bounding box center [900, 183] width 74 height 163
click at [902, 239] on div at bounding box center [900, 183] width 74 height 163
click at [903, 250] on div at bounding box center [900, 183] width 74 height 163
click at [883, 227] on div at bounding box center [900, 183] width 74 height 163
click at [927, 217] on div at bounding box center [900, 183] width 74 height 163
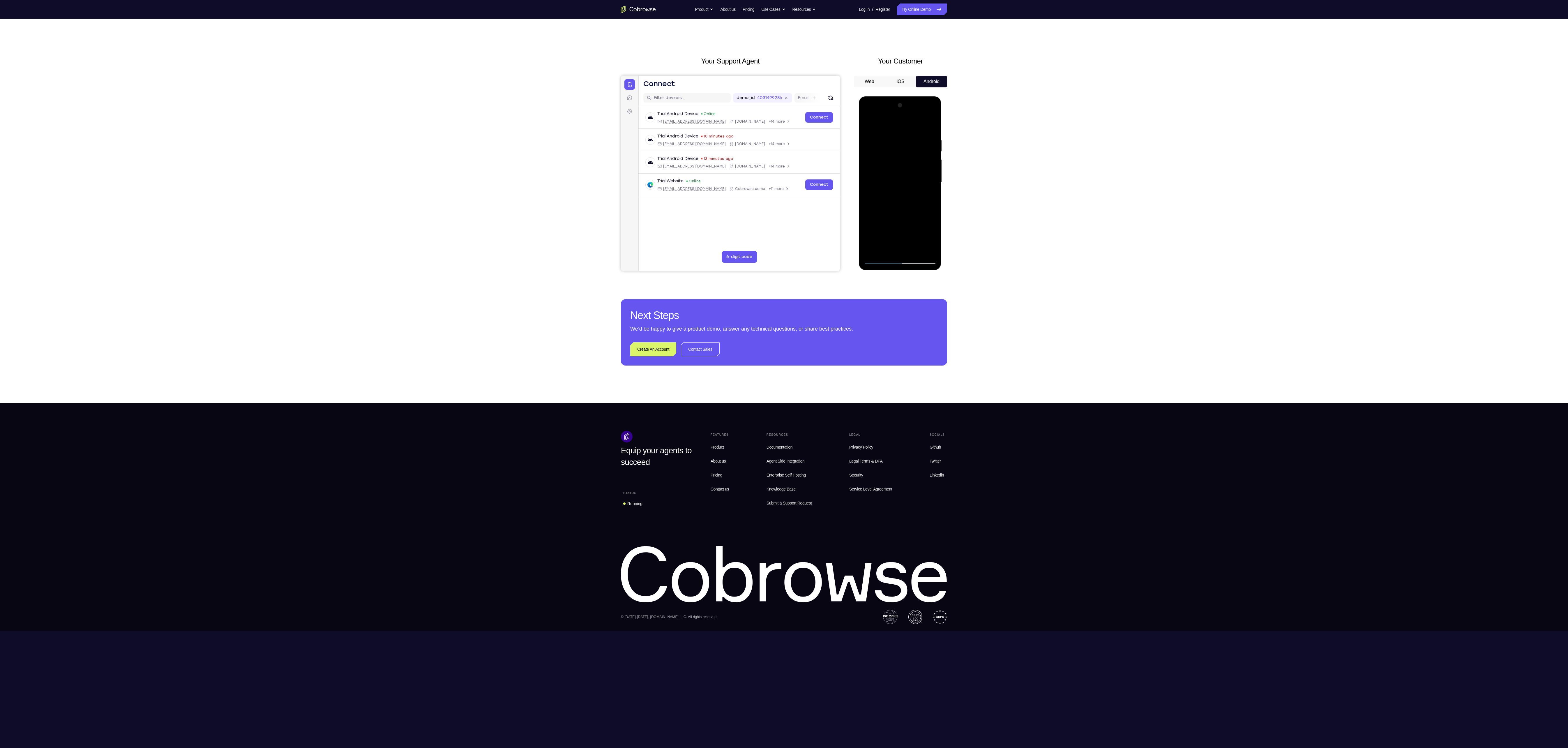
click at [908, 239] on div at bounding box center [900, 183] width 74 height 163
click at [926, 238] on div at bounding box center [900, 183] width 74 height 163
click at [900, 226] on div at bounding box center [900, 183] width 74 height 163
click at [894, 229] on div at bounding box center [900, 183] width 74 height 163
click at [877, 228] on div at bounding box center [900, 183] width 74 height 163
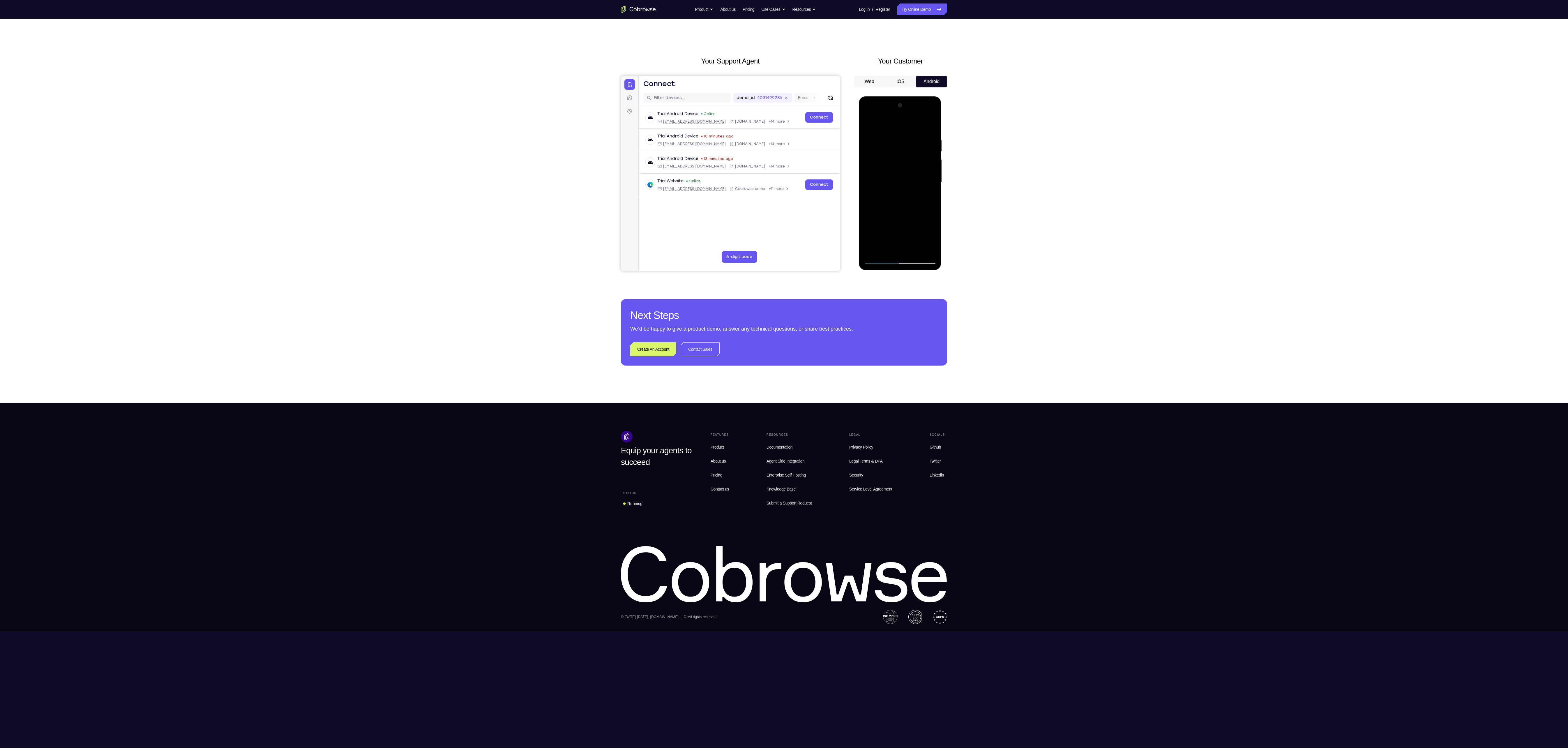
click at [915, 216] on div at bounding box center [900, 183] width 74 height 163
click at [905, 249] on div at bounding box center [900, 183] width 74 height 163
click at [902, 228] on div at bounding box center [900, 183] width 74 height 163
click at [909, 237] on div at bounding box center [900, 183] width 74 height 163
click at [892, 223] on div at bounding box center [900, 183] width 74 height 163
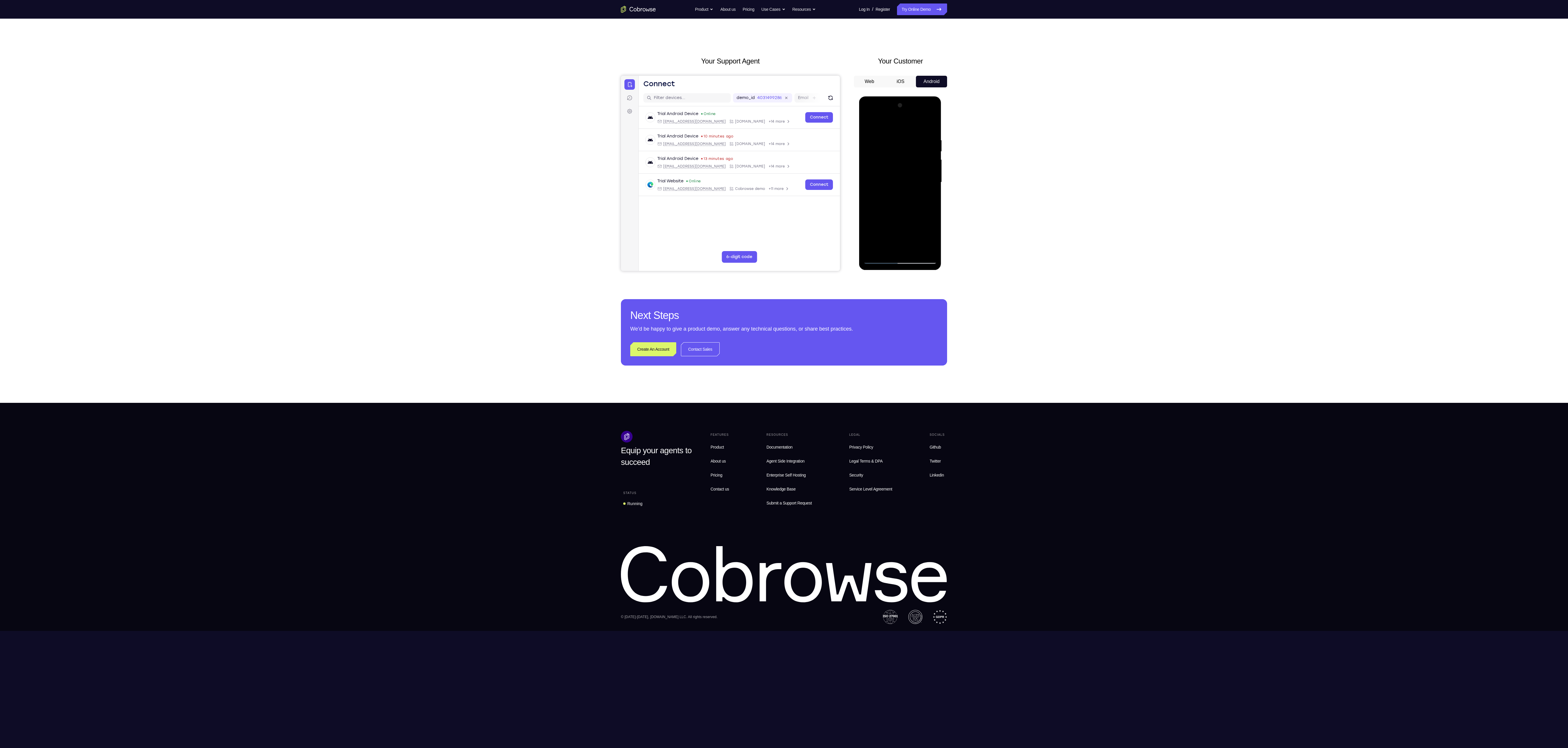
click at [906, 249] on div at bounding box center [900, 183] width 74 height 163
click at [895, 219] on div at bounding box center [900, 183] width 74 height 163
click at [902, 227] on div at bounding box center [900, 183] width 74 height 163
click at [881, 229] on div at bounding box center [900, 183] width 74 height 163
click at [915, 231] on div at bounding box center [900, 183] width 74 height 163
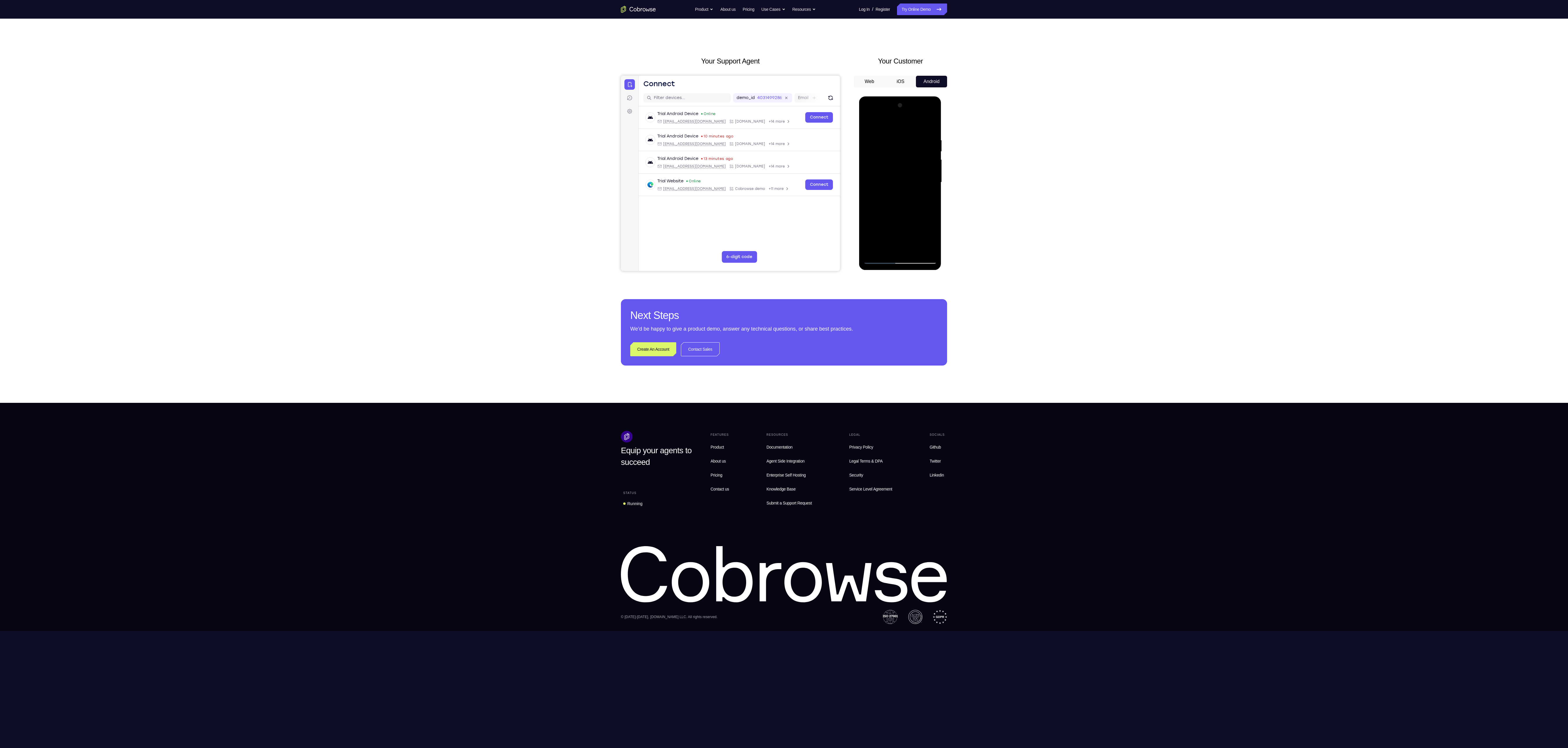
click at [895, 223] on div at bounding box center [900, 183] width 74 height 163
click at [933, 240] on div at bounding box center [900, 183] width 74 height 163
click at [894, 229] on div at bounding box center [900, 183] width 74 height 163
click at [908, 247] on div at bounding box center [900, 183] width 74 height 163
click at [900, 228] on div at bounding box center [900, 183] width 74 height 163
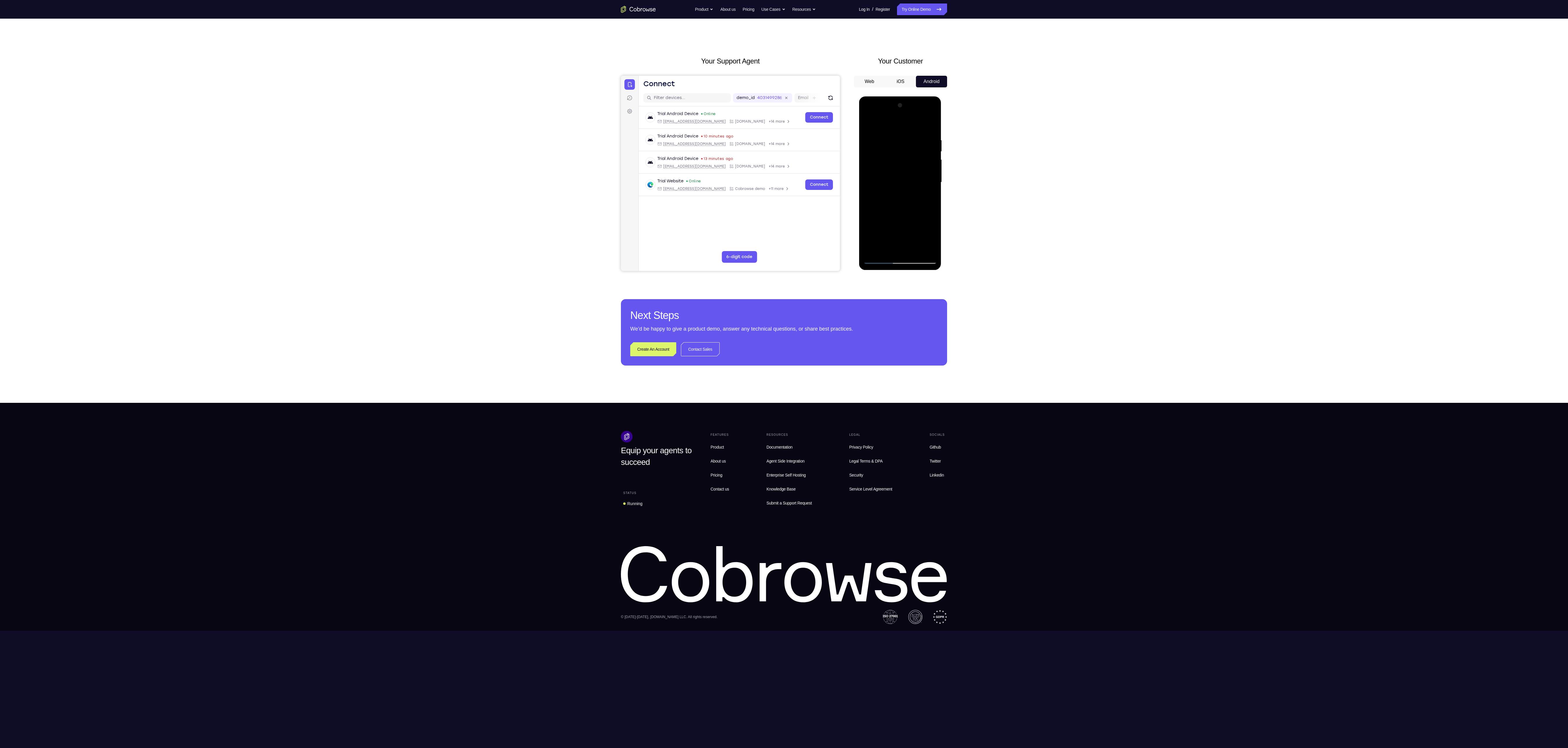
click at [895, 228] on div at bounding box center [900, 183] width 74 height 163
click at [914, 228] on div at bounding box center [900, 183] width 74 height 163
click at [914, 218] on div at bounding box center [900, 183] width 74 height 163
click at [901, 230] on div at bounding box center [900, 183] width 74 height 163
click at [887, 240] on div at bounding box center [900, 183] width 74 height 163
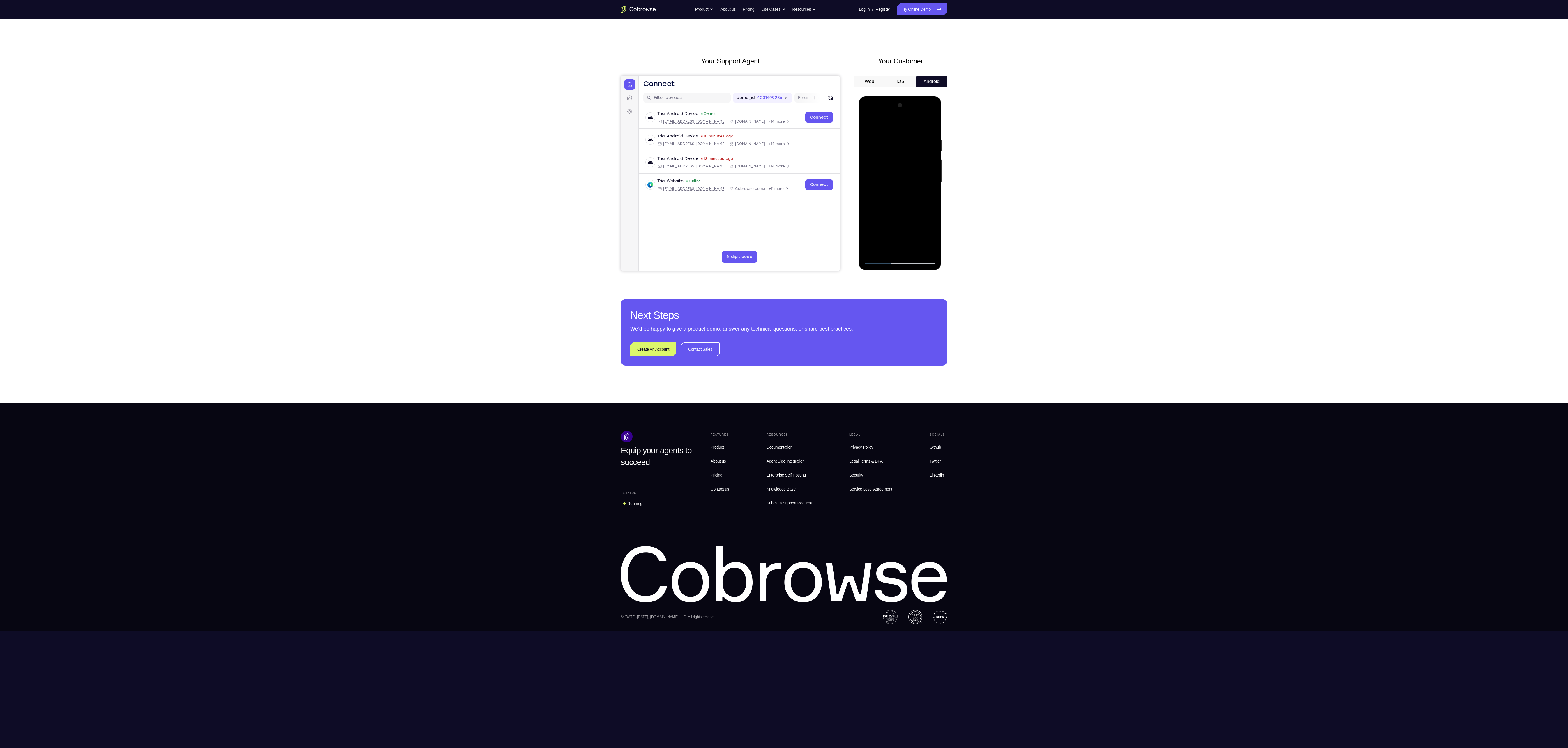
click at [927, 237] on div at bounding box center [900, 183] width 74 height 163
click at [898, 237] on div at bounding box center [900, 183] width 74 height 163
click at [903, 250] on div at bounding box center [900, 183] width 74 height 163
click at [900, 227] on div at bounding box center [900, 183] width 74 height 163
click at [915, 215] on div at bounding box center [900, 183] width 74 height 163
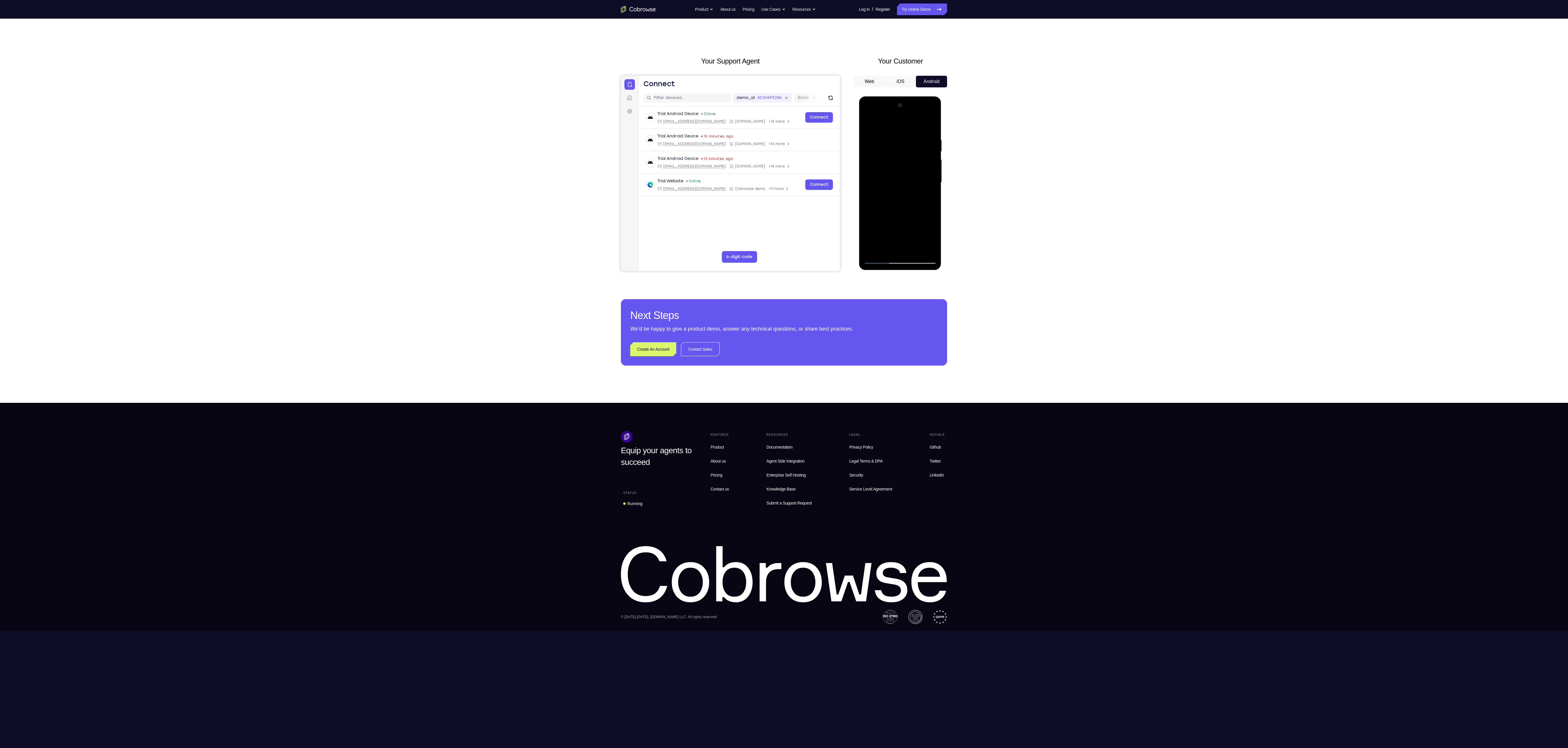
click at [908, 239] on div at bounding box center [900, 183] width 74 height 163
click at [906, 249] on div at bounding box center [900, 183] width 74 height 163
click at [906, 234] on div at bounding box center [900, 183] width 74 height 163
click at [912, 218] on div at bounding box center [900, 183] width 74 height 163
click at [921, 216] on div at bounding box center [900, 183] width 74 height 163
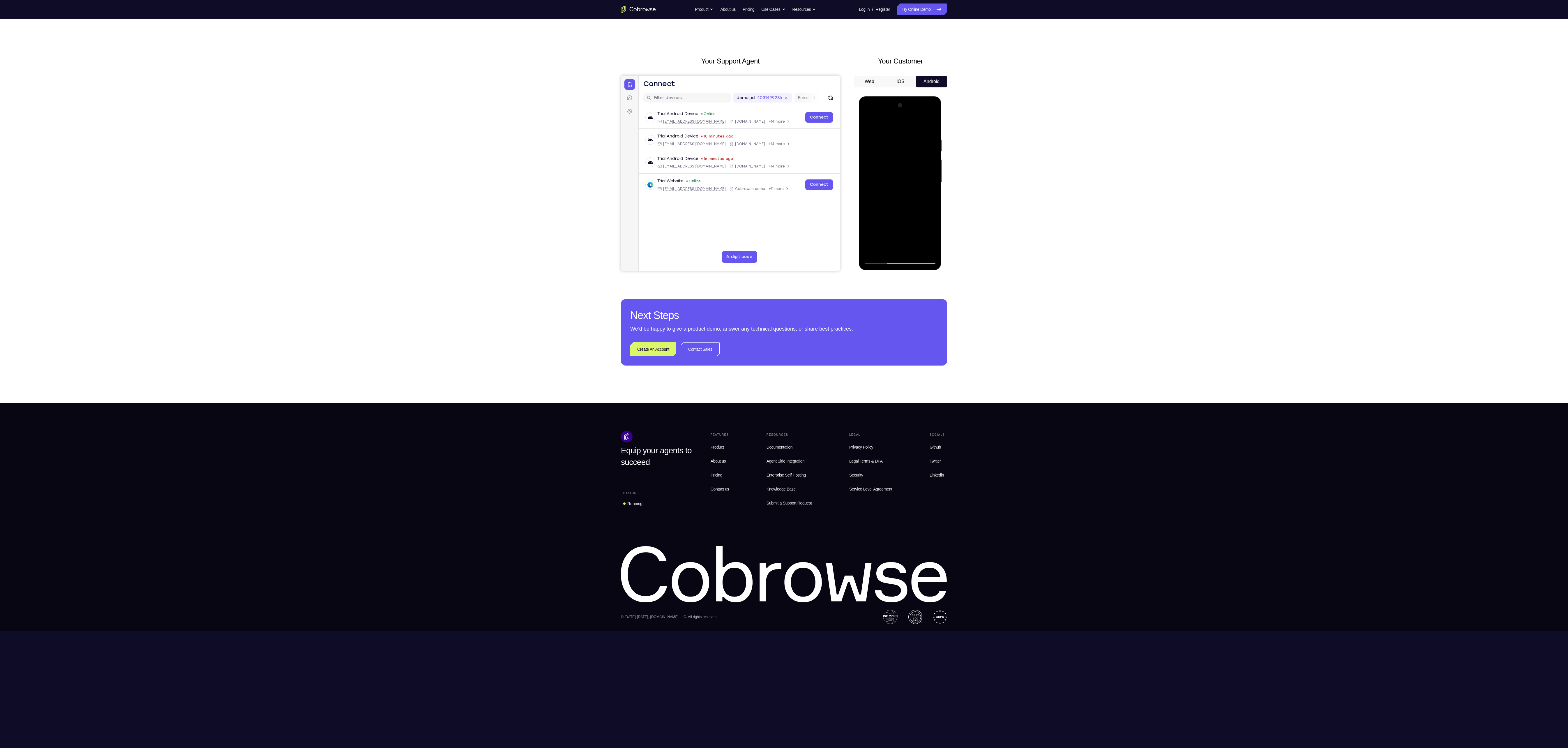
click at [893, 229] on div at bounding box center [900, 183] width 74 height 163
click at [877, 219] on div at bounding box center [900, 183] width 74 height 163
click at [906, 248] on div at bounding box center [900, 183] width 74 height 163
click at [900, 226] on div at bounding box center [900, 183] width 74 height 163
click at [908, 236] on div at bounding box center [900, 183] width 74 height 163
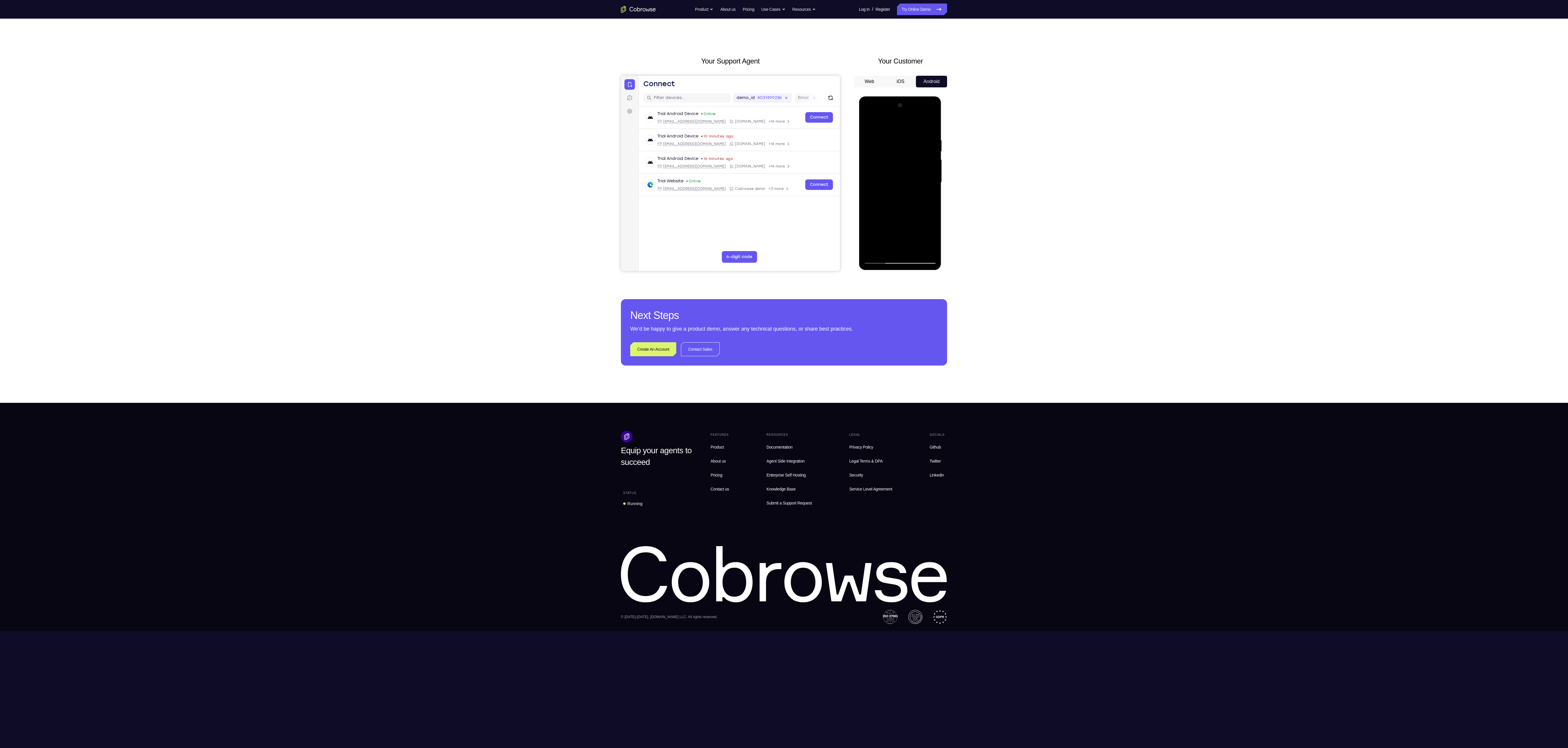
click at [895, 227] on div at bounding box center [900, 183] width 74 height 163
click at [900, 245] on div at bounding box center [900, 183] width 74 height 163
click at [869, 250] on div at bounding box center [900, 183] width 74 height 163
click at [884, 250] on div at bounding box center [900, 183] width 74 height 163
click at [884, 220] on div at bounding box center [900, 183] width 74 height 163
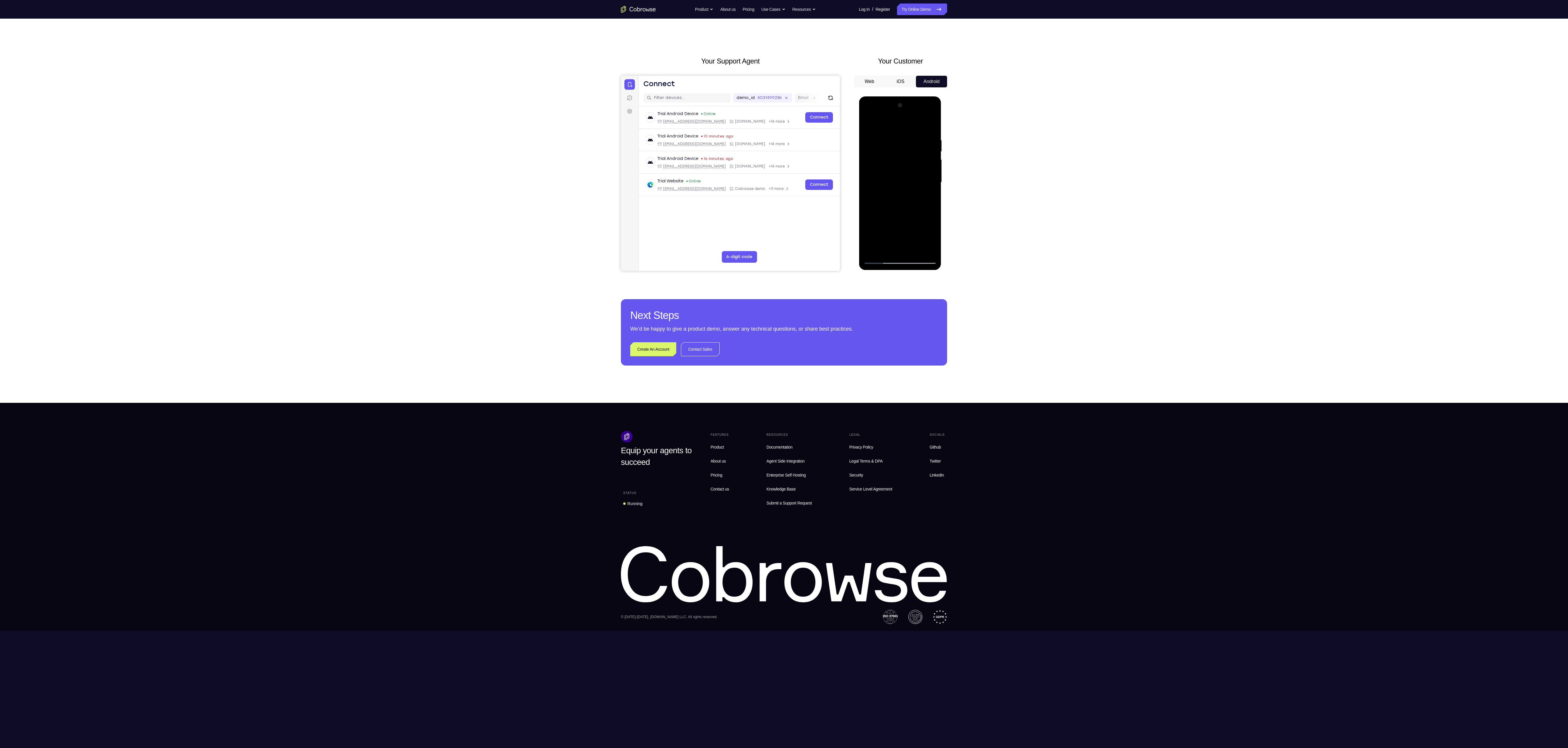
click at [905, 246] on div at bounding box center [900, 183] width 74 height 163
click at [929, 196] on div at bounding box center [900, 183] width 74 height 163
click at [868, 125] on div at bounding box center [900, 183] width 74 height 163
click at [899, 259] on div at bounding box center [900, 183] width 74 height 163
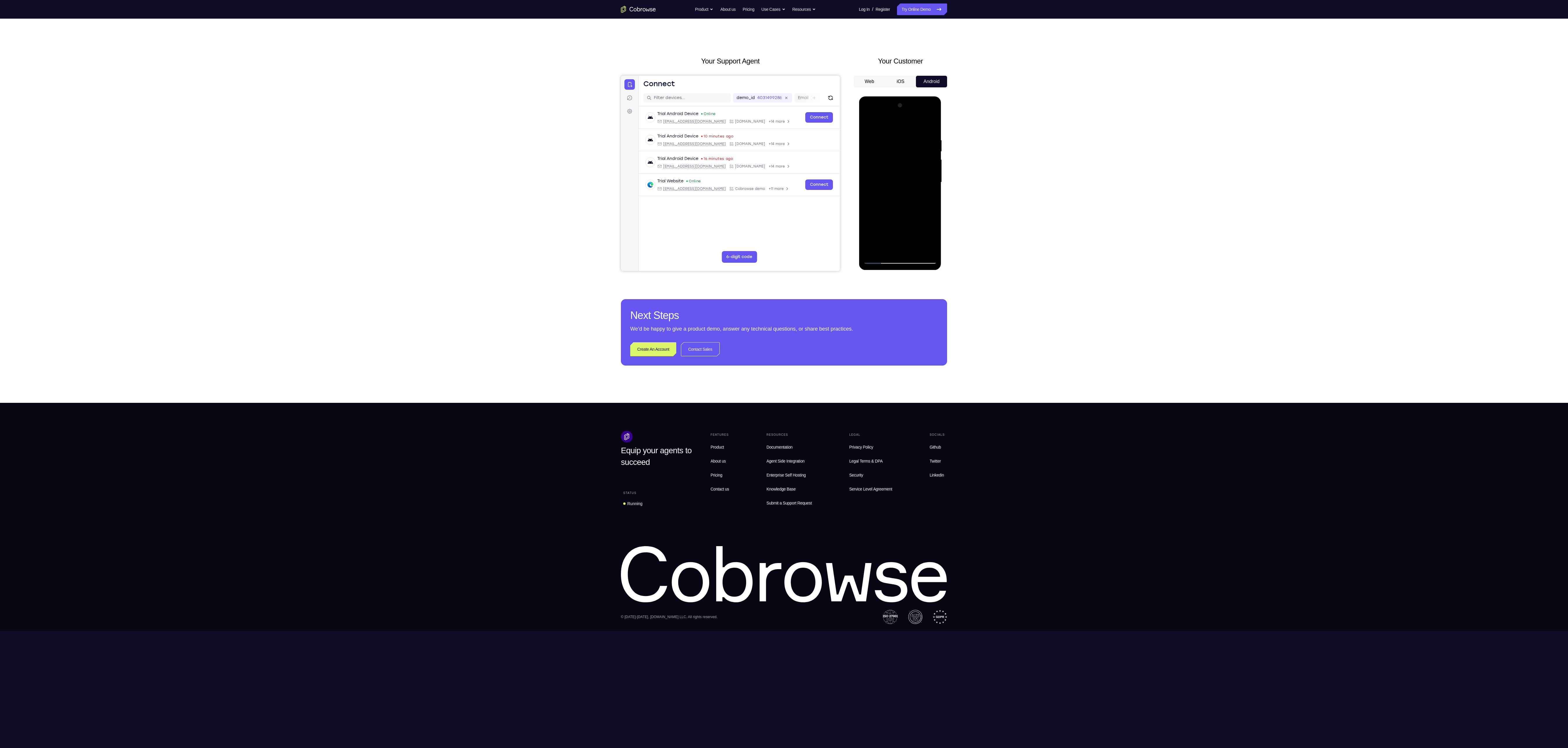
click at [899, 259] on div at bounding box center [900, 183] width 74 height 163
